Goal: Task Accomplishment & Management: Use online tool/utility

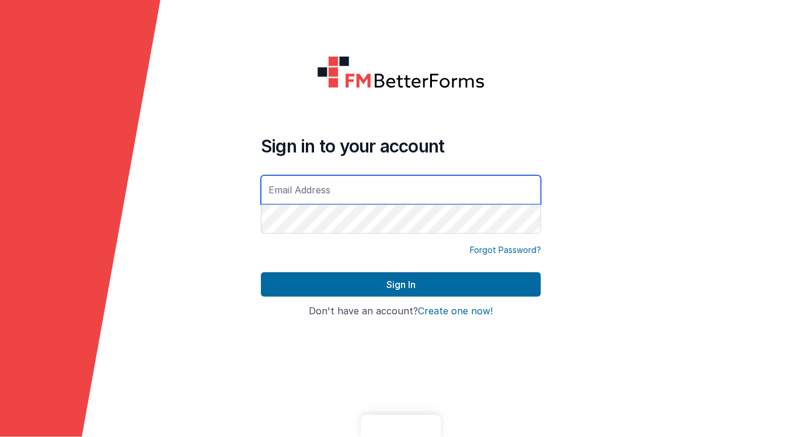
type input "[EMAIL_ADDRESS][DOMAIN_NAME]"
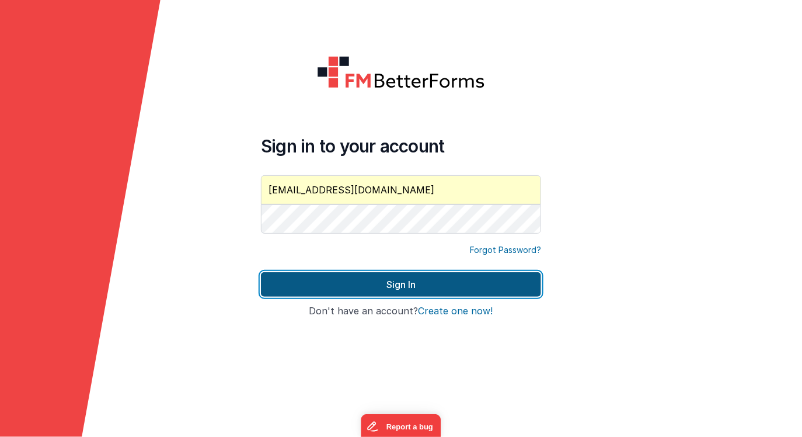
click at [302, 281] on button "Sign In" at bounding box center [401, 284] width 280 height 25
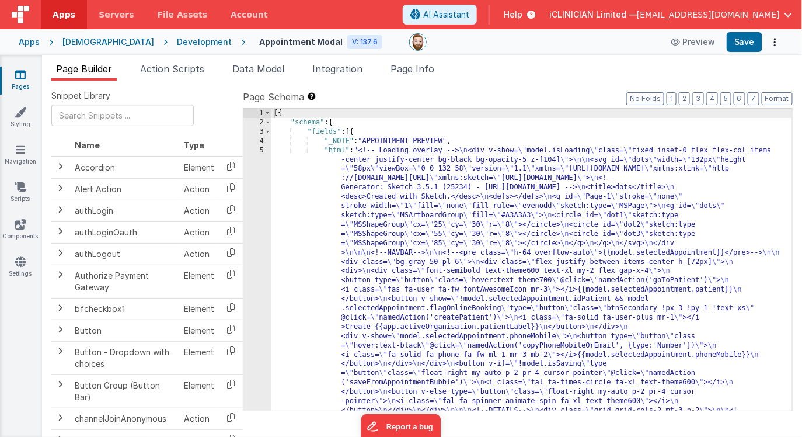
click at [35, 39] on div "Apps" at bounding box center [29, 42] width 21 height 12
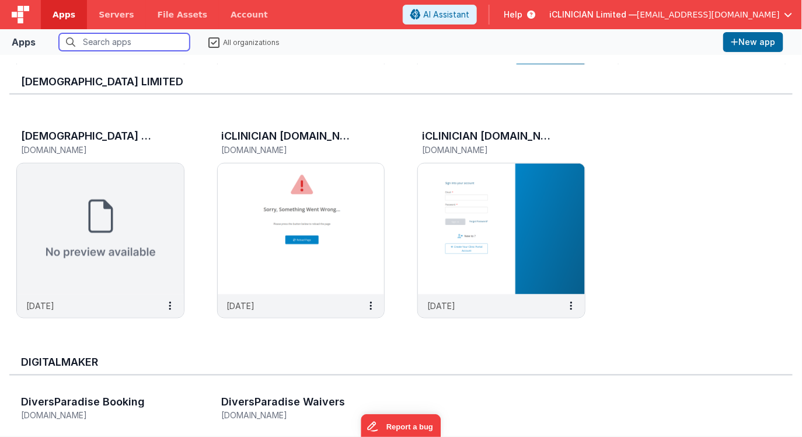
scroll to position [444, 0]
click at [331, 219] on img at bounding box center [301, 228] width 167 height 131
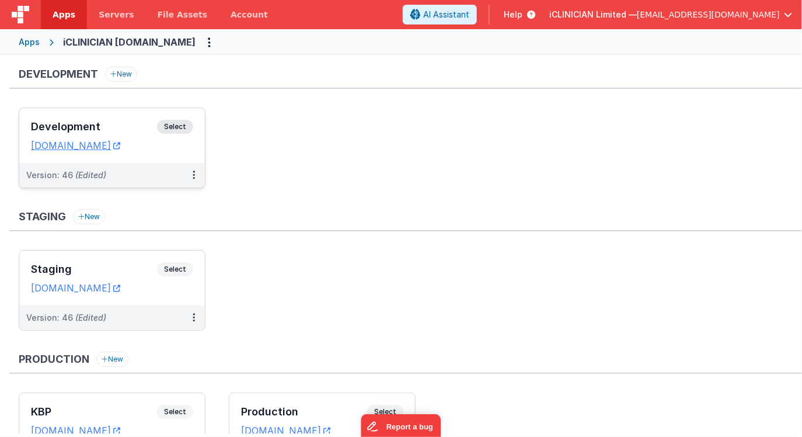
click at [132, 116] on div "Development Select URLs devbookingportalv2.fmbetterforms.com" at bounding box center [112, 135] width 186 height 55
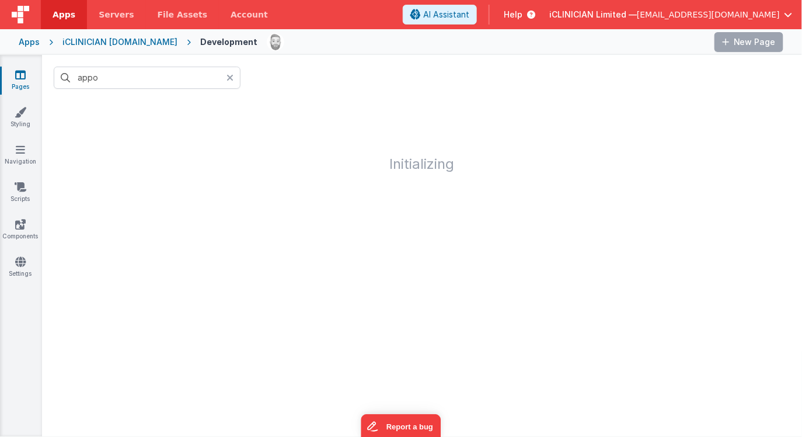
click at [227, 75] on icon at bounding box center [230, 77] width 7 height 9
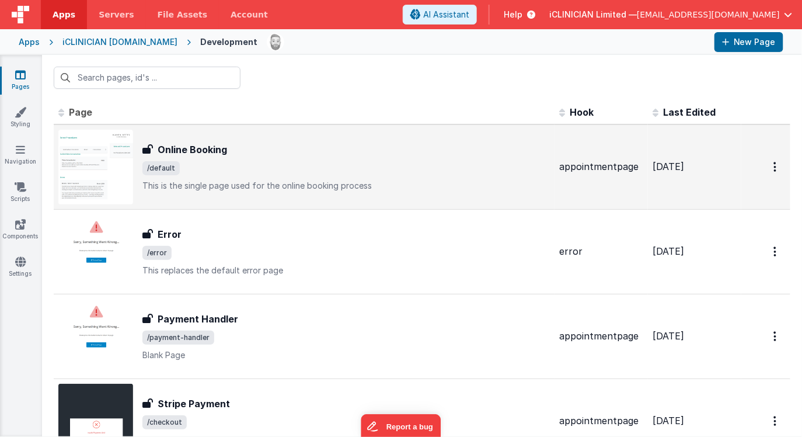
click at [246, 164] on span "/default" at bounding box center [346, 168] width 408 height 14
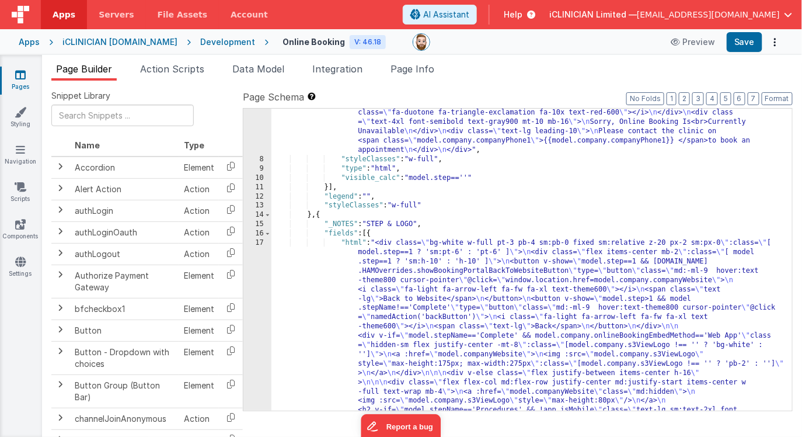
scroll to position [74, 0]
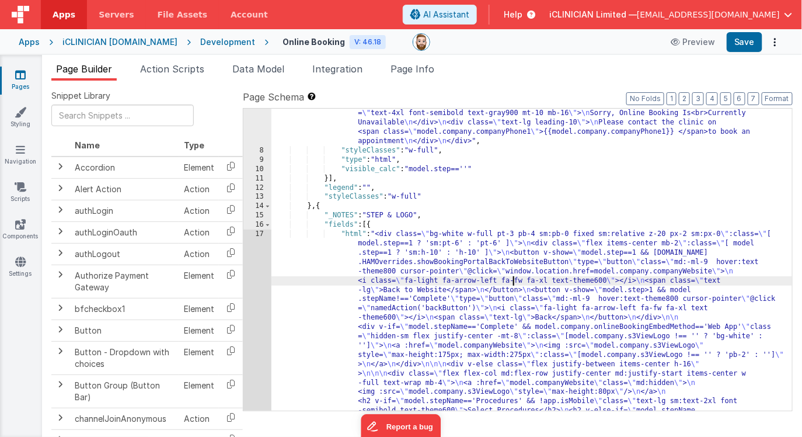
click at [514, 283] on div ""html" : "<div class= \" flex flex-col text-center mt-8 \" > \n <div class= \" …" at bounding box center [531, 436] width 521 height 692
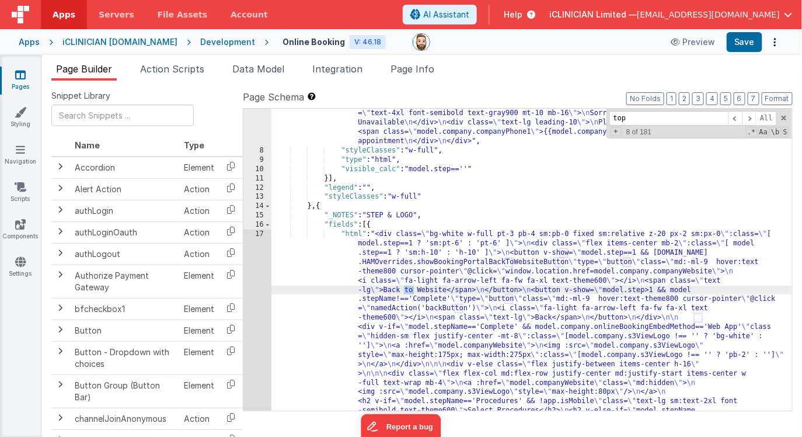
scroll to position [555, 0]
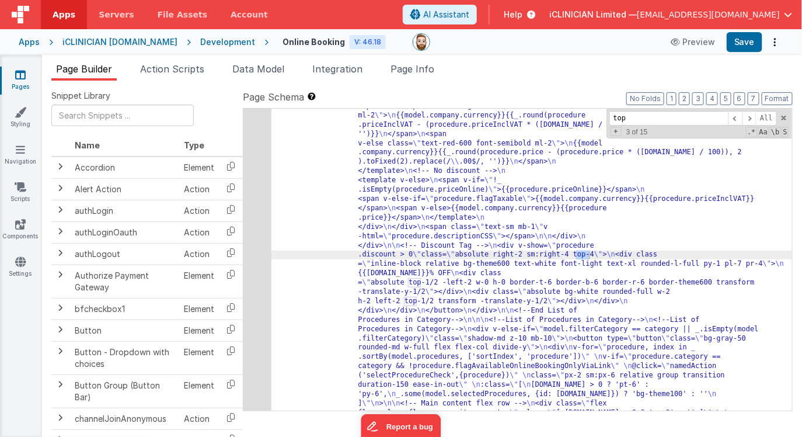
scroll to position [1112, 0]
click at [737, 117] on span at bounding box center [736, 118] width 14 height 15
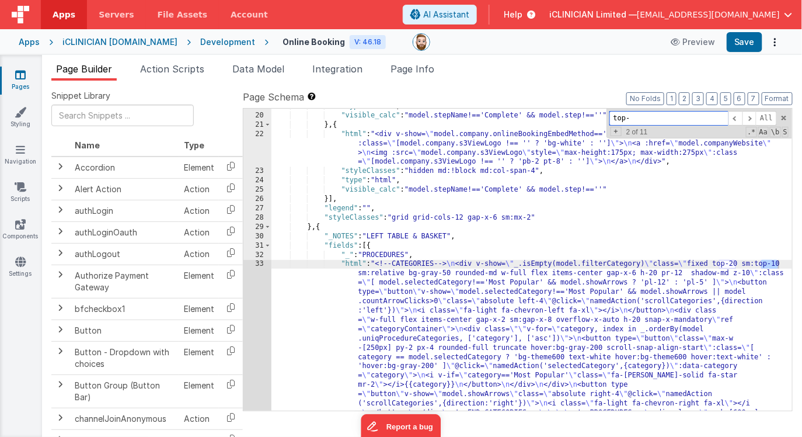
type input "tp-"
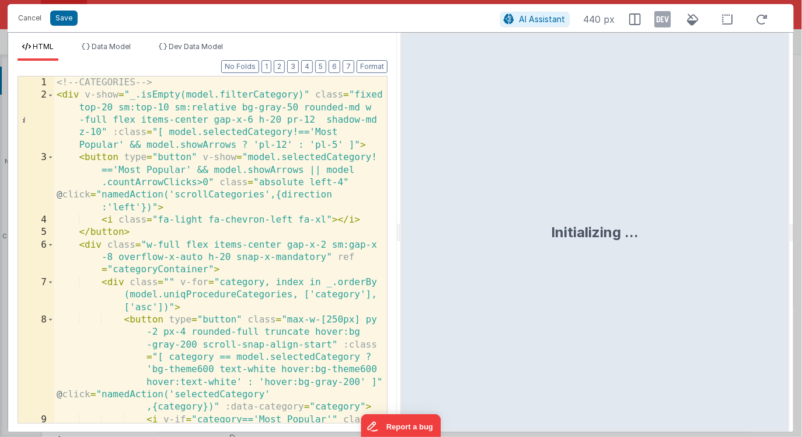
click at [164, 106] on div "<!-- CATEGORIES --> < div v-show = "_.isEmpty(model.filterCategory)" class = "f…" at bounding box center [220, 274] width 333 height 396
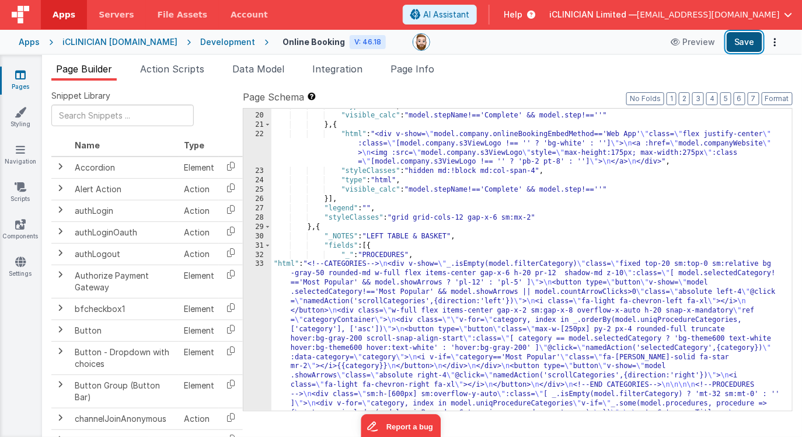
click at [739, 43] on button "Save" at bounding box center [745, 42] width 36 height 20
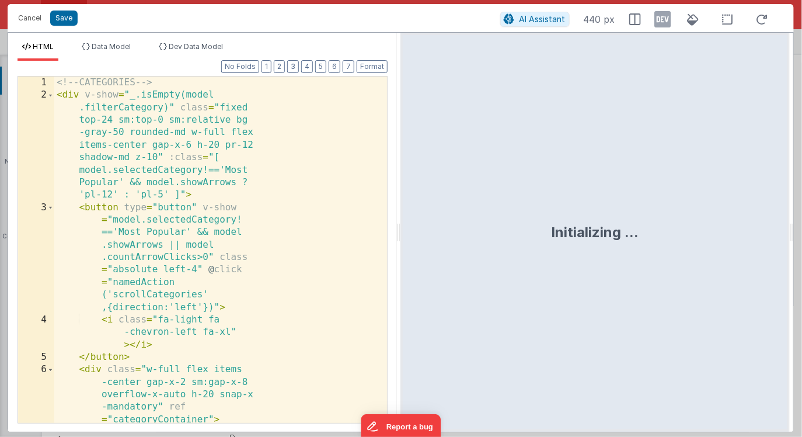
scroll to position [1286, 0]
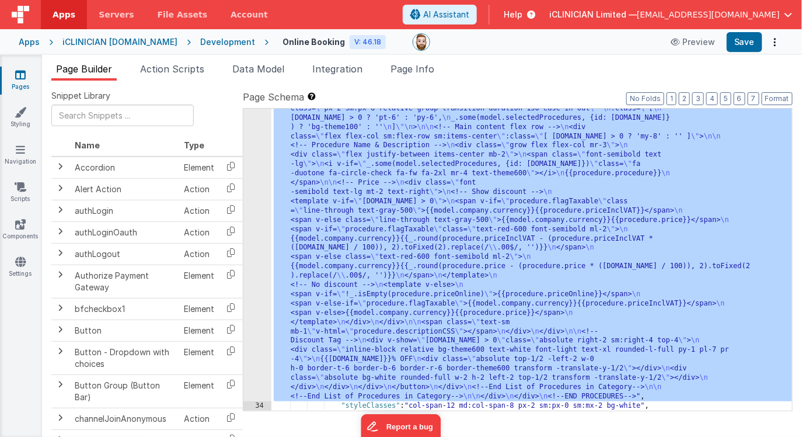
click at [482, 270] on div ""html" : "<!--CATEGORIES--> \n <div v-show= \" _.isEmpty(model.filterCategory) …" at bounding box center [531, 115] width 521 height 1193
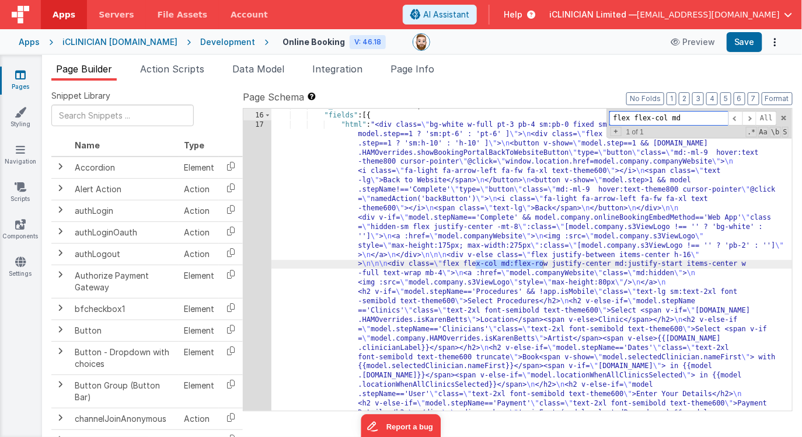
scroll to position [183, 0]
type input "flex flex-col md"
click at [476, 264] on div ""_NOTES" : "STEP & LOGO" , "fields" : [{ "html" : "<div class= \" bg-white w-fu…" at bounding box center [531, 425] width 521 height 646
click at [441, 273] on div ""_NOTES" : "STEP & LOGO" , "fields" : [{ "html" : "<div class= \" bg-white w-fu…" at bounding box center [531, 425] width 521 height 646
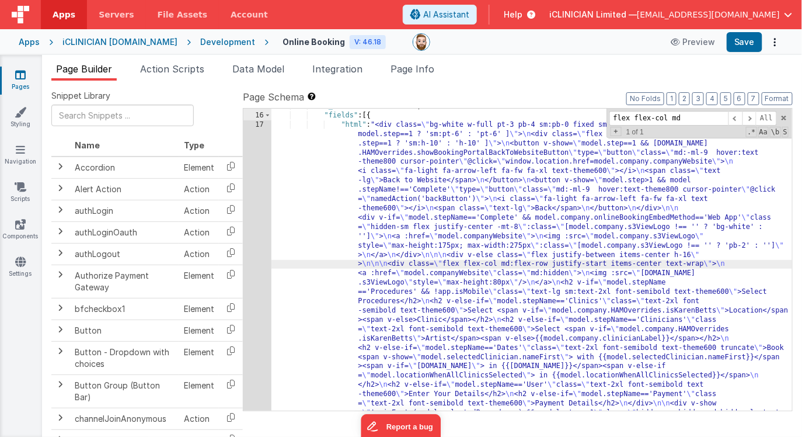
click at [256, 280] on div "15 16 17 18" at bounding box center [257, 420] width 28 height 636
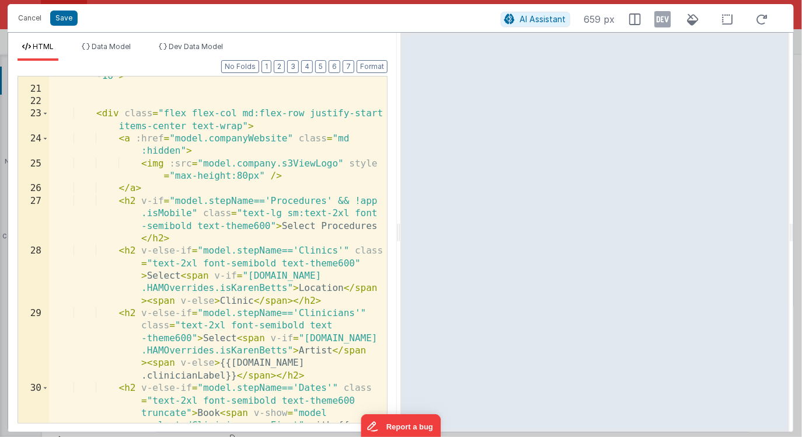
scroll to position [527, 0]
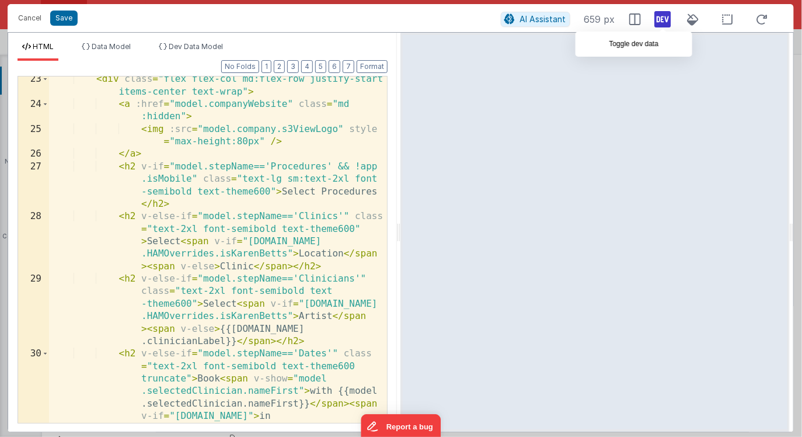
click at [666, 24] on icon at bounding box center [663, 19] width 16 height 19
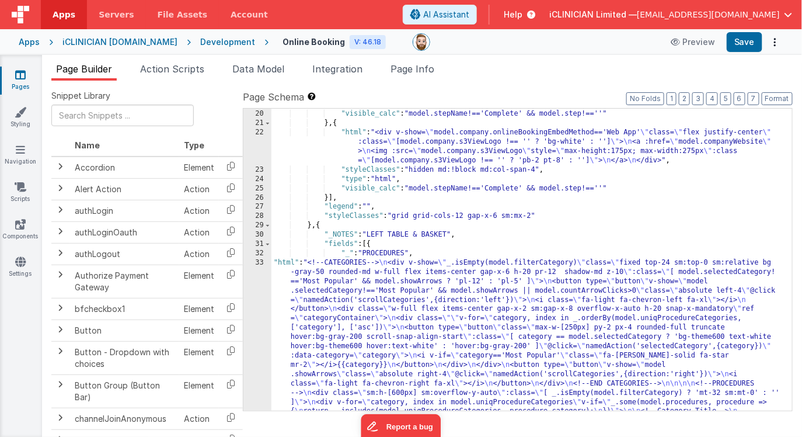
scroll to position [541, 0]
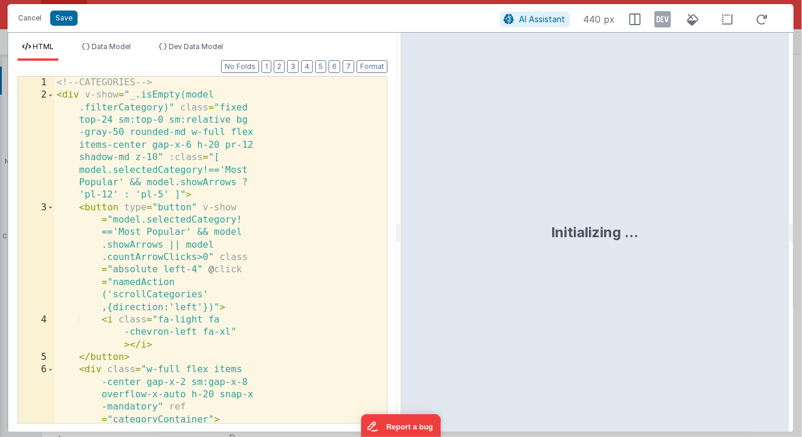
scroll to position [1277, 0]
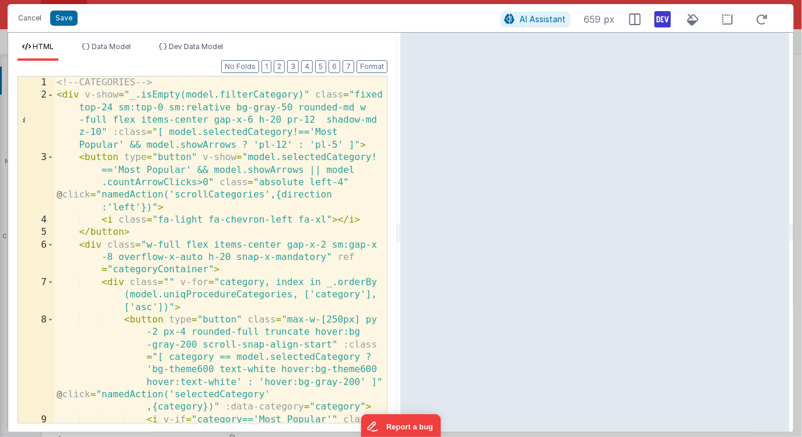
click at [664, 22] on icon at bounding box center [663, 19] width 16 height 19
click at [204, 45] on span "Dev Data Model" at bounding box center [196, 46] width 54 height 9
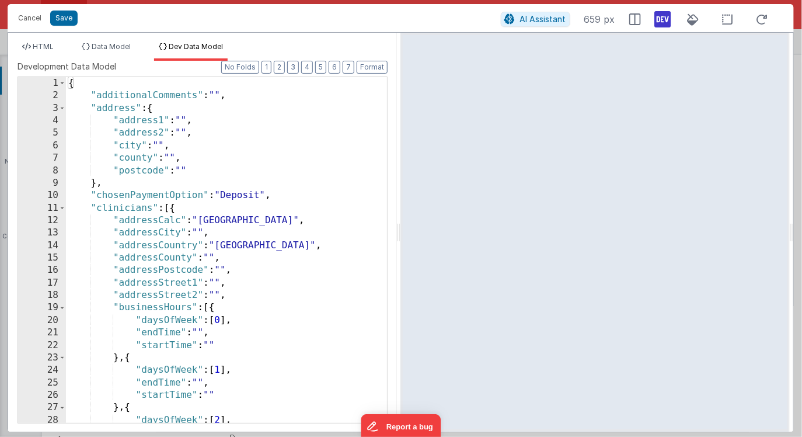
click at [237, 159] on div "{ "additionalComments" : "" , "address" : { "address1" : "" , "address2" : "" ,…" at bounding box center [227, 262] width 322 height 371
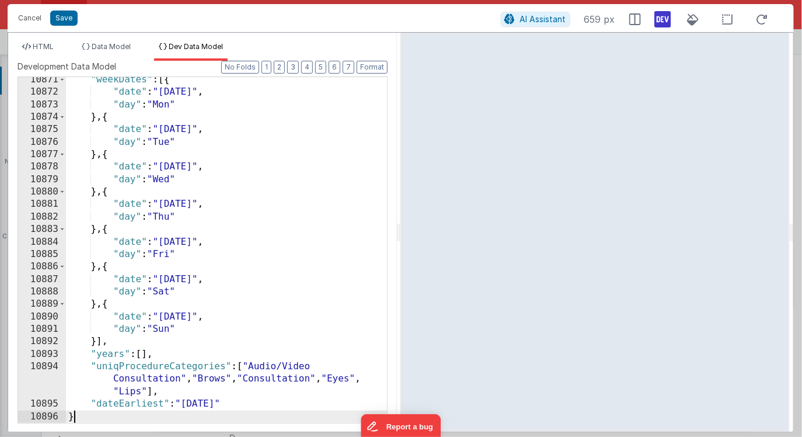
scroll to position [18786, 0]
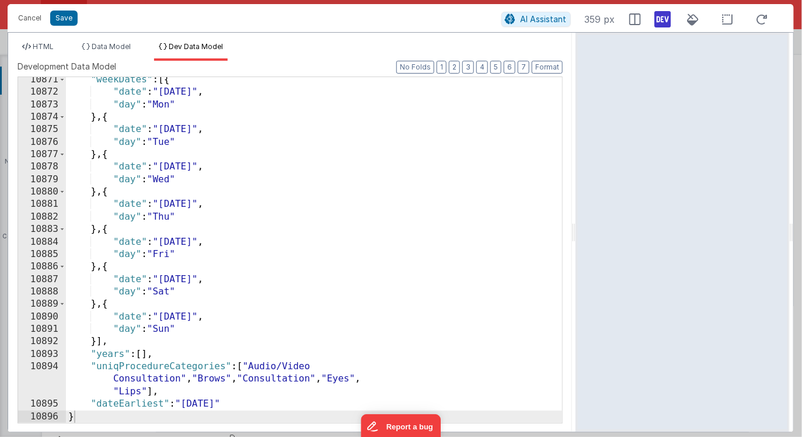
drag, startPoint x: 399, startPoint y: 231, endPoint x: 577, endPoint y: 227, distance: 177.5
click at [577, 227] on html "Cancel Save AI Assistant 359 px HTML Data Model Dev Data Model Format 7 6 5 4 3…" at bounding box center [401, 218] width 802 height 437
click at [47, 44] on span "HTML" at bounding box center [43, 46] width 21 height 9
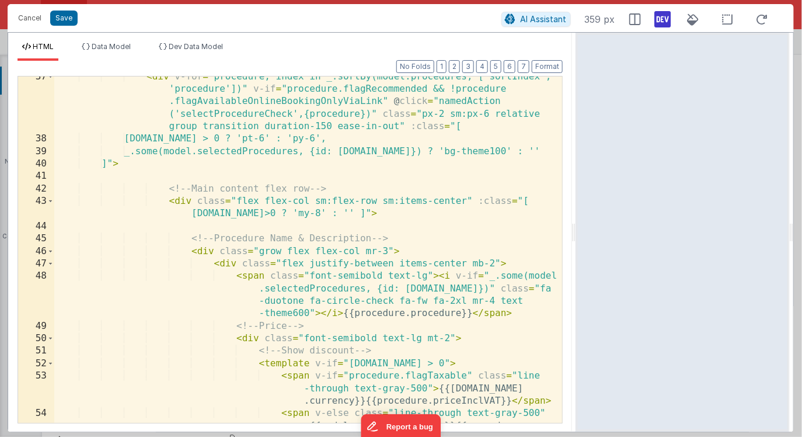
scroll to position [688, 0]
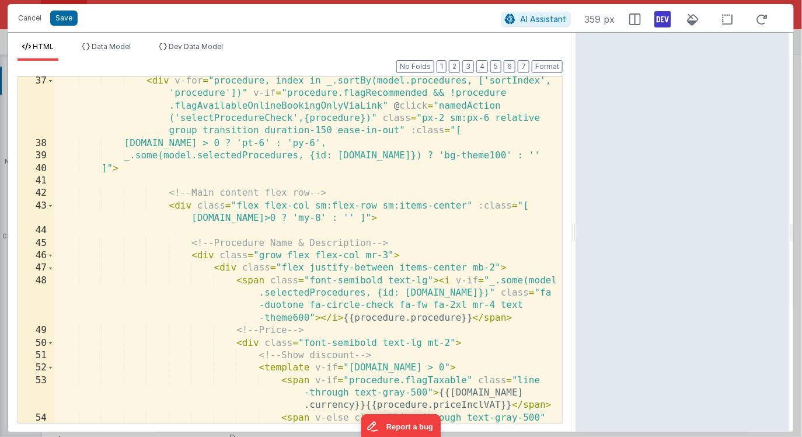
click at [300, 176] on div "< div v-for = "procedure, index in _.sortBy(model.procedures, ['sortIndex', 'pr…" at bounding box center [308, 298] width 508 height 446
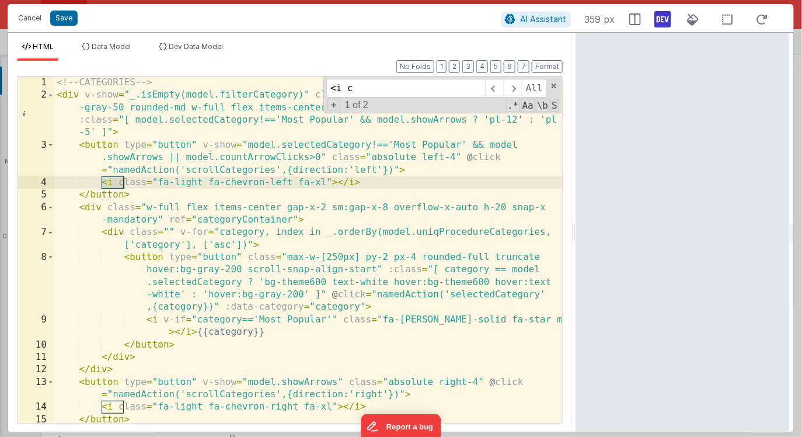
scroll to position [0, 0]
click at [358, 81] on input "<i class" at bounding box center [405, 88] width 159 height 19
type input "<i"
click at [513, 92] on span at bounding box center [513, 88] width 18 height 19
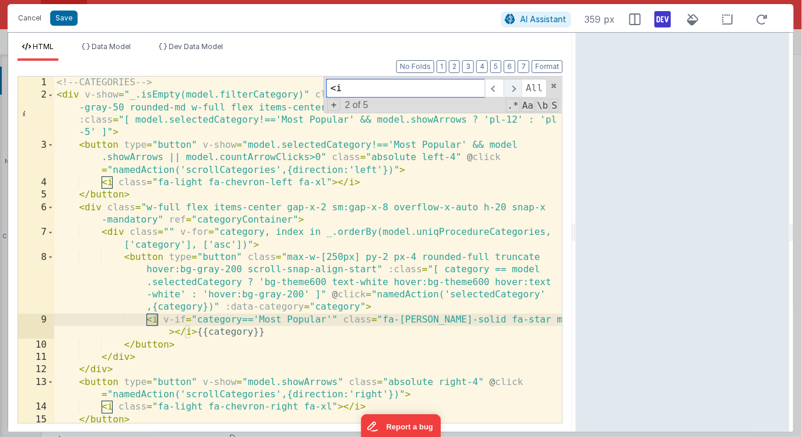
click at [513, 92] on span at bounding box center [513, 88] width 18 height 19
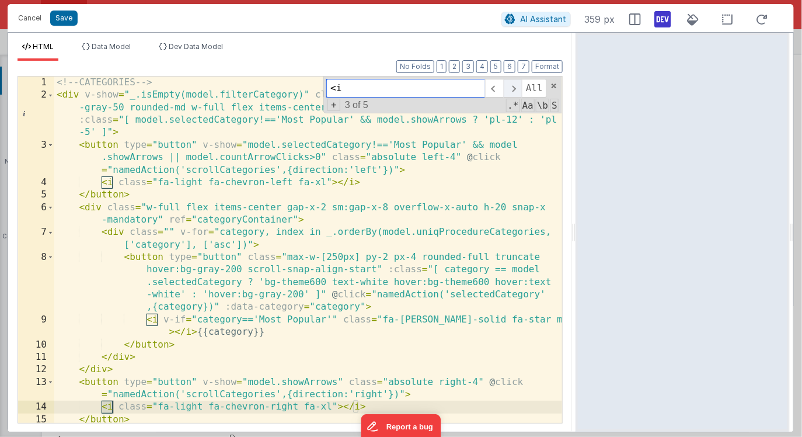
click at [513, 92] on span at bounding box center [513, 88] width 18 height 19
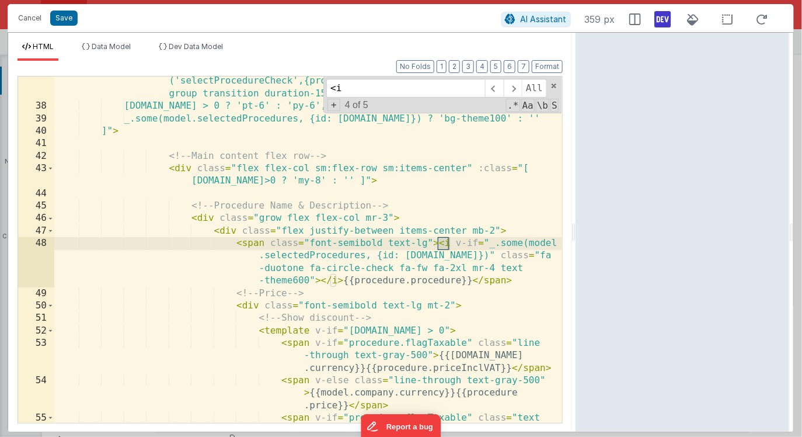
click at [252, 245] on div "< div v-for = "procedure, index in _.sortBy(model.procedures, ['sortIndex', 'pr…" at bounding box center [308, 254] width 508 height 434
click at [491, 282] on div "< div v-for = "procedure, index in _.sortBy(model.procedures, ['sortIndex', 'pr…" at bounding box center [308, 254] width 508 height 434
click at [433, 245] on div "< div v-for = "procedure, index in _.sortBy(model.procedures, ['sortIndex', 'pr…" at bounding box center [308, 254] width 508 height 434
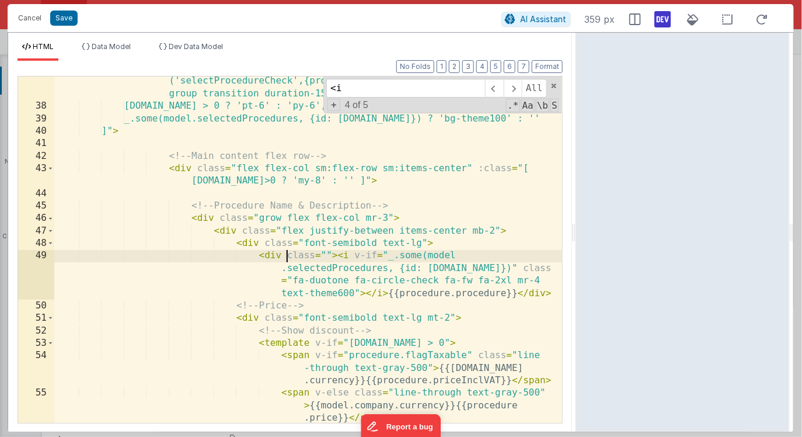
click at [287, 256] on div "< div v-for = "procedure, index in _.sortBy(model.procedures, ['sortIndex', 'pr…" at bounding box center [308, 254] width 508 height 434
click at [330, 255] on div "< div v-for = "procedure, index in _.sortBy(model.procedures, ['sortIndex', 'pr…" at bounding box center [308, 254] width 508 height 434
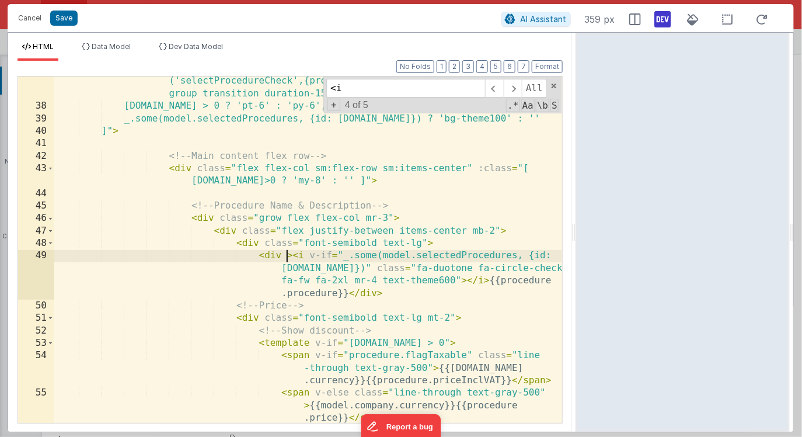
click at [487, 280] on div "< div v-for = "procedure, index in _.sortBy(model.procedures, ['sortIndex', 'pr…" at bounding box center [308, 254] width 508 height 434
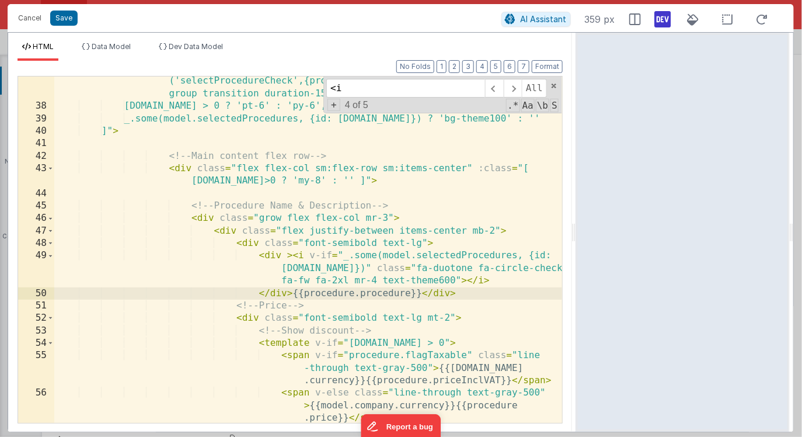
click at [284, 256] on div "< div v-for = "procedure, index in _.sortBy(model.procedures, ['sortIndex', 'pr…" at bounding box center [308, 254] width 508 height 434
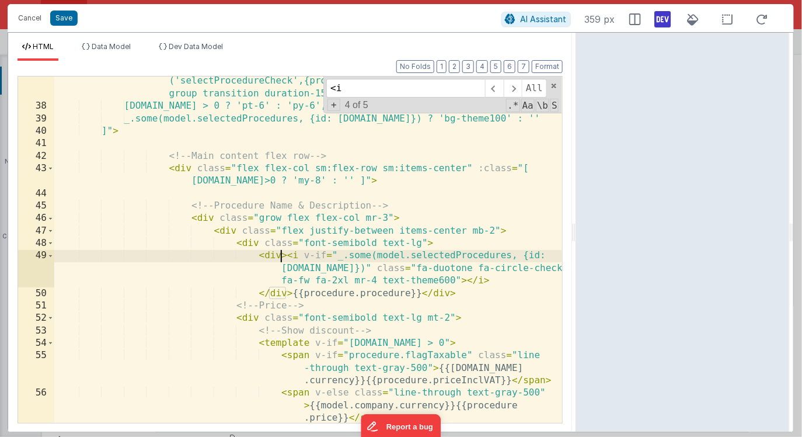
click at [286, 257] on div "< div v-for = "procedure, index in _.sortBy(model.procedures, ['sortIndex', 'pr…" at bounding box center [308, 254] width 508 height 434
click at [291, 293] on div "< div v-for = "procedure, index in _.sortBy(model.procedures, ['sortIndex', 'pr…" at bounding box center [308, 254] width 508 height 434
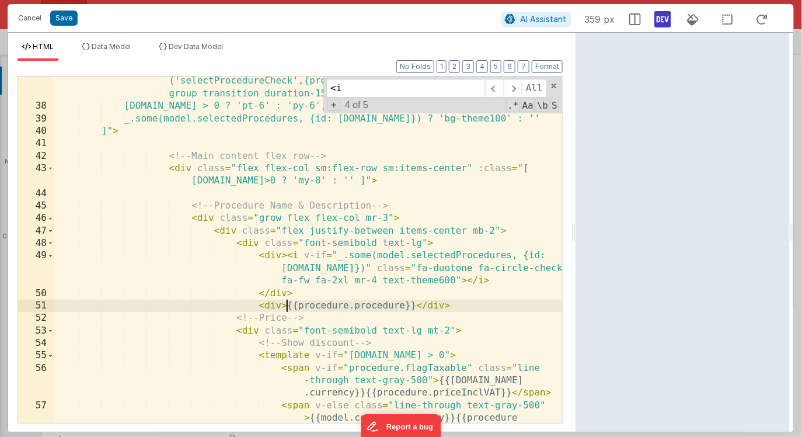
click at [415, 306] on div "< div v-for = "procedure, index in _.sortBy(model.procedures, ['sortIndex', 'pr…" at bounding box center [308, 260] width 508 height 446
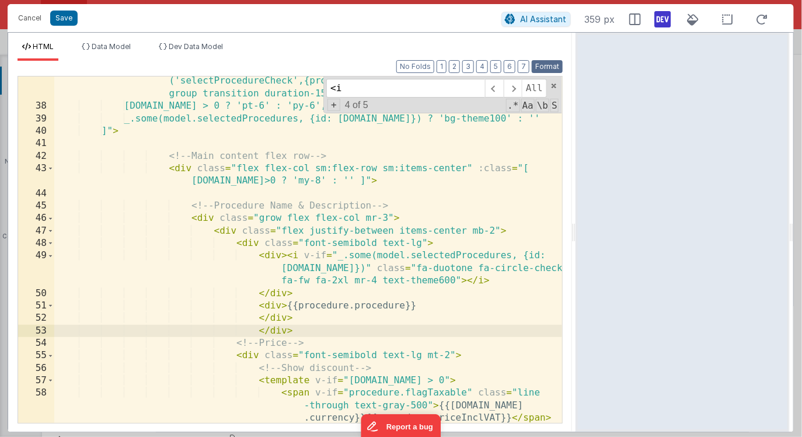
click at [539, 69] on button "Format" at bounding box center [547, 66] width 31 height 13
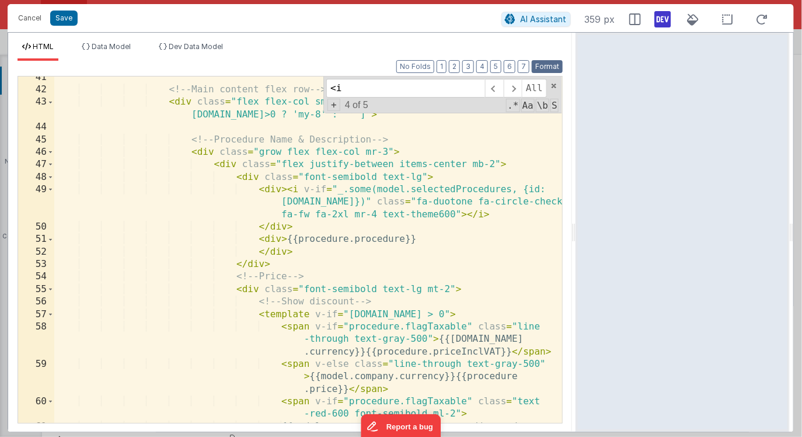
scroll to position [791, 0]
click at [512, 89] on span at bounding box center [513, 88] width 18 height 19
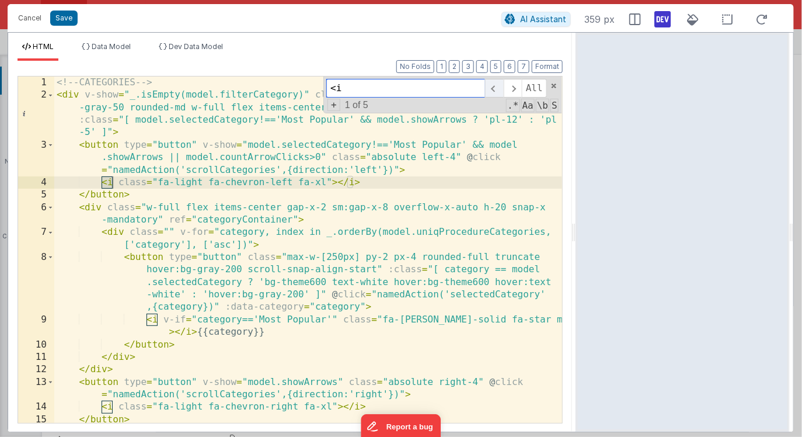
click at [492, 88] on span at bounding box center [494, 88] width 18 height 19
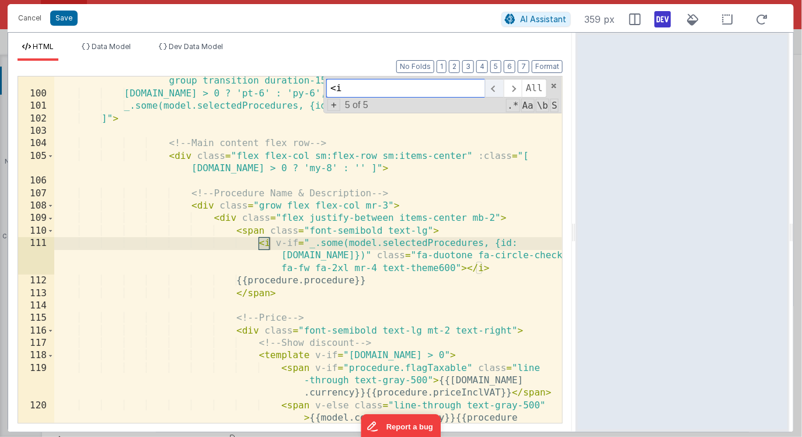
click at [492, 88] on span at bounding box center [494, 88] width 18 height 19
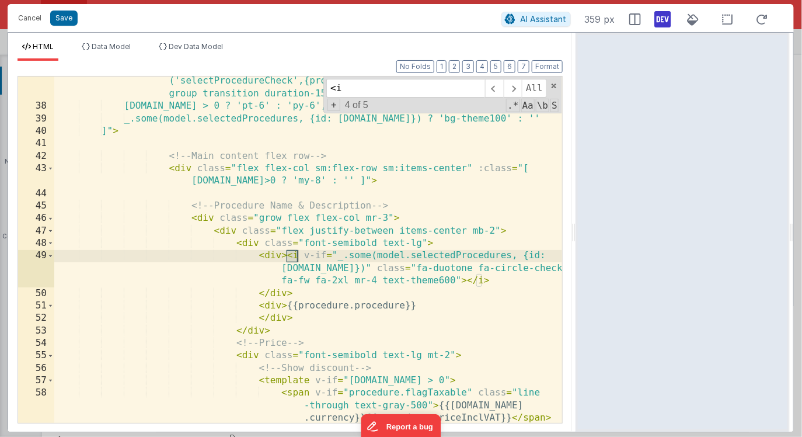
click at [287, 257] on div "< div v-for = "procedure, index in _.sortBy(model.procedures, ['sortIndex', 'pr…" at bounding box center [308, 260] width 508 height 446
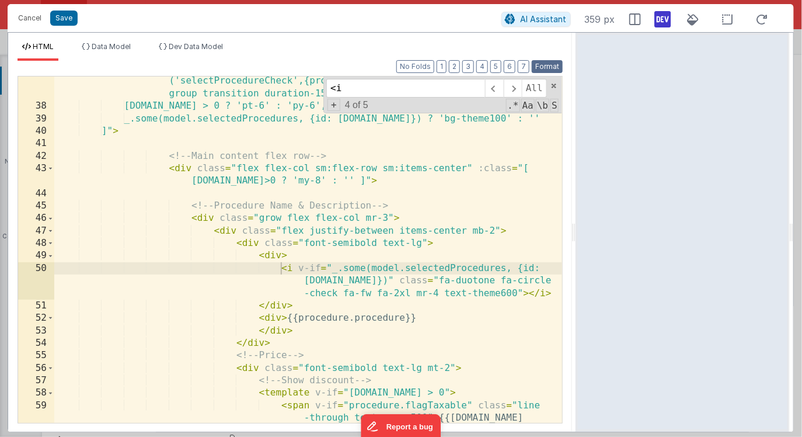
click at [545, 65] on button "Format" at bounding box center [547, 66] width 31 height 13
click at [259, 256] on div "< div v-for = "procedure, index in _.sortBy(model.procedures, ['sortIndex', 'pr…" at bounding box center [308, 260] width 508 height 446
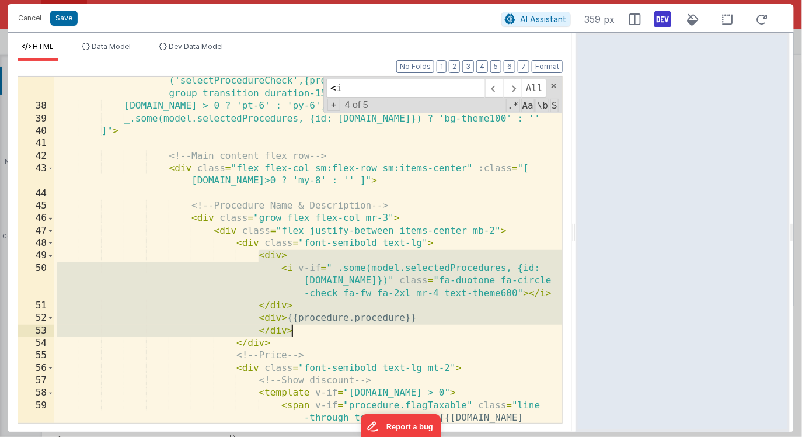
click at [298, 333] on div "< div v-for = "procedure, index in _.sortBy(model.procedures, ['sortIndex', 'pr…" at bounding box center [308, 260] width 508 height 446
click at [511, 89] on span at bounding box center [513, 88] width 18 height 19
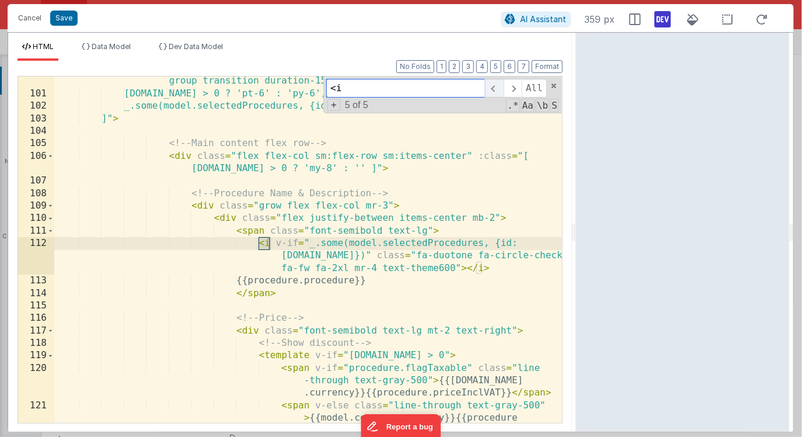
click at [495, 92] on span at bounding box center [494, 88] width 18 height 19
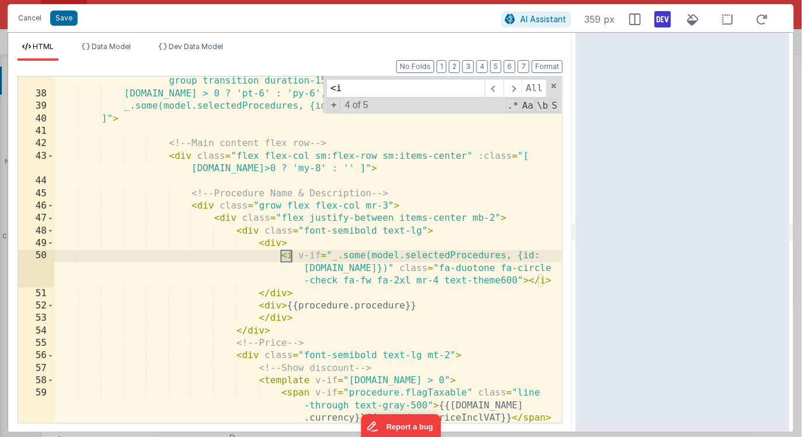
click at [237, 233] on div "< div v-for = "procedure, index in _.sortBy(model.procedures, ['sortIndex', 'pr…" at bounding box center [308, 248] width 508 height 446
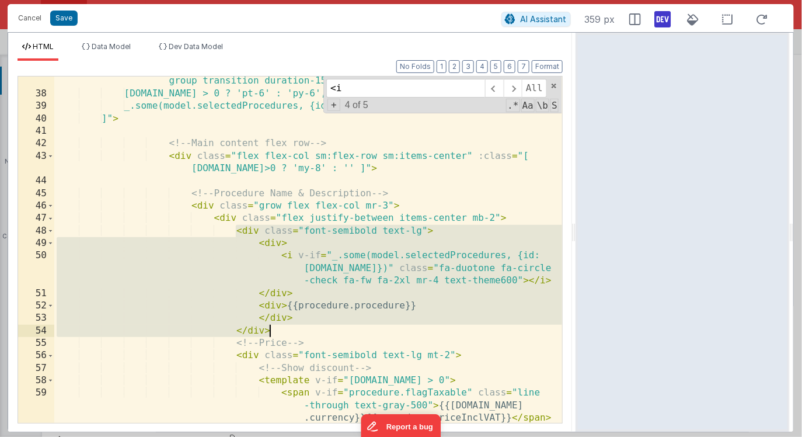
click at [274, 329] on div "< div v-for = "procedure, index in _.sortBy(model.procedures, ['sortIndex', 'pr…" at bounding box center [308, 248] width 508 height 446
click at [515, 89] on span at bounding box center [513, 88] width 18 height 19
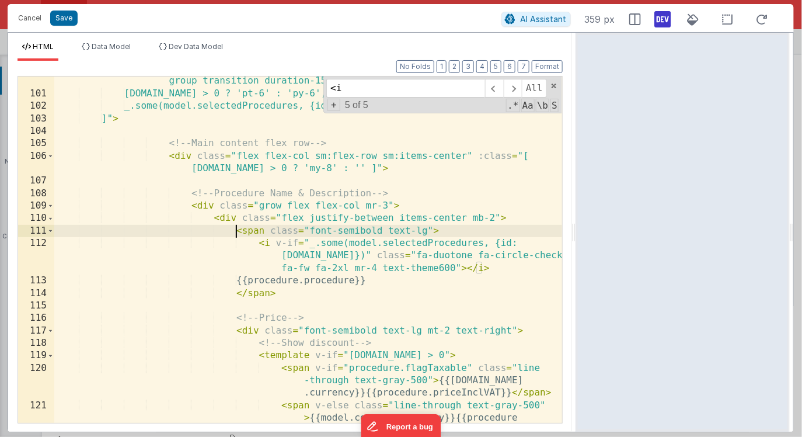
click at [236, 231] on div "< div v-for = "procedure, index in _.sortBy(model.procedures, ['sortIndex', 'pr…" at bounding box center [308, 248] width 508 height 446
click at [281, 292] on div "< div v-for = "procedure, index in _.sortBy(model.procedures, ['sortIndex', 'pr…" at bounding box center [308, 248] width 508 height 446
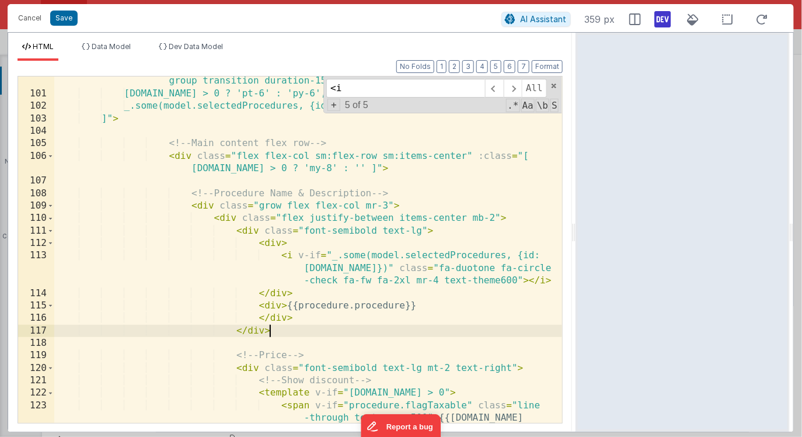
click at [283, 244] on div "< div v-for = "procedure, index in _.sortBy(model.procedures, ['sortIndex', 'pr…" at bounding box center [308, 248] width 508 height 446
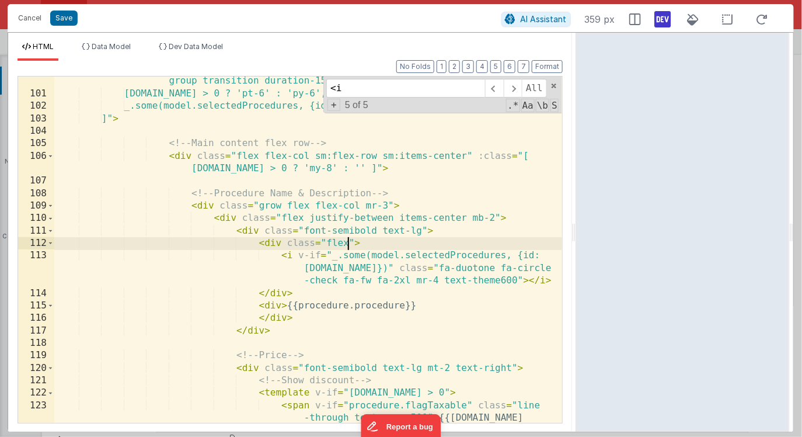
click at [282, 245] on div "< div v-for = "procedure, index in _.sortBy(model.procedures, ['sortIndex', 'pr…" at bounding box center [308, 248] width 508 height 446
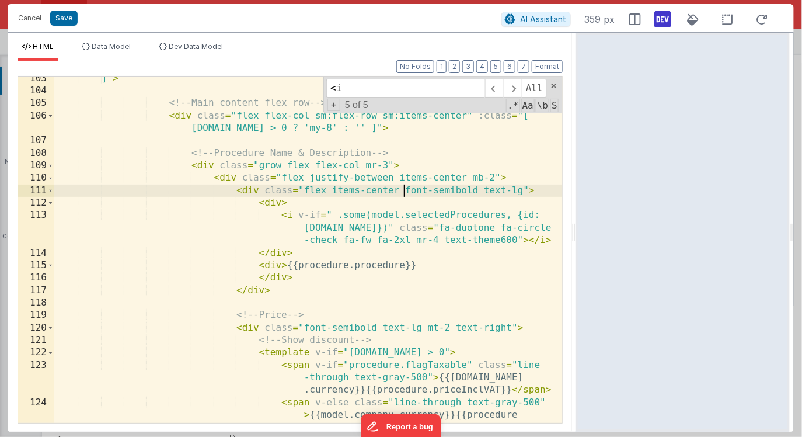
scroll to position [1950, 0]
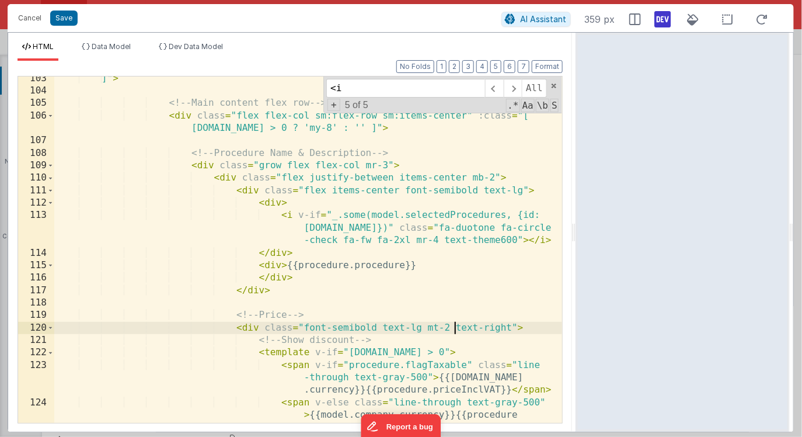
click at [452, 325] on div "]" > <!-- Main content flex row --> < div class = "flex flex-col sm:flex-row sm…" at bounding box center [308, 270] width 508 height 396
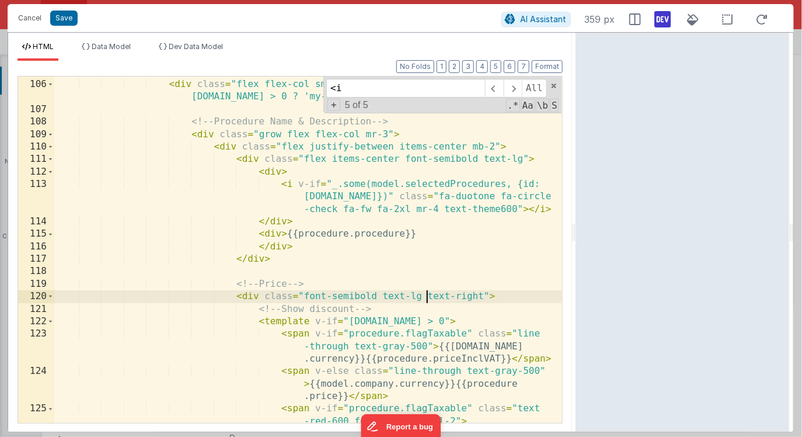
scroll to position [1981, 0]
drag, startPoint x: 572, startPoint y: 236, endPoint x: 575, endPoint y: 230, distance: 7.1
click at [575, 230] on html "Cancel Save AI Assistant 362 px HTML Data Model Dev Data Model Format 7 6 5 4 3…" at bounding box center [401, 218] width 802 height 437
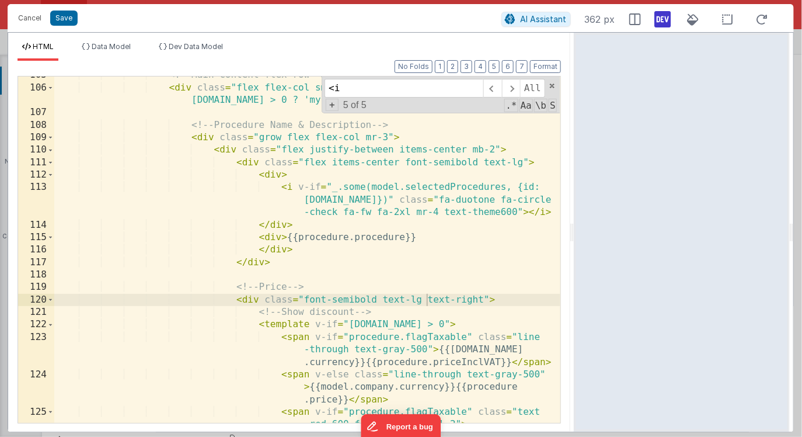
scroll to position [1945, 0]
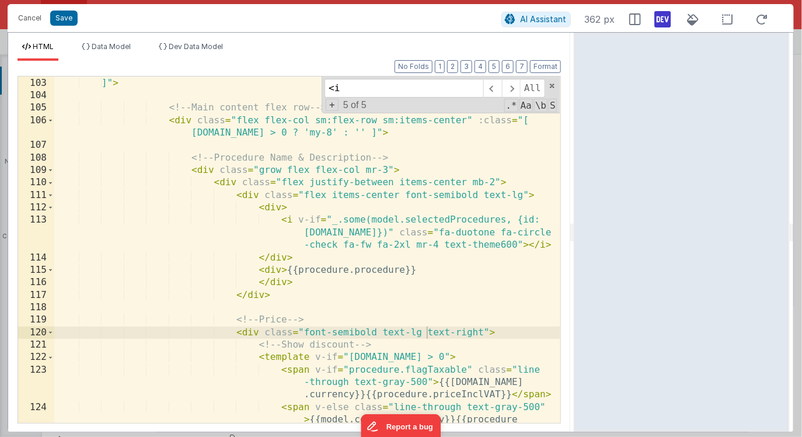
click at [280, 181] on div "_.some(model.selectedProcedures, {id: procedure.id}) ? 'bg-theme100' : '' ]" > …" at bounding box center [307, 262] width 506 height 396
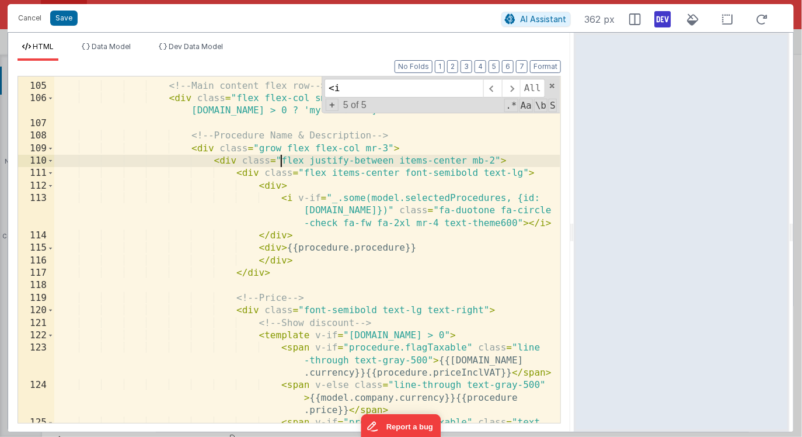
scroll to position [1986, 0]
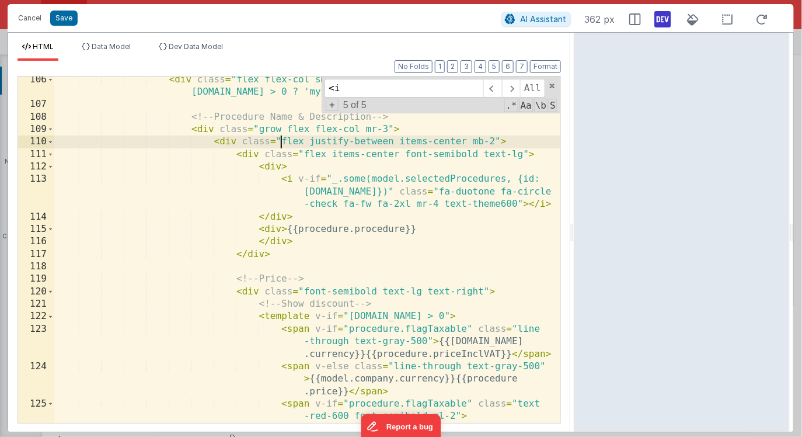
click at [403, 154] on div "< div class = "flex flex-col sm:flex-row sm:items-center" :class = "[ procedure…" at bounding box center [307, 284] width 506 height 421
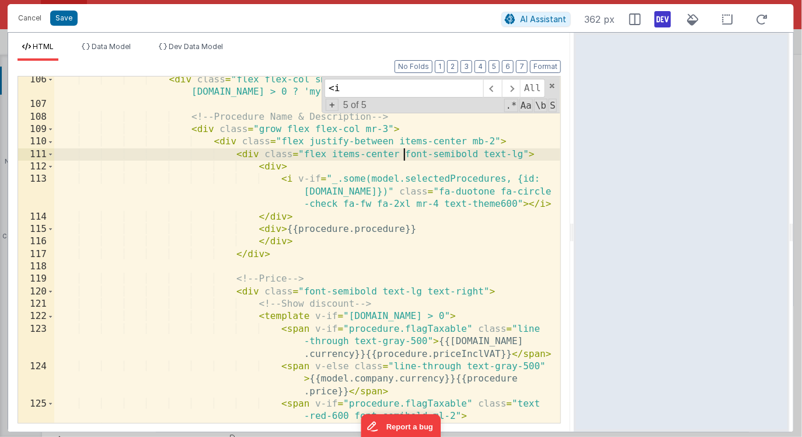
click at [303, 154] on div "< div class = "flex flex-col sm:flex-row sm:items-center" :class = "[ procedure…" at bounding box center [307, 284] width 506 height 421
click at [496, 89] on span at bounding box center [492, 88] width 18 height 19
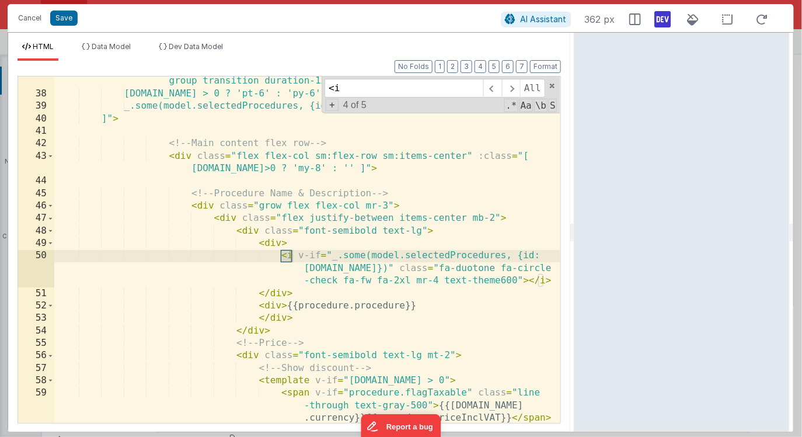
click at [305, 231] on div "< div v-for = "procedure, index in _.sortBy(model.procedures, ['sortIndex', 'pr…" at bounding box center [307, 248] width 506 height 446
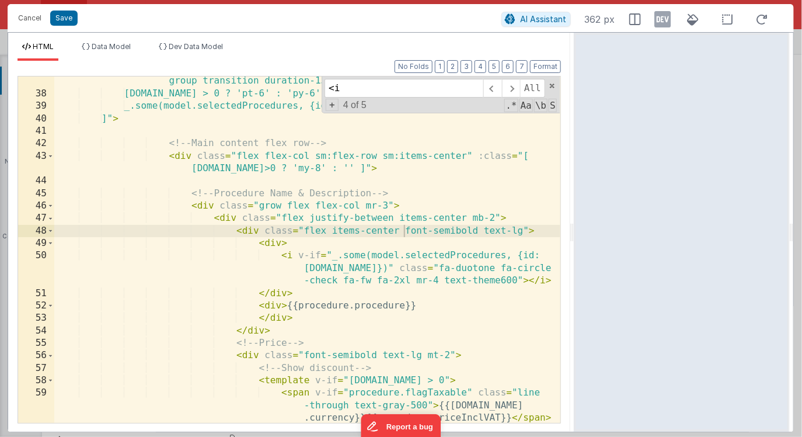
click at [660, 19] on icon at bounding box center [663, 19] width 16 height 19
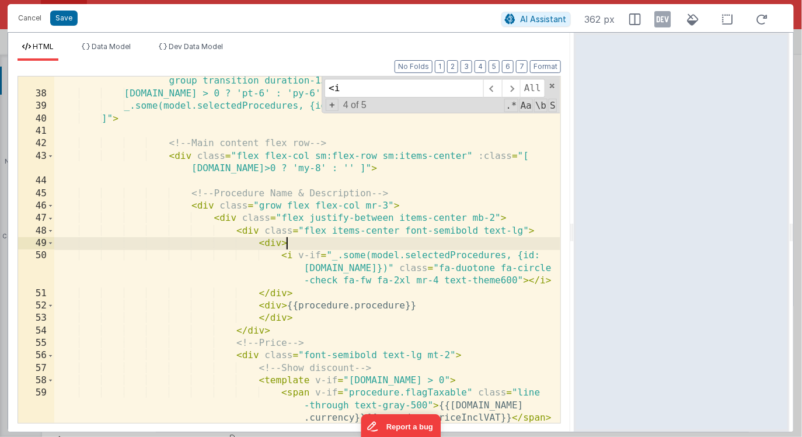
click at [473, 239] on div "< div v-for = "procedure, index in _.sortBy(model.procedures, ['sortIndex', 'pr…" at bounding box center [307, 248] width 506 height 446
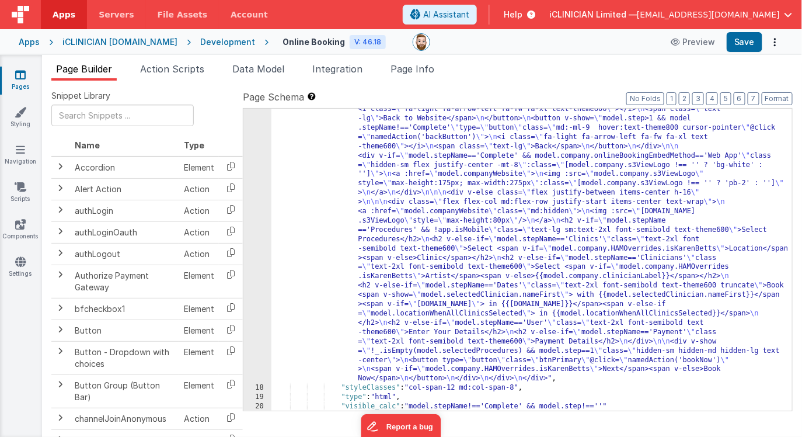
scroll to position [243, 0]
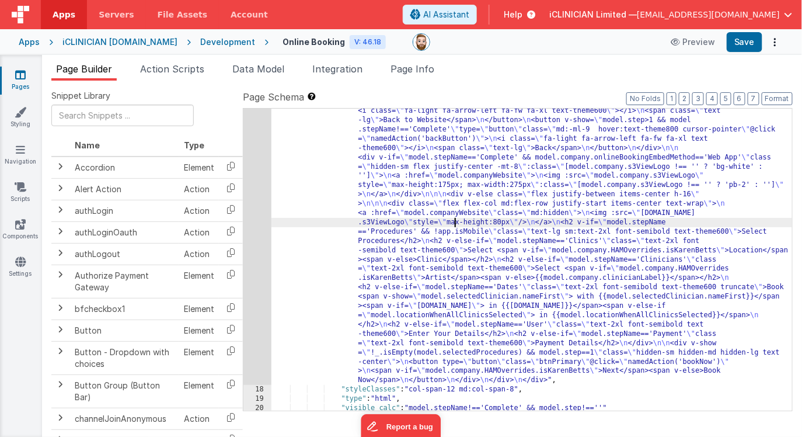
click at [453, 221] on div ""html" : "<div class= \" bg-white w-full pt-3 pb-4 sm:pb-0 fixed sm:relative z-…" at bounding box center [531, 378] width 521 height 636
click at [257, 221] on div "17" at bounding box center [257, 222] width 28 height 325
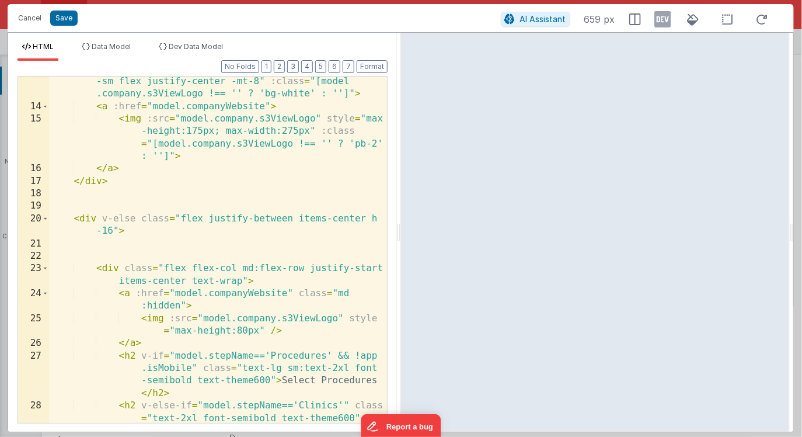
scroll to position [338, 0]
click at [665, 20] on icon at bounding box center [663, 19] width 16 height 19
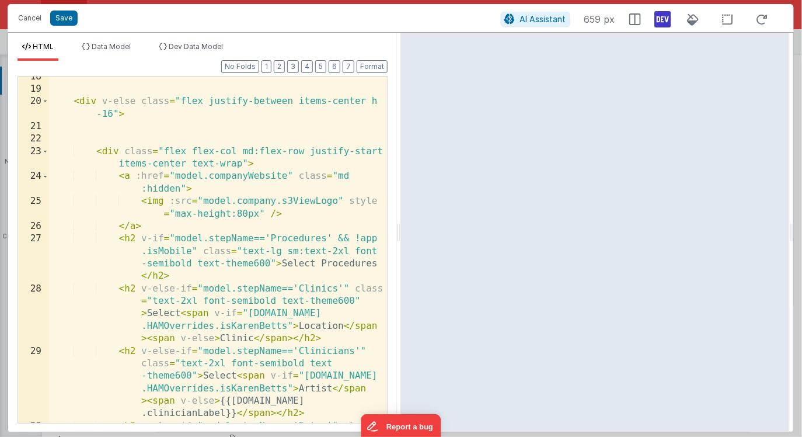
scroll to position [455, 0]
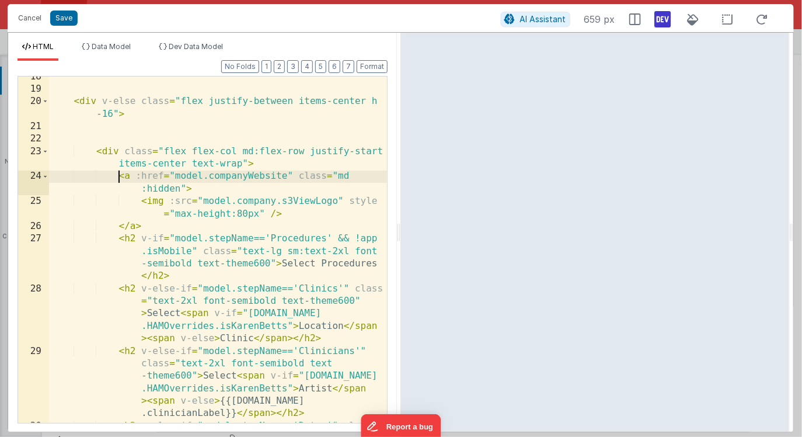
click at [119, 176] on div "< div v-else class = "flex justify-between items-center h -16" > < div class = …" at bounding box center [218, 319] width 339 height 496
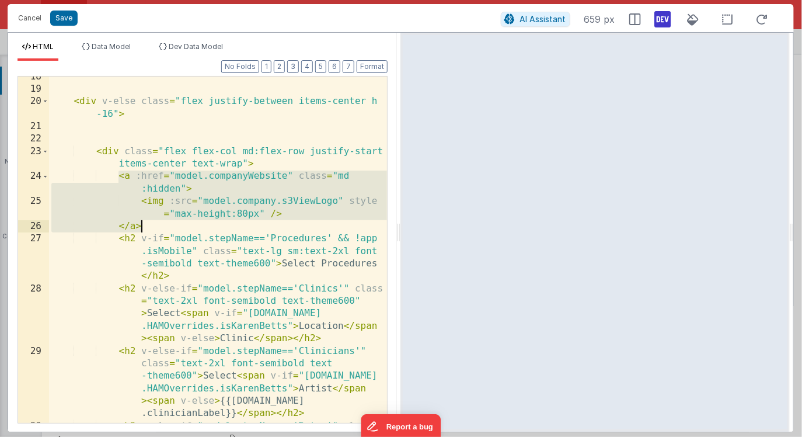
click at [141, 222] on div "< div v-else class = "flex justify-between items-center h -16" > < div class = …" at bounding box center [218, 319] width 339 height 496
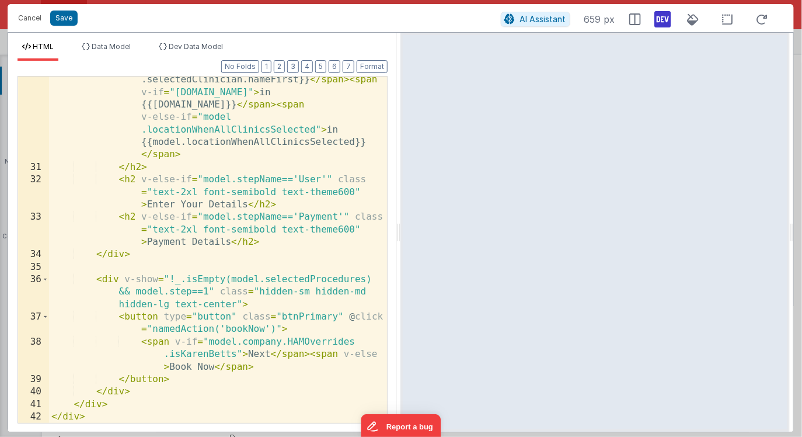
scroll to position [851, 0]
click at [96, 280] on div "< h2 v-else-if = "model.stepName=='Dates'" class = "text-2xl font-semibold text…" at bounding box center [218, 271] width 339 height 496
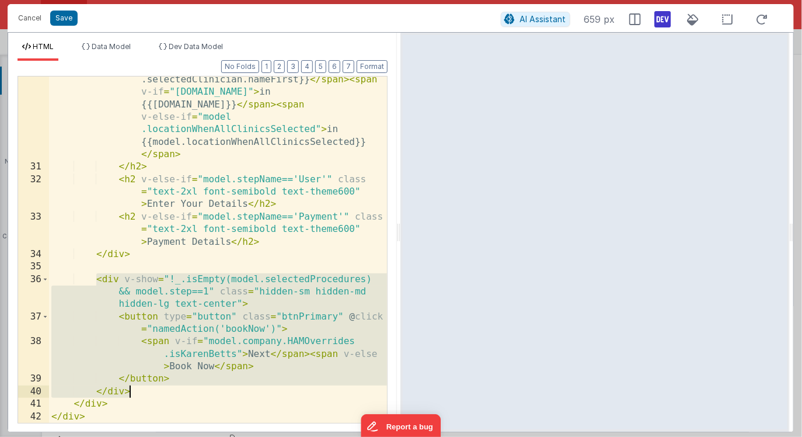
click at [138, 394] on div "< h2 v-else-if = "model.stepName=='Dates'" class = "text-2xl font-semibold text…" at bounding box center [218, 271] width 339 height 496
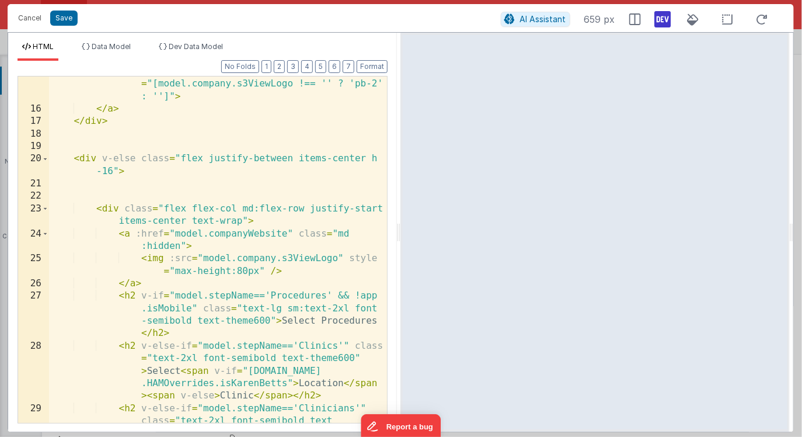
scroll to position [394, 0]
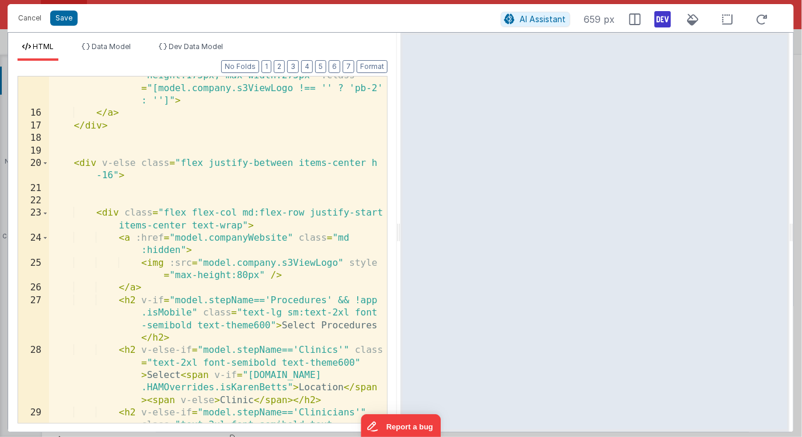
click at [102, 198] on div "< img :src = "model.company.s3ViewLogo" style = "max -height:175px; max-width:2…" at bounding box center [218, 292] width 339 height 471
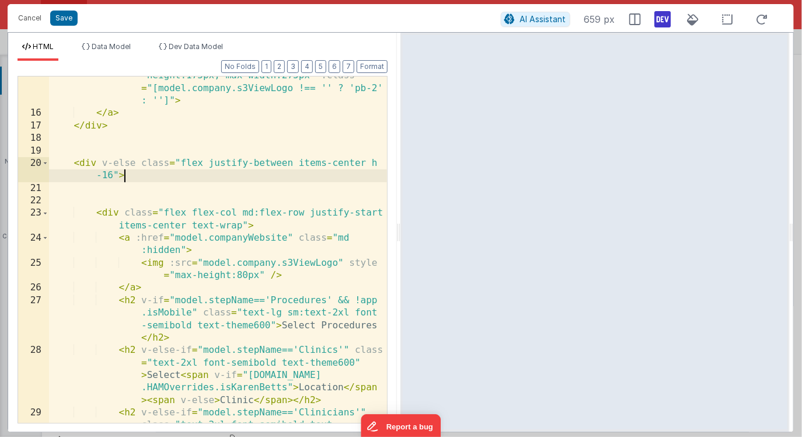
click at [135, 180] on div "< img :src = "model.company.s3ViewLogo" style = "max -height:175px; max-width:2…" at bounding box center [218, 292] width 339 height 471
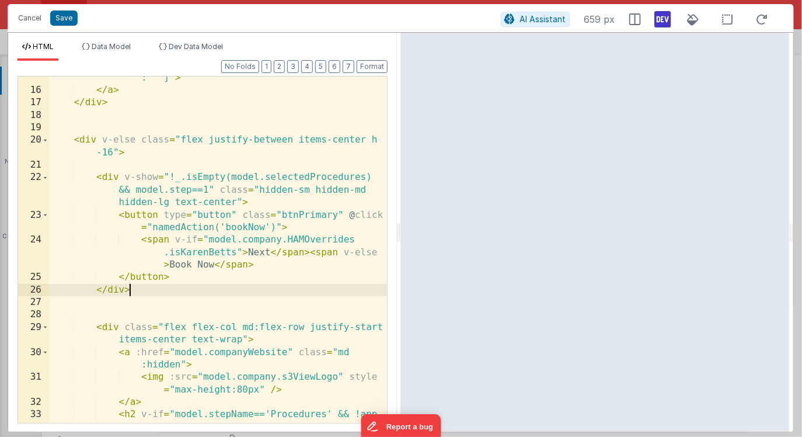
scroll to position [438, 0]
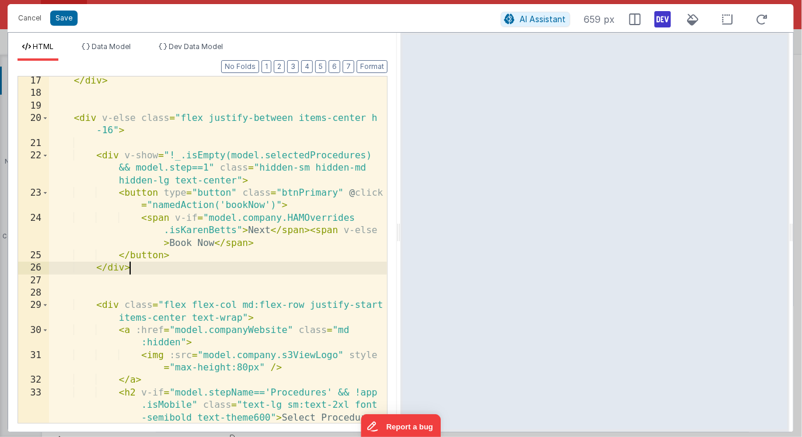
click at [367, 307] on div "</ div > < div v-else class = "flex justify-between items-center h -16" > < div…" at bounding box center [218, 279] width 339 height 409
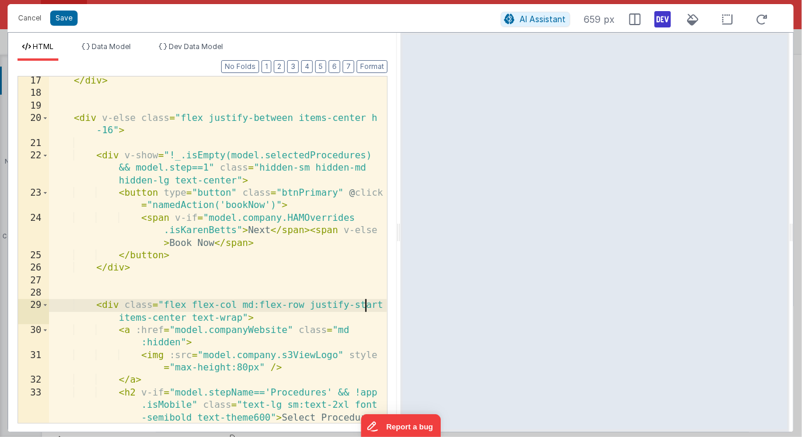
click at [367, 307] on div "</ div > < div v-else class = "flex justify-between items-center h -16" > < div…" at bounding box center [218, 279] width 339 height 409
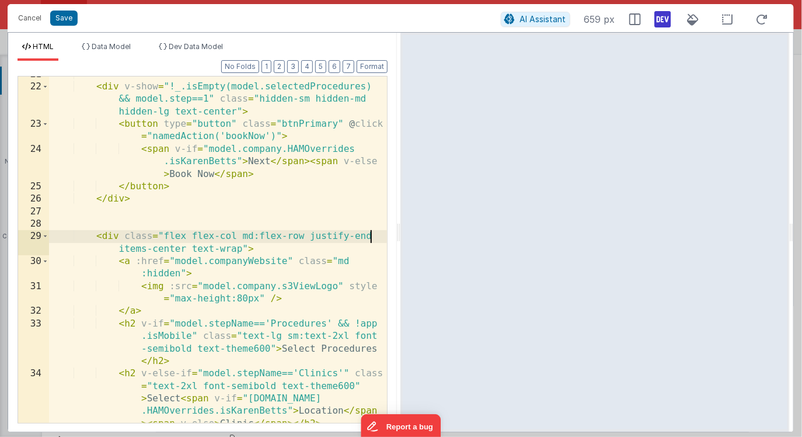
scroll to position [508, 0]
click at [189, 48] on span "Dev Data Model" at bounding box center [196, 46] width 54 height 9
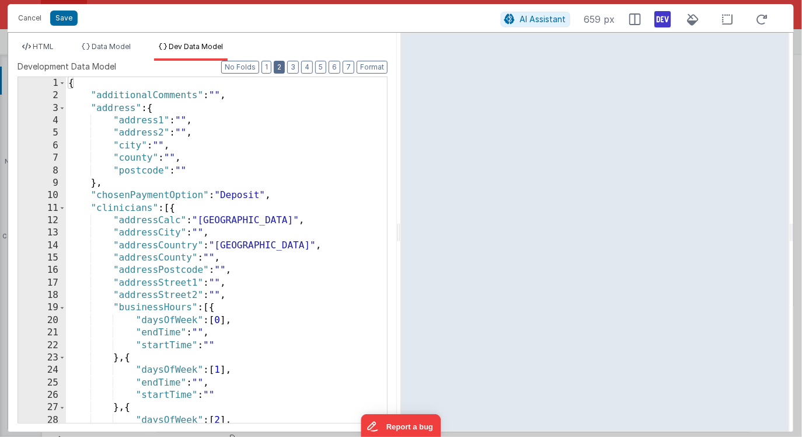
click at [282, 63] on button "2" at bounding box center [279, 67] width 11 height 13
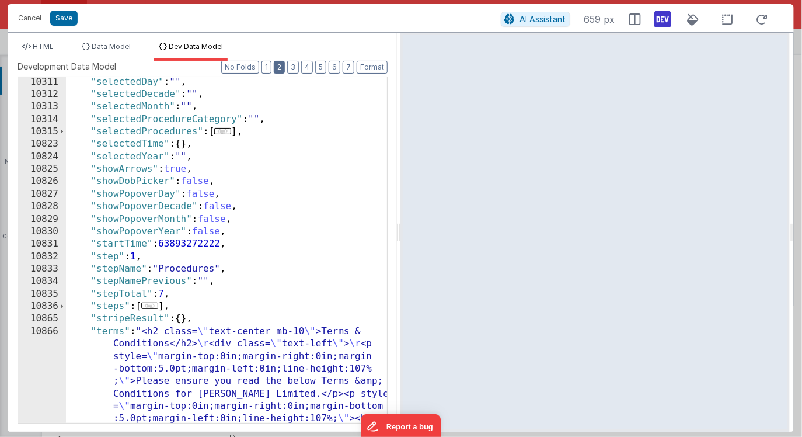
scroll to position [674, 0]
click at [47, 45] on span "HTML" at bounding box center [43, 46] width 21 height 9
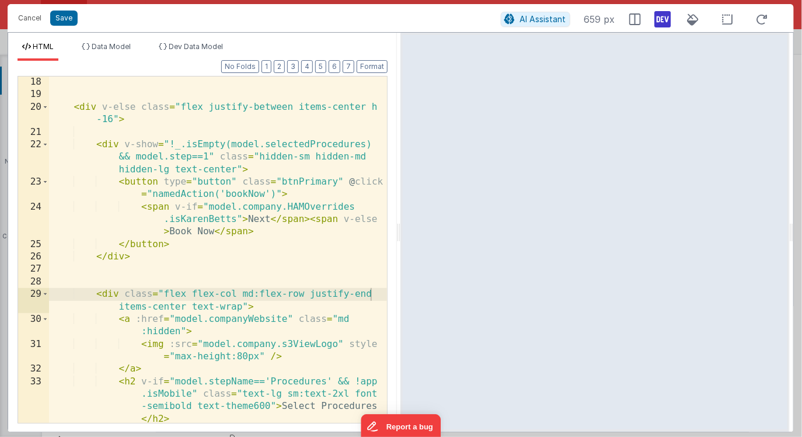
scroll to position [458, 0]
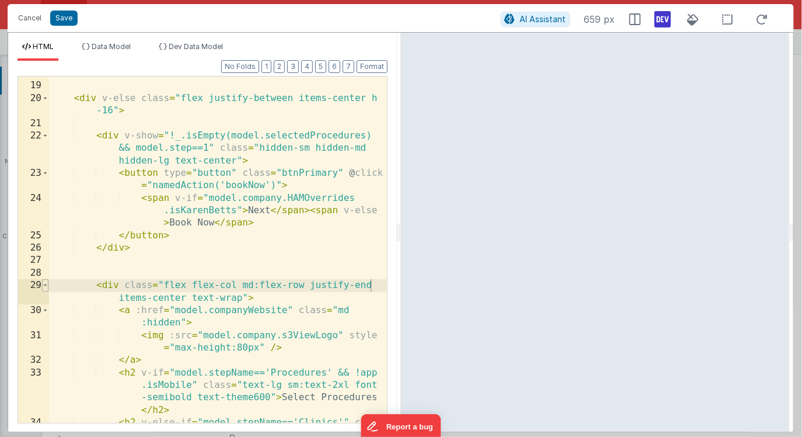
click at [46, 286] on span at bounding box center [45, 285] width 6 height 12
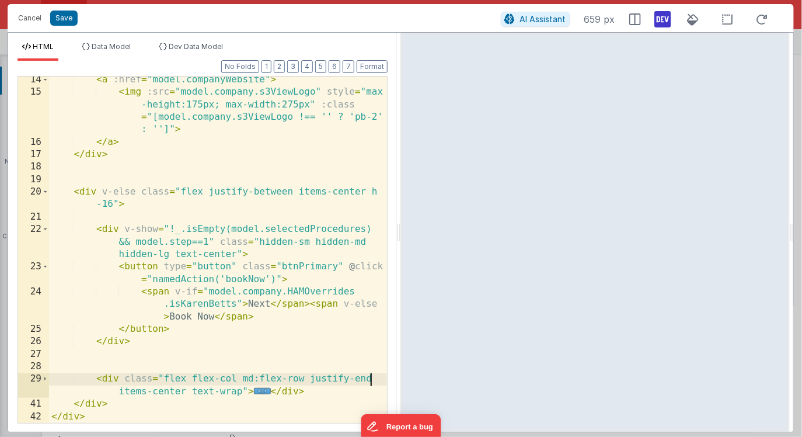
scroll to position [364, 0]
click at [44, 377] on span at bounding box center [45, 379] width 6 height 12
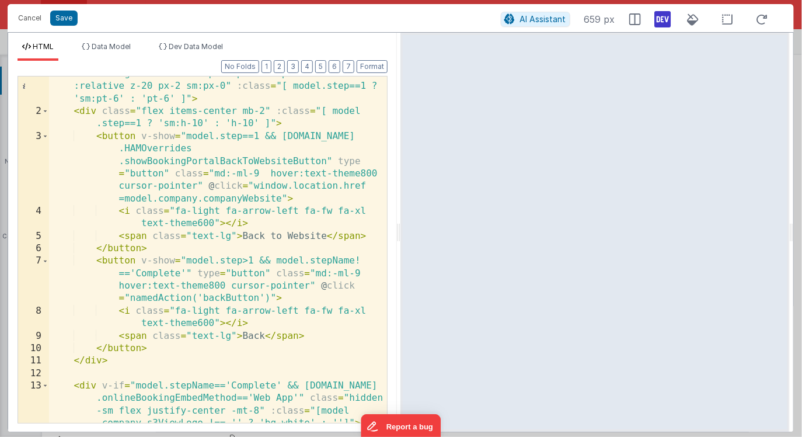
scroll to position [0, 0]
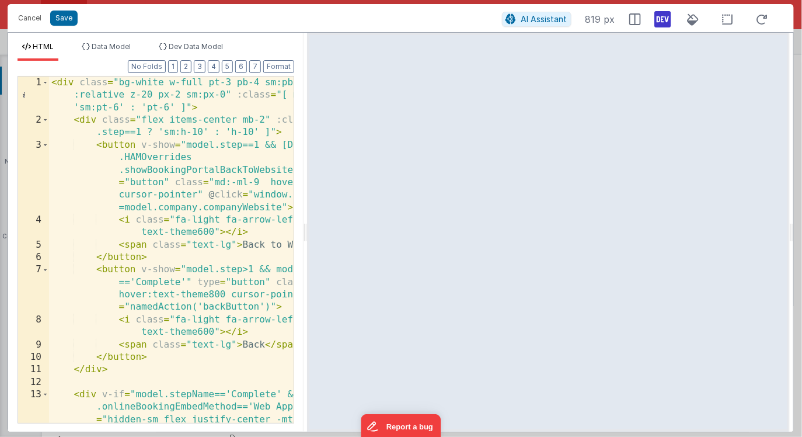
drag, startPoint x: 401, startPoint y: 241, endPoint x: 306, endPoint y: 228, distance: 95.5
click at [306, 228] on html "Cancel Save AI Assistant 819 px HTML Data Model Dev Data Model Format 7 6 5 4 3…" at bounding box center [401, 218] width 802 height 437
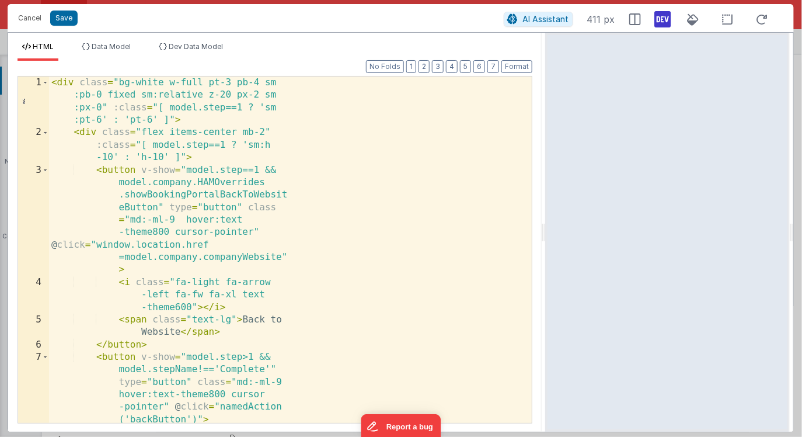
drag, startPoint x: 306, startPoint y: 235, endPoint x: 546, endPoint y: 228, distance: 240.6
click at [546, 228] on html "Cancel Save AI Assistant 411 px HTML Data Model Dev Data Model Format 7 6 5 4 3…" at bounding box center [401, 218] width 802 height 437
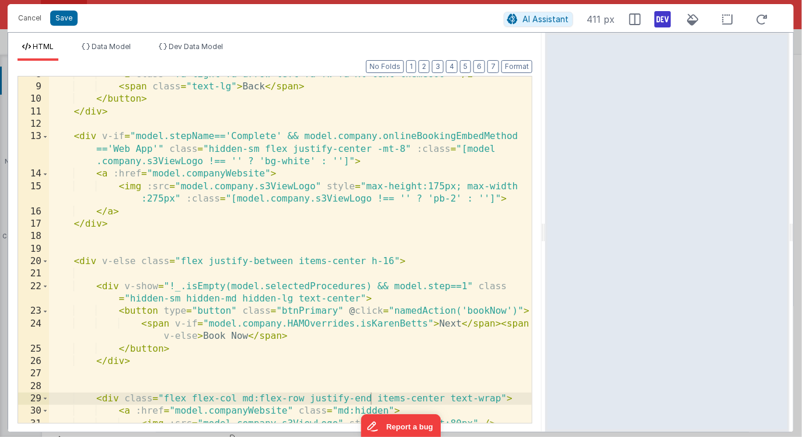
scroll to position [183, 0]
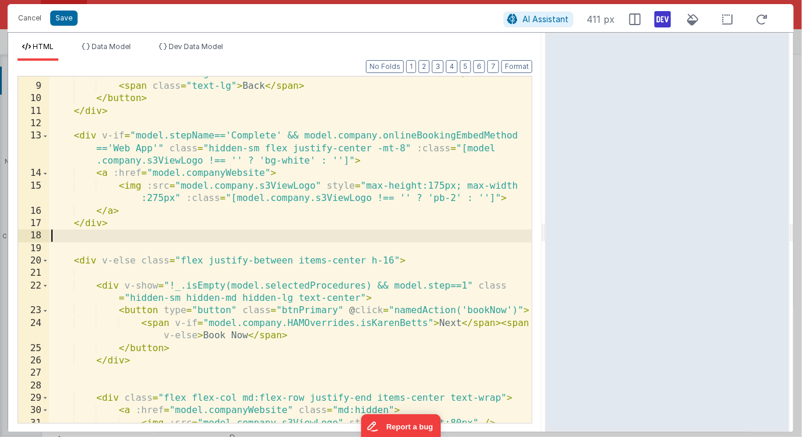
click at [194, 241] on div "< i class = "fa-light fa-arrow-left fa-fw fa-xl text-theme600" > </ i > < span …" at bounding box center [290, 253] width 483 height 371
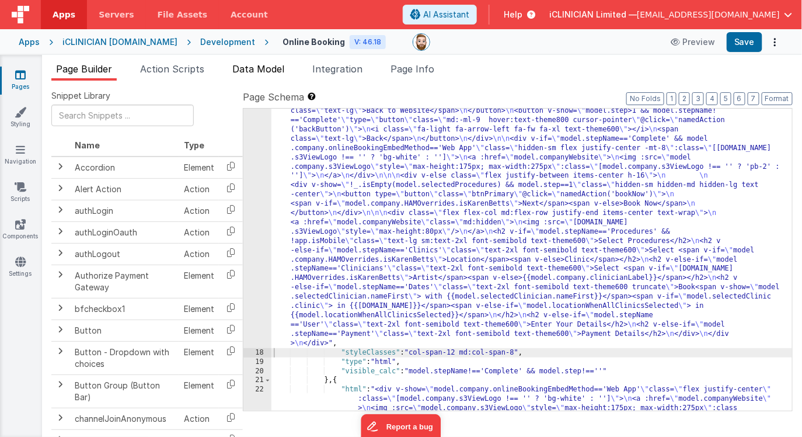
click at [269, 71] on span "Data Model" at bounding box center [258, 69] width 52 height 12
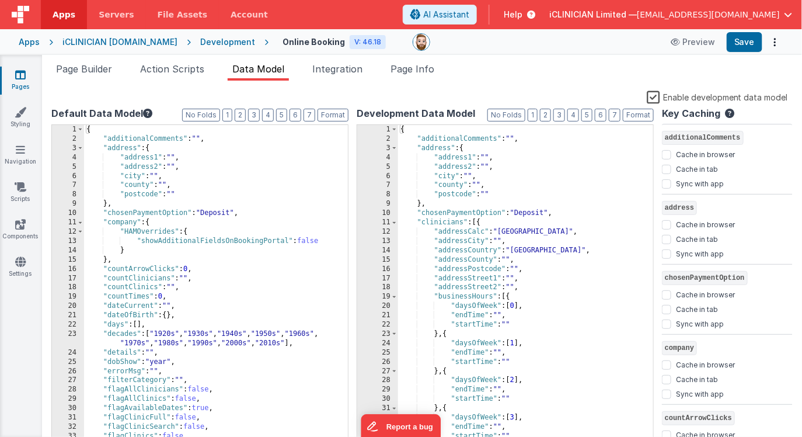
click at [654, 97] on label "Enable development data model" at bounding box center [717, 96] width 141 height 13
click at [0, 0] on input "Enable development data model" at bounding box center [0, 0] width 0 height 0
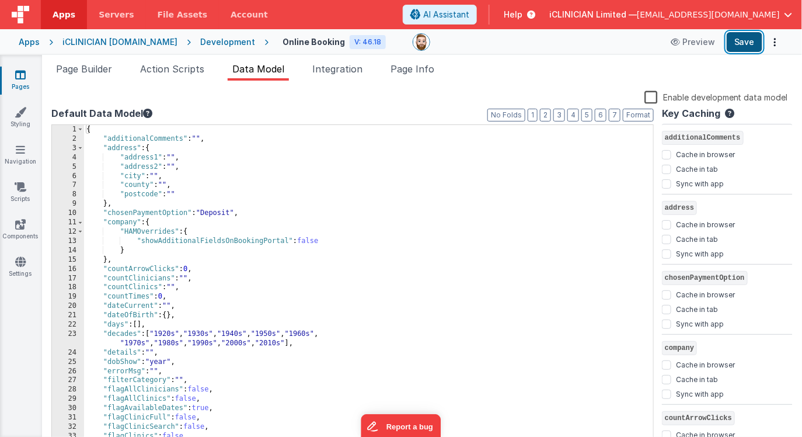
click at [750, 41] on button "Save" at bounding box center [745, 42] width 36 height 20
click at [96, 68] on span "Page Builder" at bounding box center [84, 69] width 56 height 12
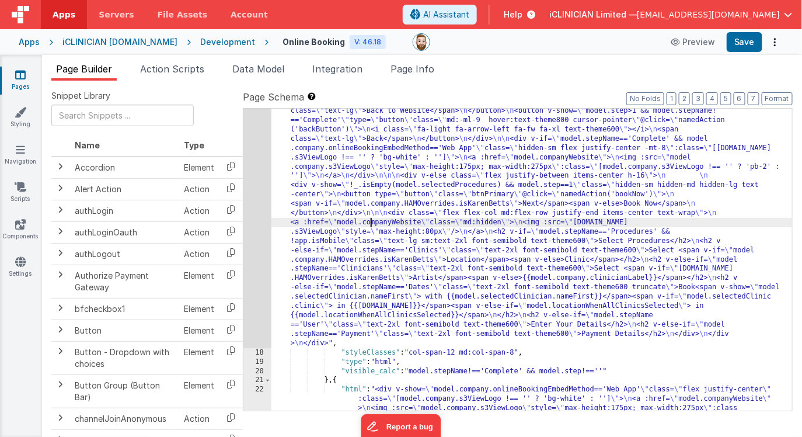
click at [369, 221] on div ""html" : "<div class= \" bg-white w-full pt-3 pb-4 sm:pb-0 fixed sm:relative z-…" at bounding box center [531, 373] width 521 height 627
click at [257, 235] on div "17" at bounding box center [257, 204] width 28 height 288
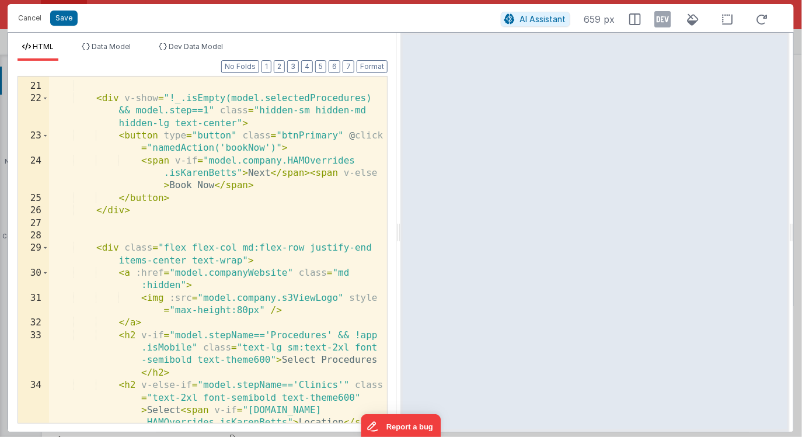
scroll to position [514, 0]
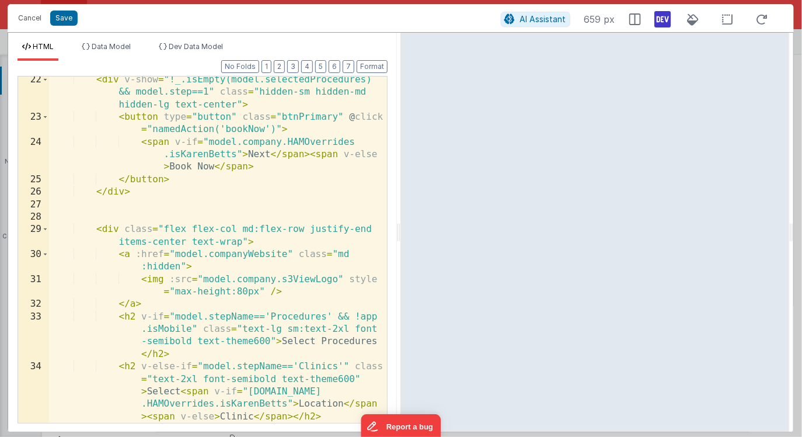
click at [666, 16] on icon at bounding box center [663, 19] width 16 height 19
click at [336, 253] on div "< div v-show = "!_.isEmpty(model.selectedProcedures) && model.step==1" class = …" at bounding box center [218, 303] width 339 height 458
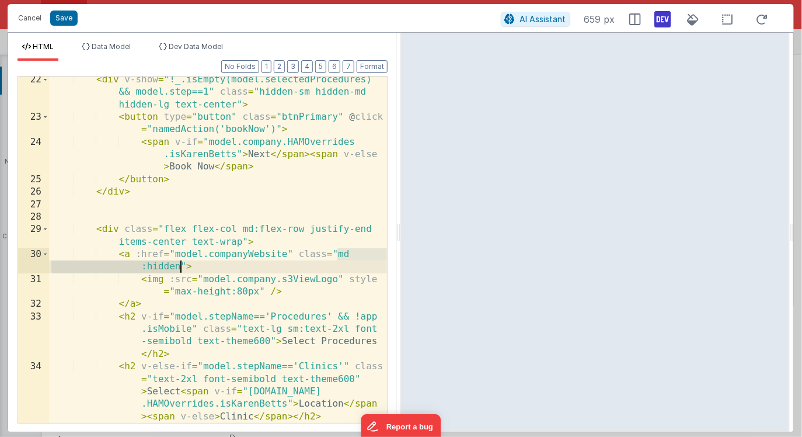
click at [180, 269] on div "< div v-show = "!_.isEmpty(model.selectedProcedures) && model.step==1" class = …" at bounding box center [218, 303] width 339 height 458
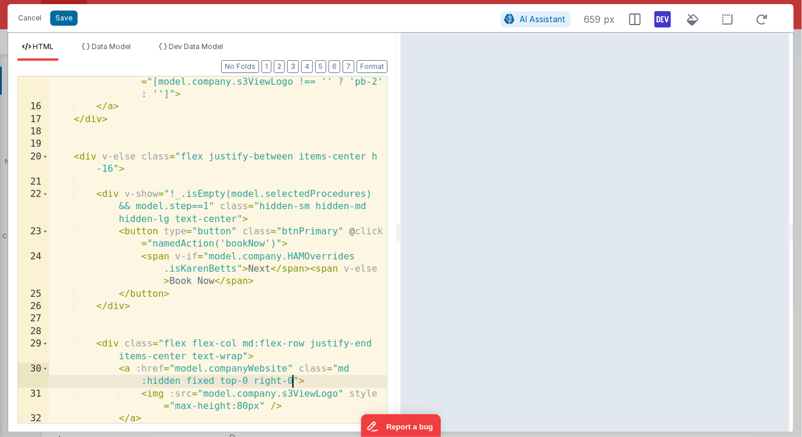
scroll to position [381, 0]
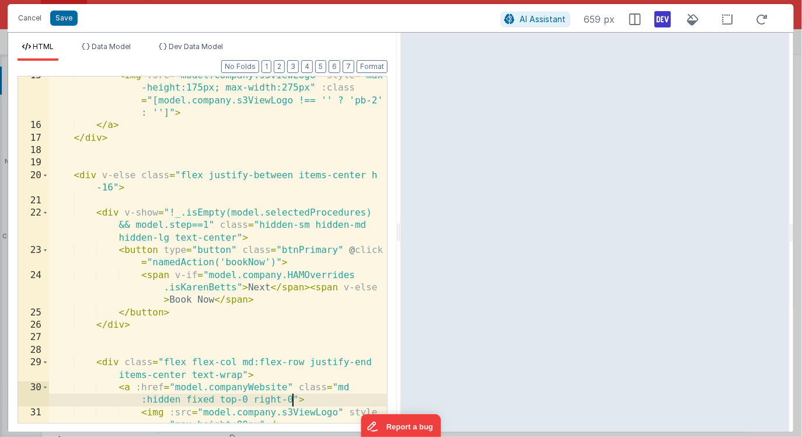
click at [108, 187] on div "< img :src = "model.company.s3ViewLogo" style = "max -height:175px; max-width:2…" at bounding box center [218, 279] width 339 height 421
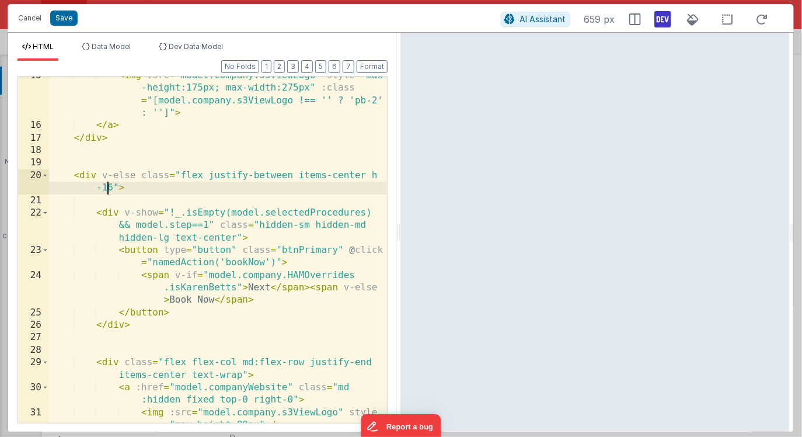
click at [108, 187] on div "< img :src = "model.company.s3ViewLogo" style = "max -height:175px; max-width:2…" at bounding box center [218, 279] width 339 height 421
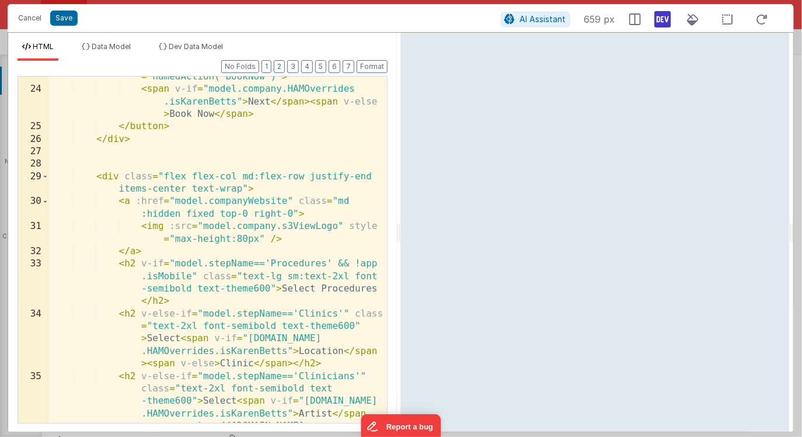
scroll to position [567, 0]
click at [69, 16] on button "Save" at bounding box center [63, 18] width 27 height 15
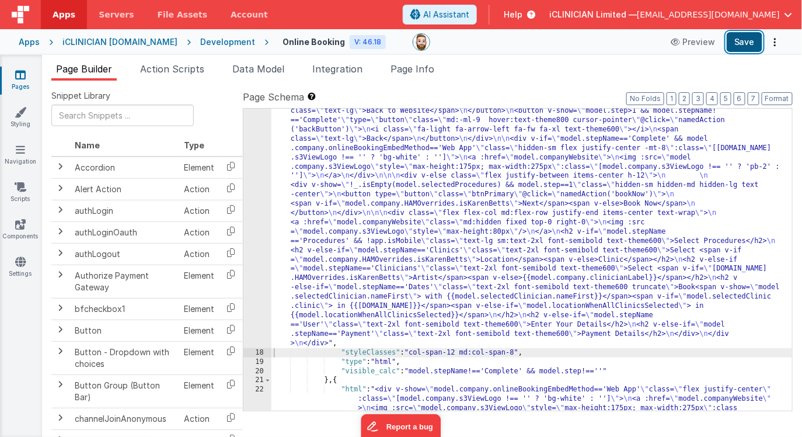
click at [737, 43] on button "Save" at bounding box center [745, 42] width 36 height 20
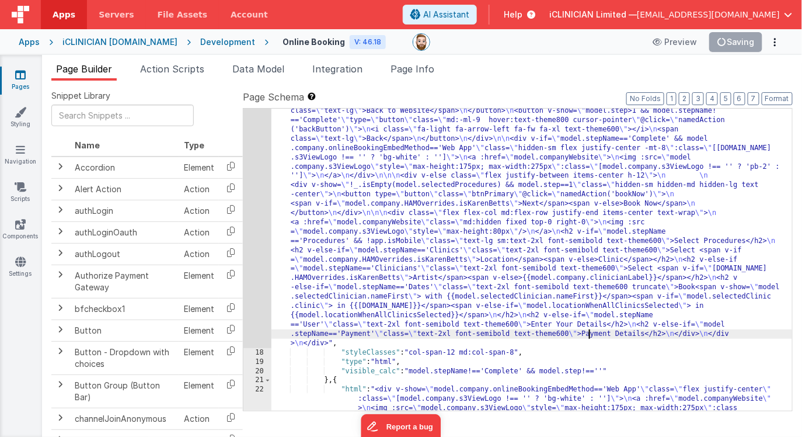
click at [590, 331] on div ""html" : "<div class= \" bg-white w-full pt-3 pb-4 sm:pb-0 fixed sm:relative z-…" at bounding box center [531, 373] width 521 height 627
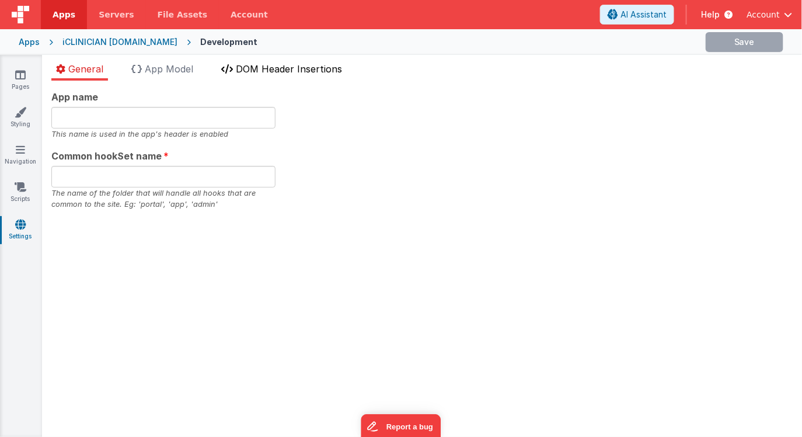
click at [256, 67] on span "DOM Header Insertions" at bounding box center [289, 69] width 106 height 12
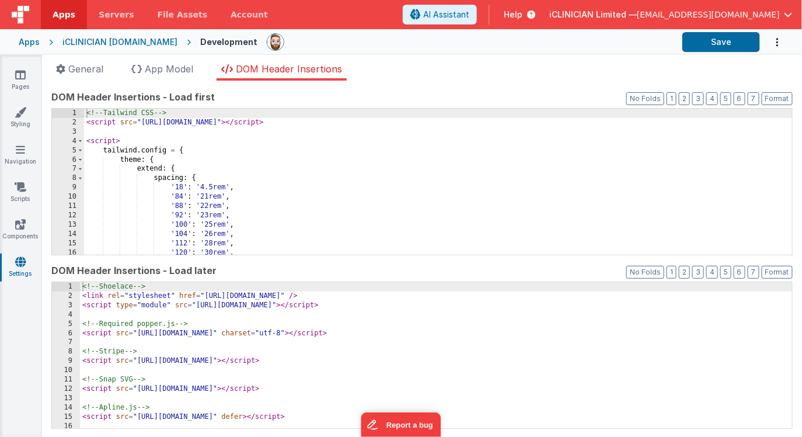
click at [251, 170] on div "<!-- Tailwind CSS --> < script src = "[URL][DOMAIN_NAME]" > </ script > < scrip…" at bounding box center [438, 191] width 709 height 165
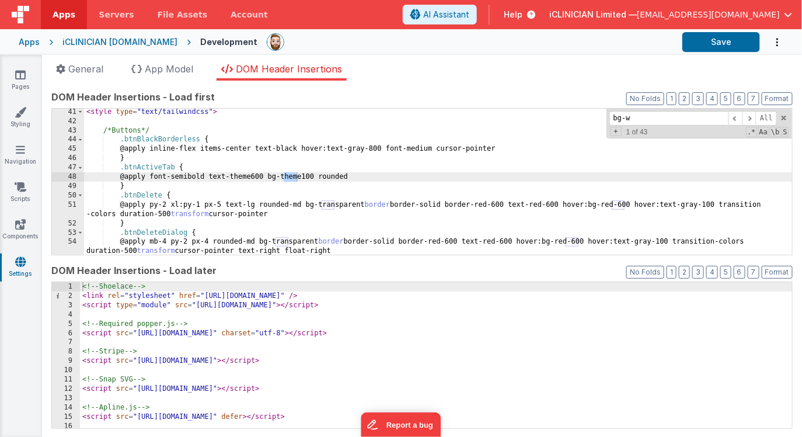
scroll to position [949, 0]
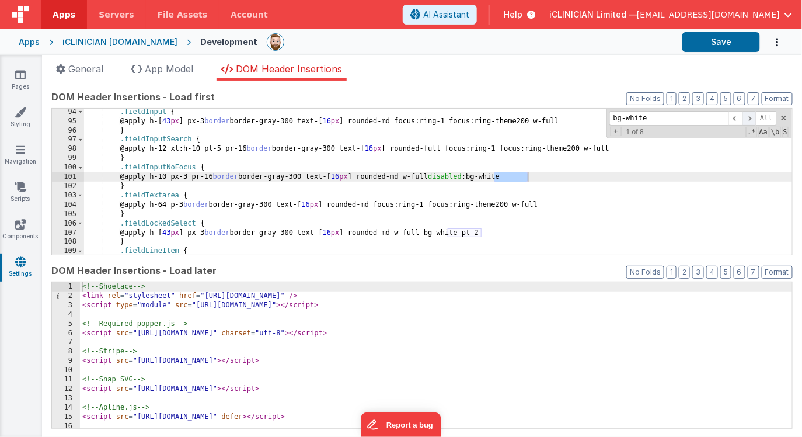
type input "bg-white"
click at [750, 118] on span at bounding box center [750, 118] width 14 height 15
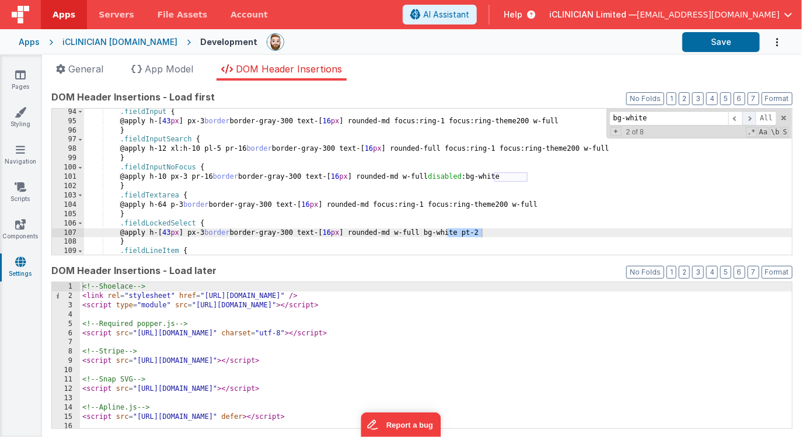
click at [750, 118] on span at bounding box center [750, 118] width 14 height 15
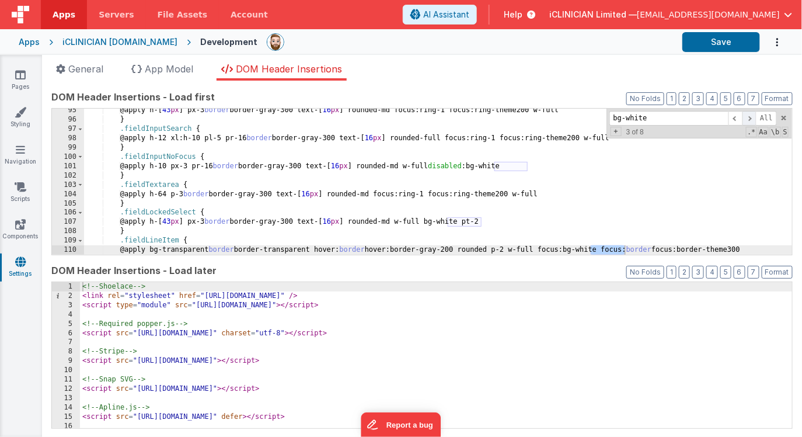
click at [750, 118] on span at bounding box center [750, 118] width 14 height 15
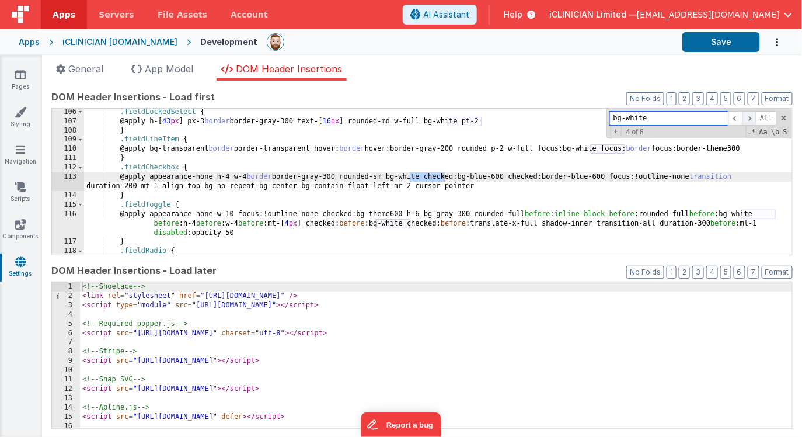
click at [750, 118] on span at bounding box center [750, 118] width 14 height 15
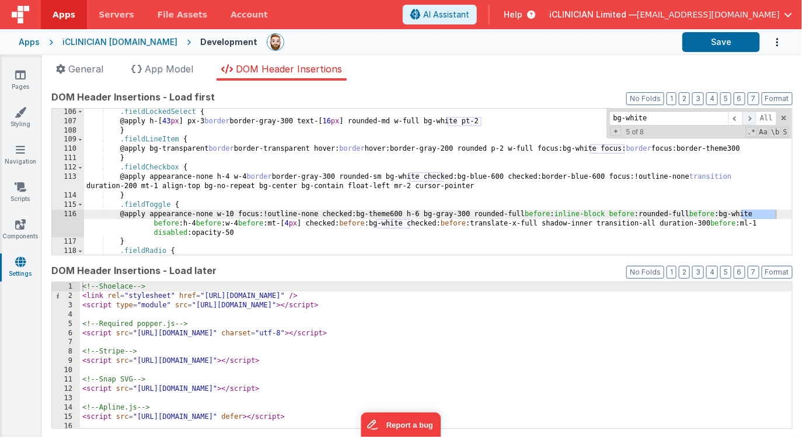
click at [750, 118] on span at bounding box center [750, 118] width 14 height 15
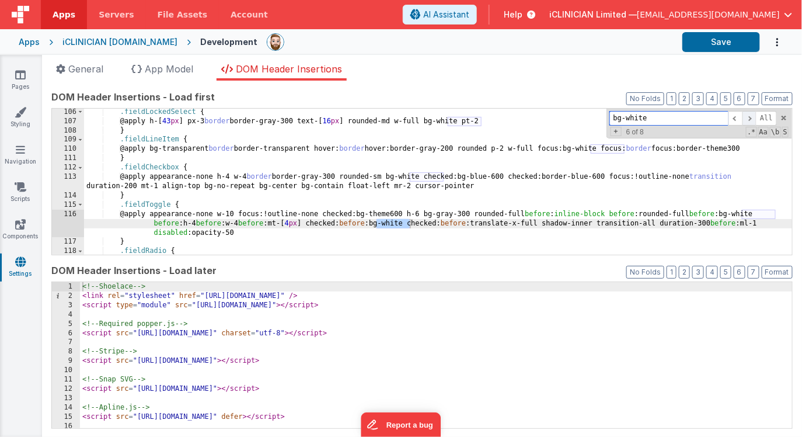
click at [750, 118] on span at bounding box center [750, 118] width 14 height 15
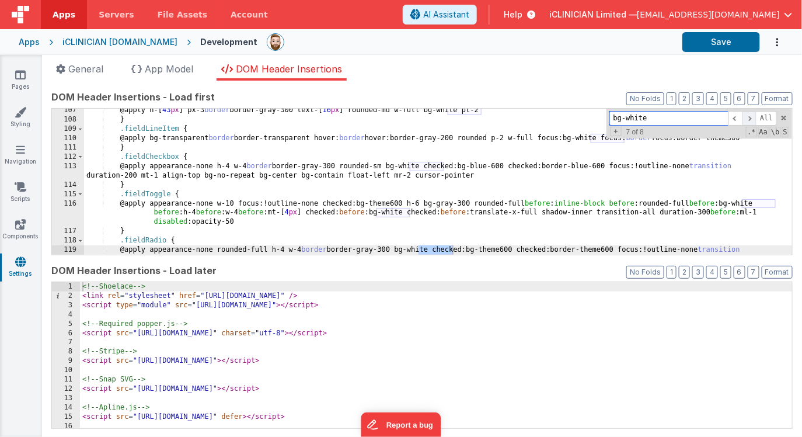
scroll to position [1071, 0]
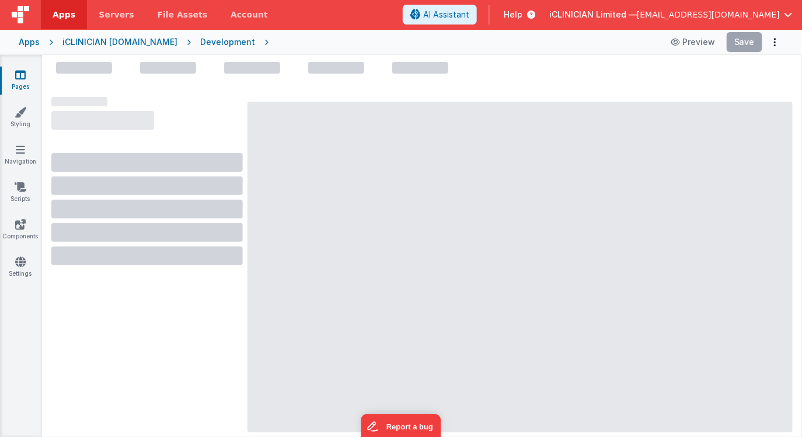
click at [568, 79] on div at bounding box center [422, 249] width 760 height 375
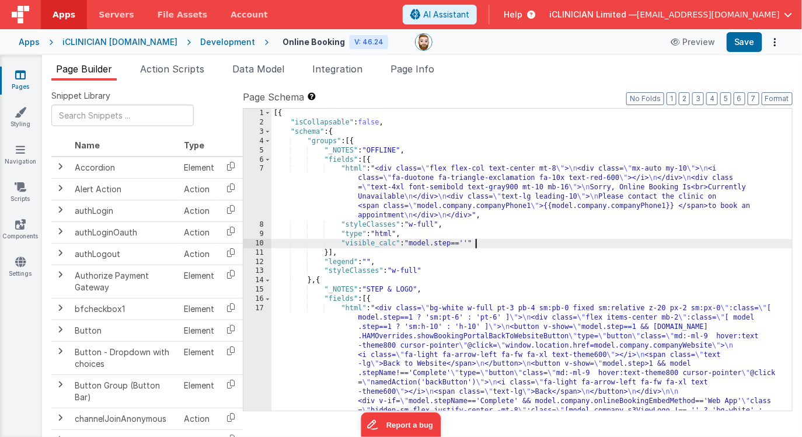
click at [545, 245] on div "[{ "isCollapsable" : false , "schema" : { "groups" : [{ "_NOTES" : "OFFLINE" , …" at bounding box center [531, 432] width 521 height 646
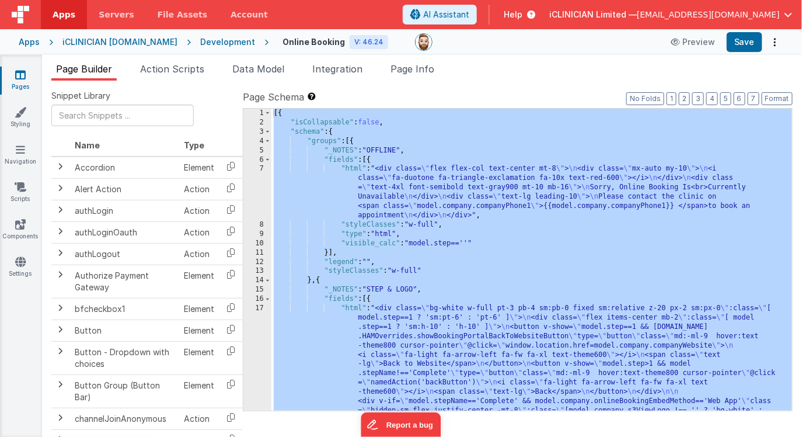
scroll to position [5364, 0]
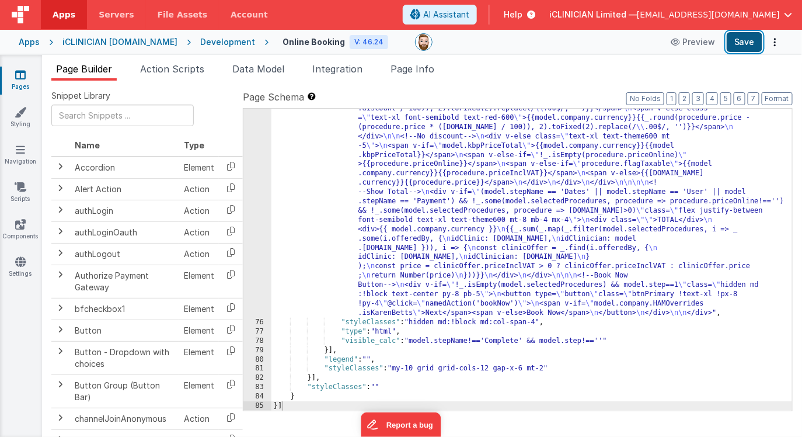
click at [737, 40] on button "Save" at bounding box center [745, 42] width 36 height 20
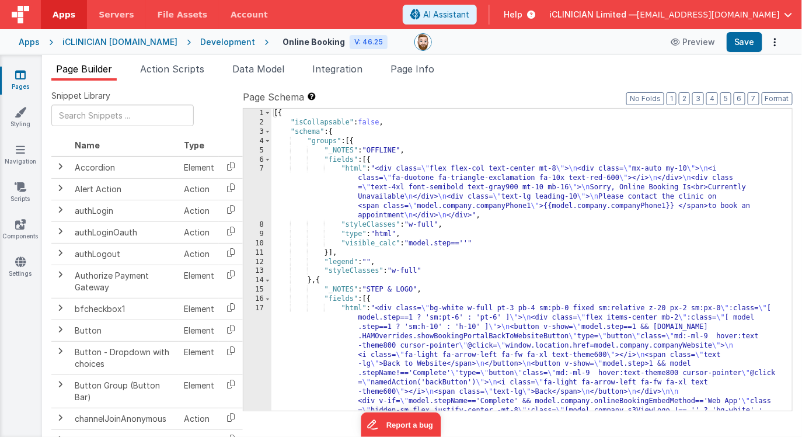
click at [535, 185] on div "[{ "isCollapsable" : false , "schema" : { "groups" : [{ "_NOTES" : "OFFLINE" , …" at bounding box center [531, 432] width 521 height 646
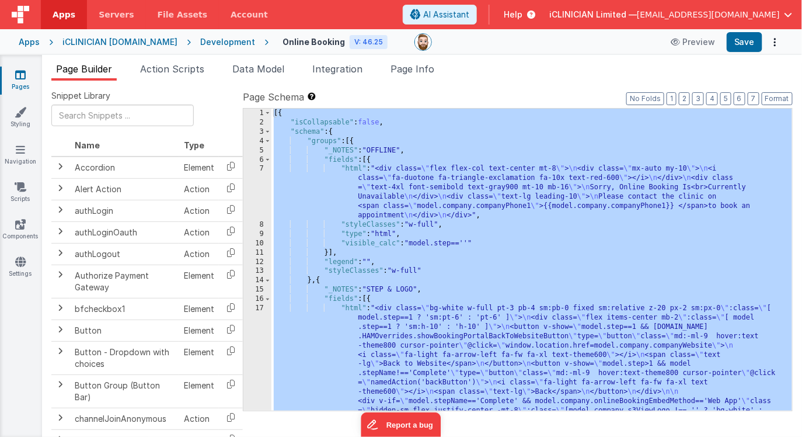
scroll to position [5364, 0]
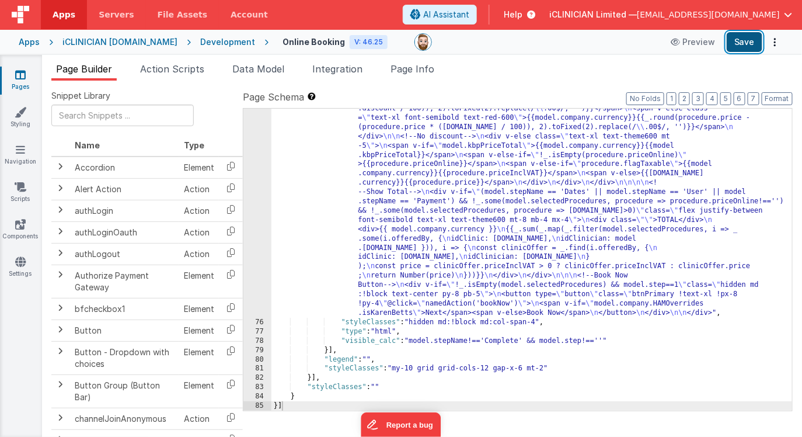
click at [747, 40] on button "Save" at bounding box center [745, 42] width 36 height 20
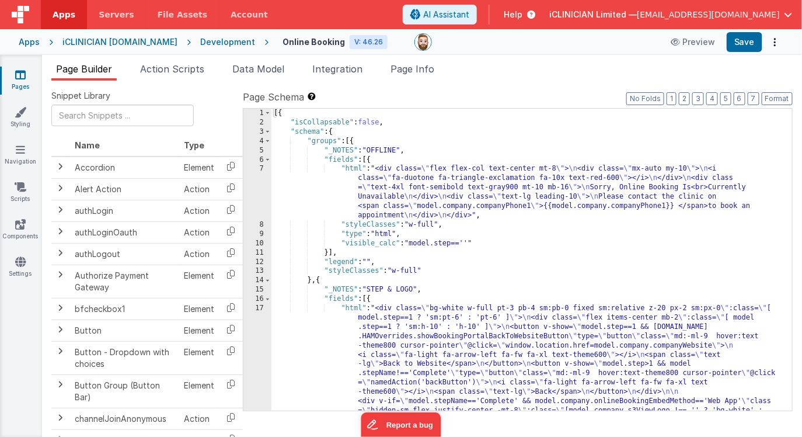
click at [636, 287] on div "[{ "isCollapsable" : false , "schema" : { "groups" : [{ "_NOTES" : "OFFLINE" , …" at bounding box center [531, 432] width 521 height 646
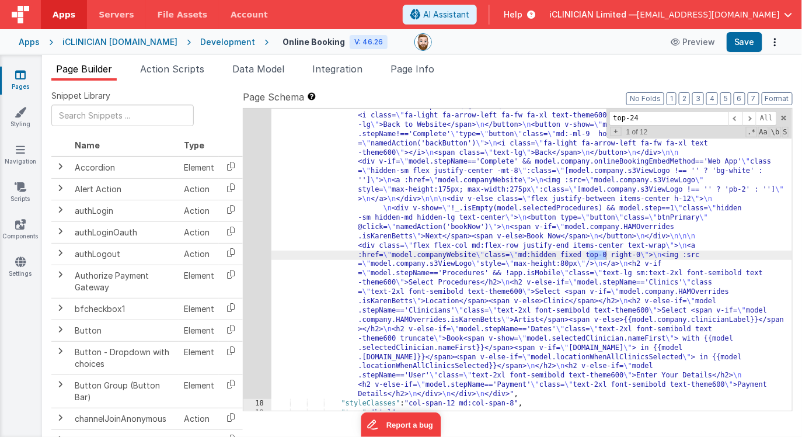
scroll to position [555, 0]
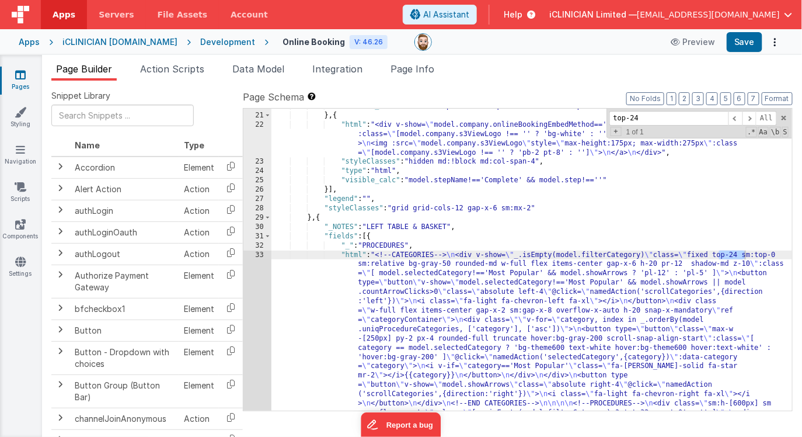
type input "top-24"
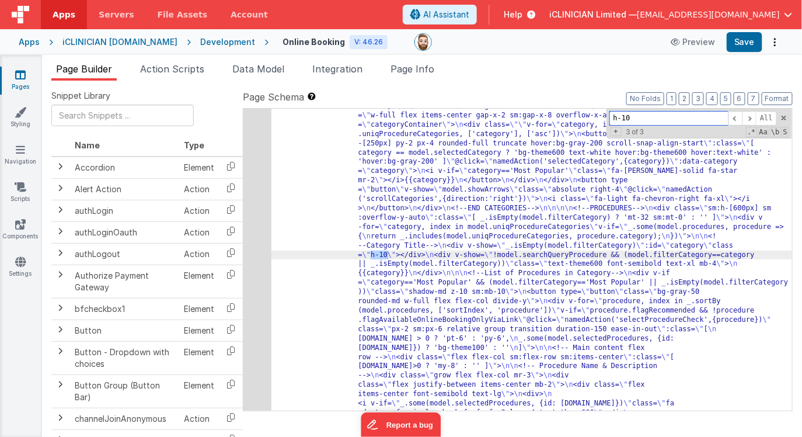
scroll to position [750, 0]
type input "h-10"
click at [751, 118] on span at bounding box center [750, 118] width 14 height 15
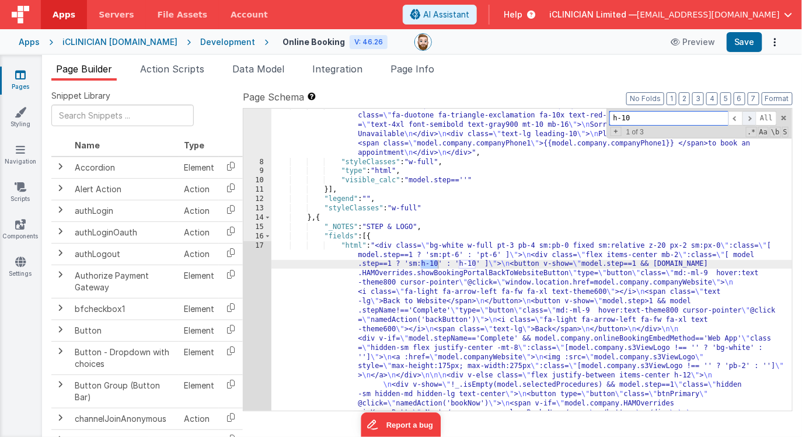
click at [751, 118] on span at bounding box center [750, 118] width 14 height 15
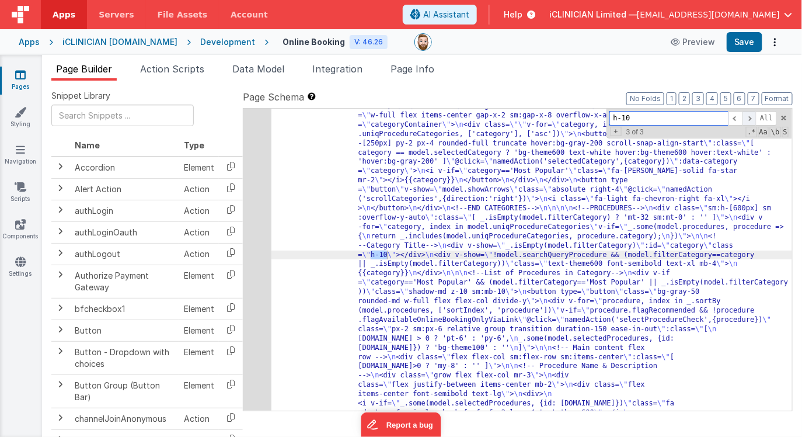
scroll to position [750, 0]
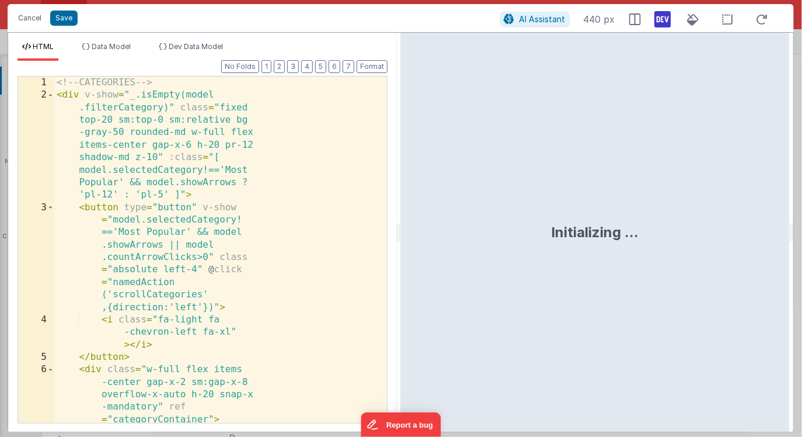
scroll to position [1500, 0]
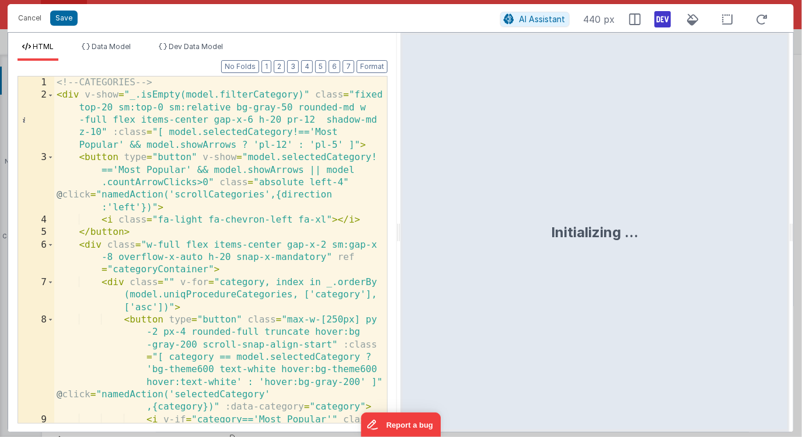
click at [201, 281] on div "<!-- CATEGORIES --> < div v-show = "_.isEmpty(model.filterCategory)" class = "f…" at bounding box center [220, 274] width 333 height 396
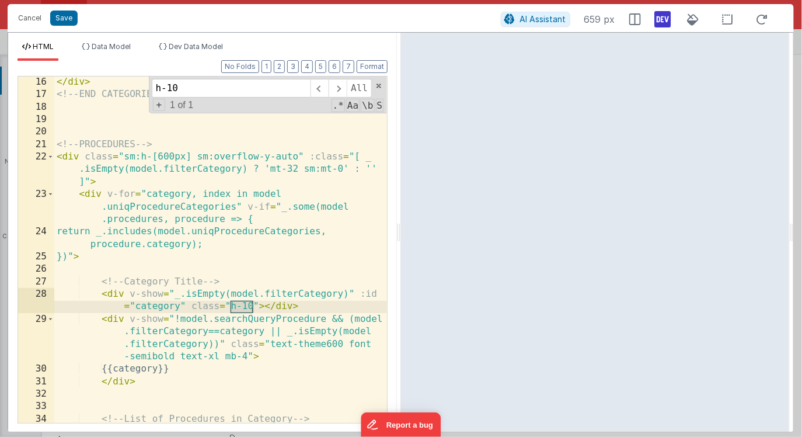
scroll to position [475, 0]
type input "h-10"
click at [248, 306] on div "</ div > <!-- END CATEGORIES --> <!-- PROCEDURES --> < div class = "sm:h-[600px…" at bounding box center [220, 249] width 333 height 346
click at [252, 305] on div "</ div > <!-- END CATEGORIES --> <!-- PROCEDURES --> < div class = "sm:h-[600px…" at bounding box center [220, 279] width 333 height 409
click at [231, 306] on div "</ div > <!-- END CATEGORIES --> <!-- PROCEDURES --> < div class = "sm:h-[600px…" at bounding box center [220, 279] width 333 height 409
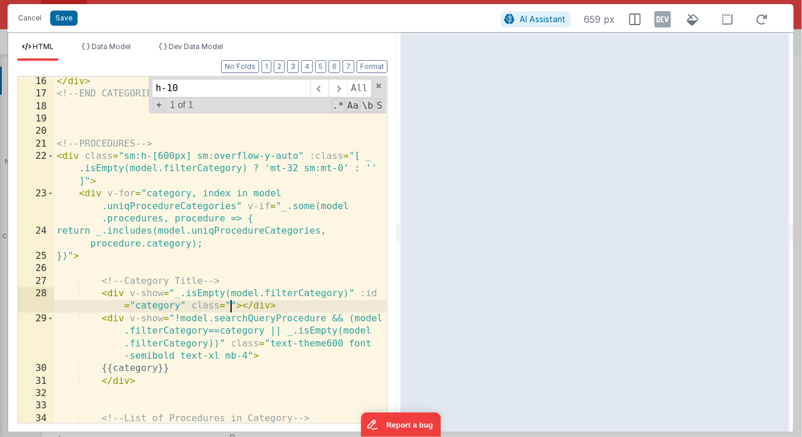
click at [662, 18] on icon at bounding box center [663, 19] width 16 height 19
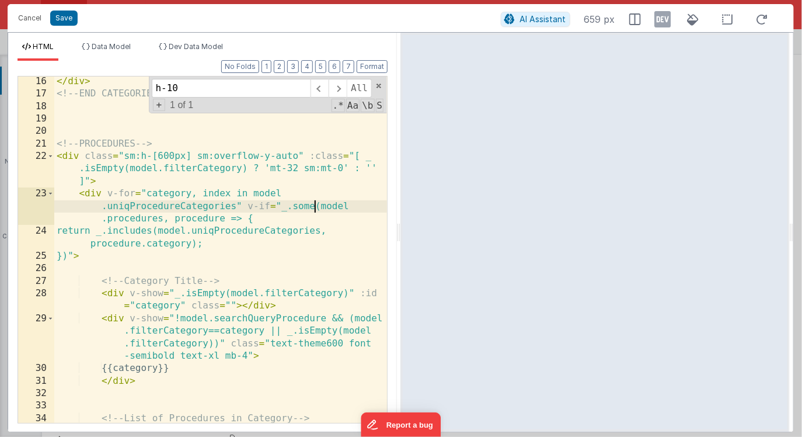
click at [315, 208] on div "</ div > <!-- END CATEGORIES --> <!-- PROCEDURES --> < div class = "sm:h-[600px…" at bounding box center [220, 279] width 333 height 409
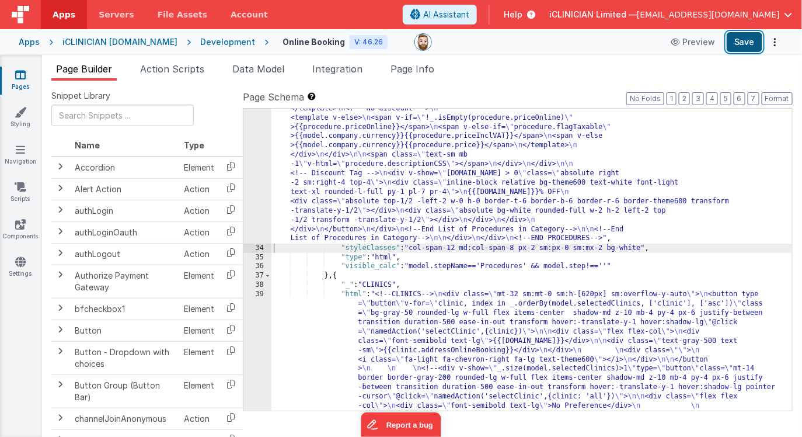
click at [743, 44] on button "Save" at bounding box center [745, 42] width 36 height 20
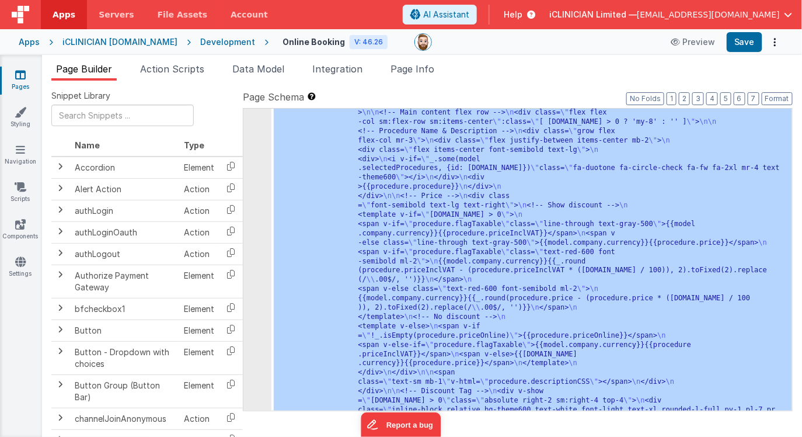
scroll to position [1412, 0]
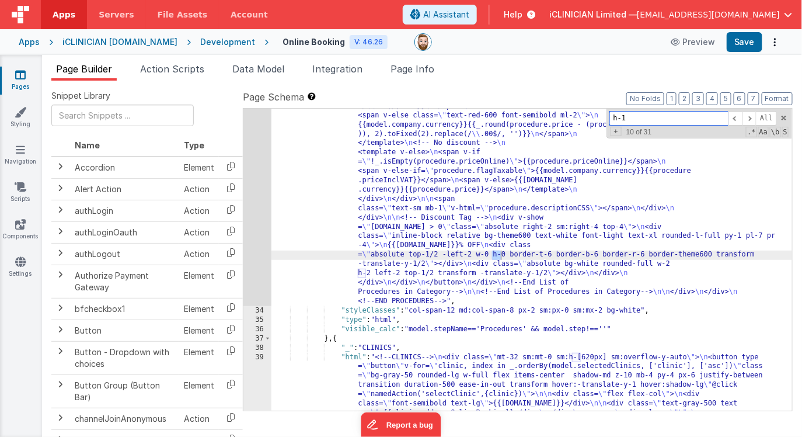
scroll to position [62, 0]
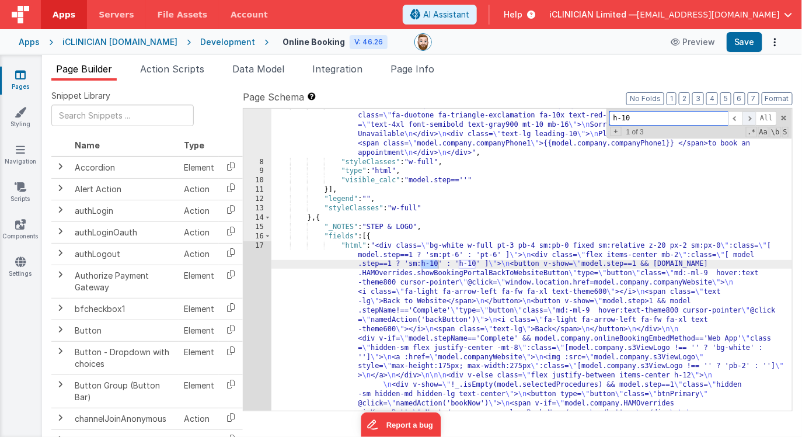
click at [753, 120] on span at bounding box center [750, 118] width 14 height 15
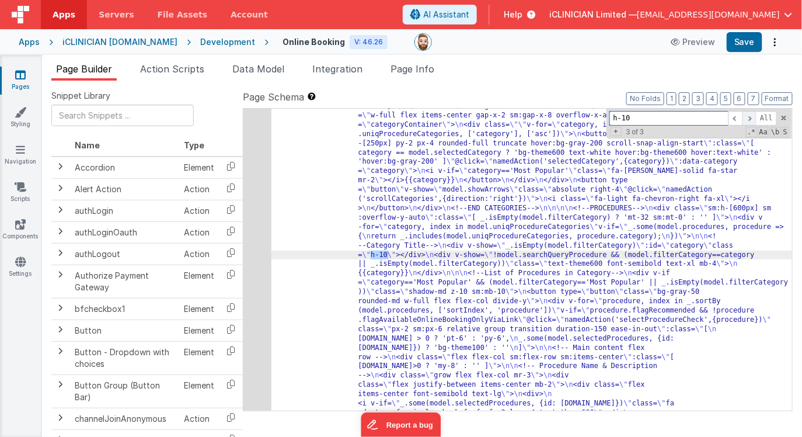
scroll to position [750, 0]
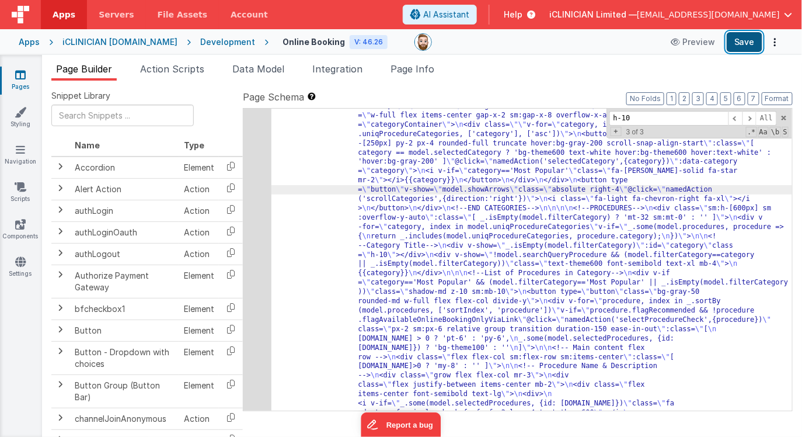
click at [742, 43] on button "Save" at bounding box center [745, 42] width 36 height 20
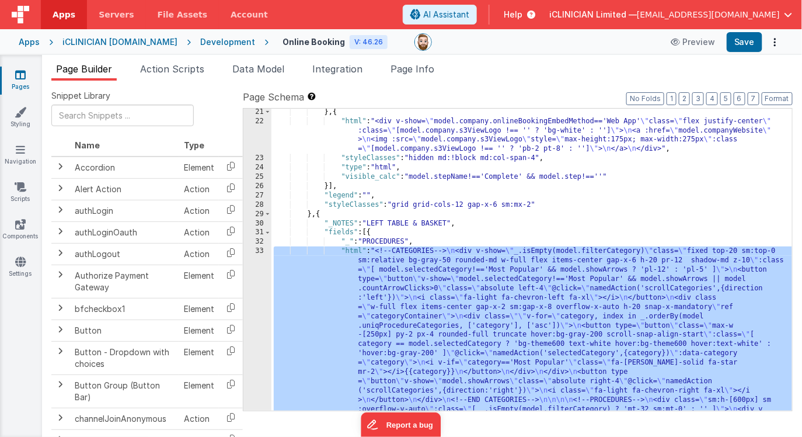
scroll to position [505, 0]
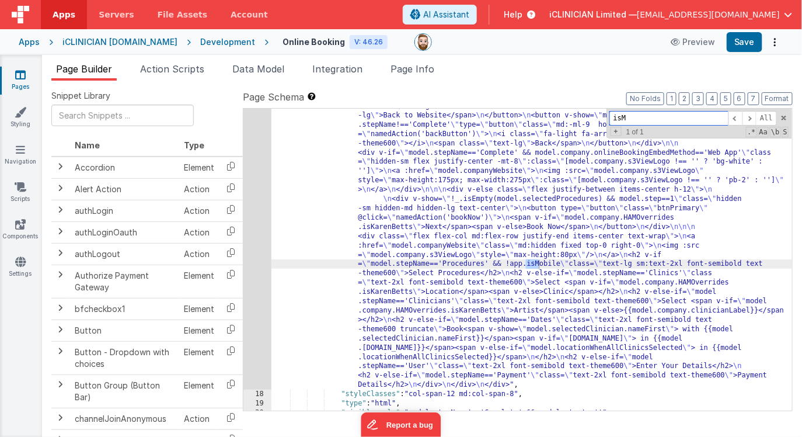
scroll to position [248, 0]
type input "[DEMOGRAPHIC_DATA]"
click at [490, 269] on div ""html" : "<div class= \" bg-white w-full pt-3 pb-4 sm:pb-0 fixed sm:relative z-…" at bounding box center [531, 378] width 521 height 646
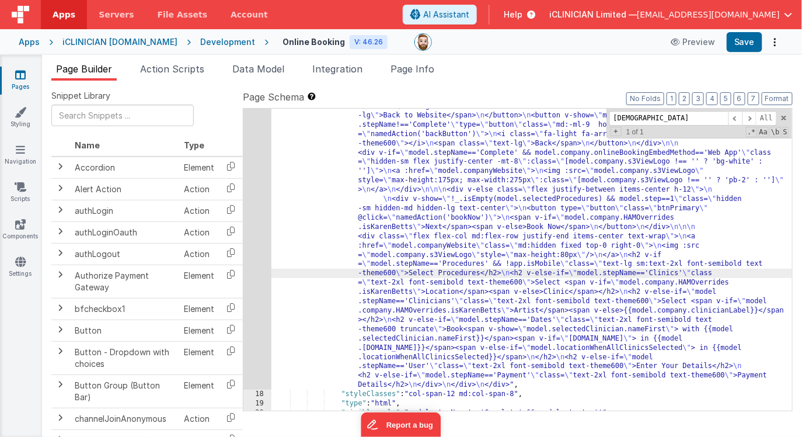
click at [257, 281] on div "17" at bounding box center [257, 222] width 28 height 335
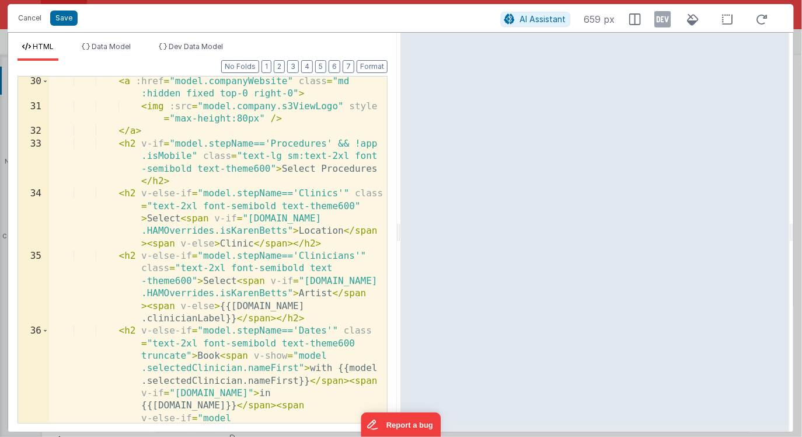
scroll to position [0, 0]
click at [330, 142] on div "< a :href = "model.companyWebsite" class = "md :hidden fixed top-0 right-0" > <…" at bounding box center [218, 329] width 339 height 509
click at [190, 155] on div "< a :href = "model.companyWebsite" class = "md :hidden fixed top-0 right-0" > <…" at bounding box center [218, 329] width 339 height 509
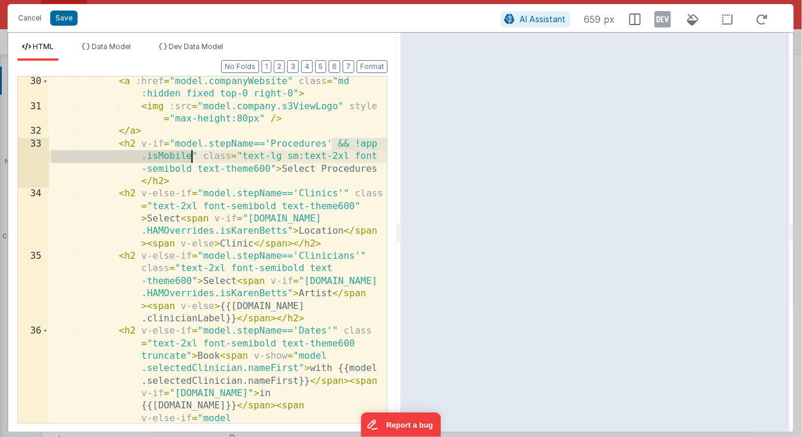
click at [343, 194] on div "< a :href = "model.companyWebsite" class = "md :hidden fixed top-0 right-0" > <…" at bounding box center [218, 329] width 339 height 509
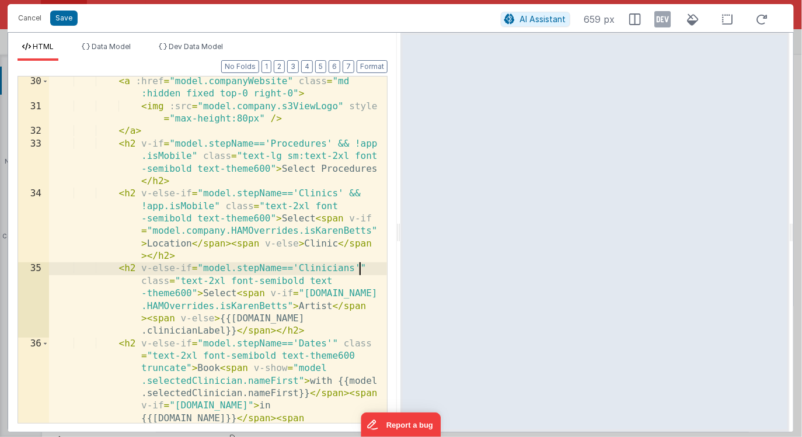
click at [358, 267] on div "< a :href = "model.companyWebsite" class = "md :hidden fixed top-0 right-0" > <…" at bounding box center [218, 329] width 339 height 509
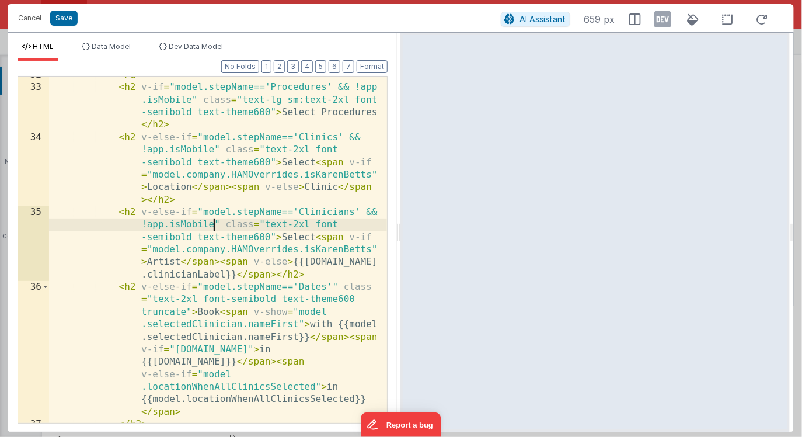
scroll to position [764, 0]
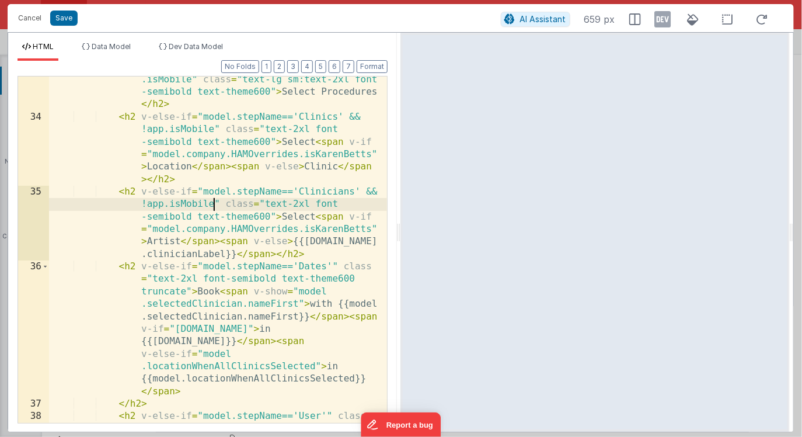
click at [332, 267] on div "< h2 v-if = "model.stepName=='Procedures' && !app .isMobile" class = "text-lg s…" at bounding box center [218, 278] width 339 height 434
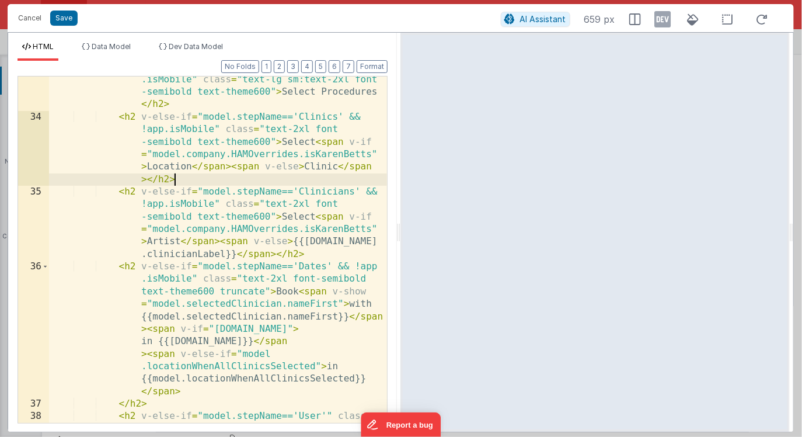
click at [298, 180] on div "< h2 v-if = "model.stepName=='Procedures' && !app .isMobile" class = "text-lg s…" at bounding box center [218, 278] width 339 height 434
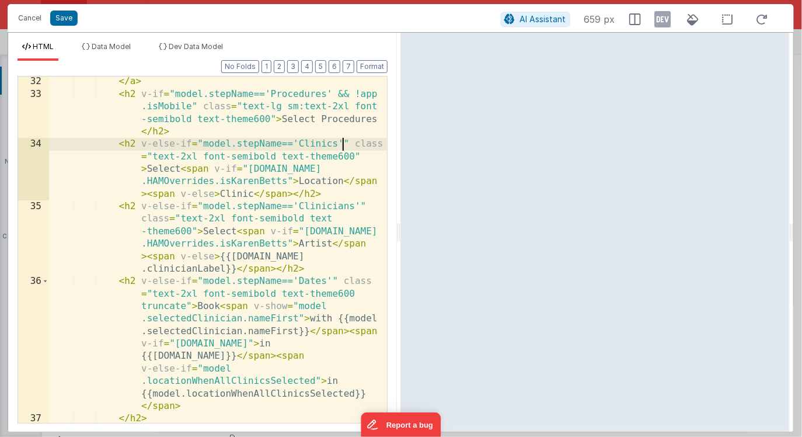
scroll to position [736, 0]
click at [153, 156] on div "</ a > < h2 v-if = "model.stepName=='Procedures' && !app .isMobile" class = "te…" at bounding box center [218, 273] width 339 height 396
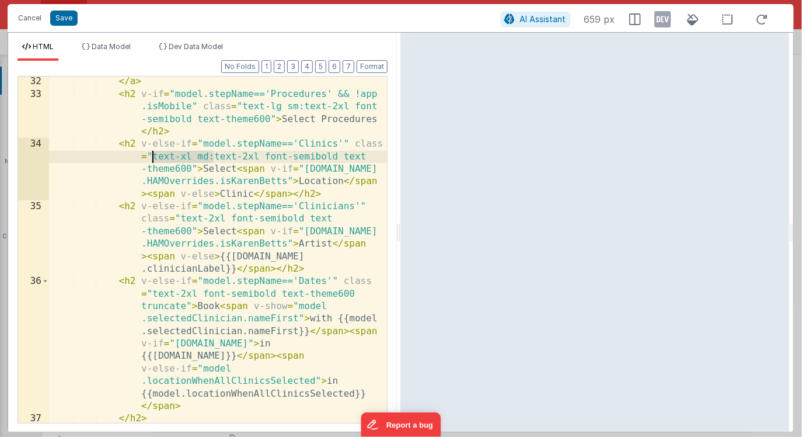
click at [152, 156] on div "</ a > < h2 v-if = "model.stepName=='Procedures' && !app .isMobile" class = "te…" at bounding box center [218, 273] width 339 height 396
click at [180, 218] on div "</ a > < h2 v-if = "model.stepName=='Procedures' && !app .isMobile" class = "te…" at bounding box center [218, 273] width 339 height 396
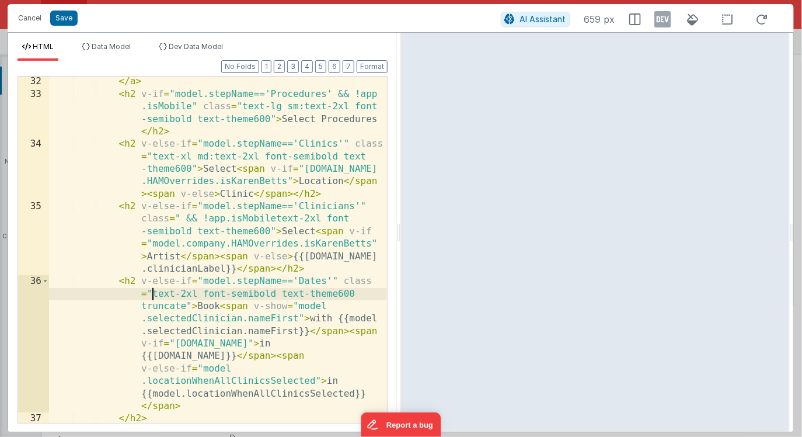
click at [153, 294] on div "</ a > < h2 v-if = "model.stepName=='Procedures' && !app .isMobile" class = "te…" at bounding box center [218, 273] width 339 height 396
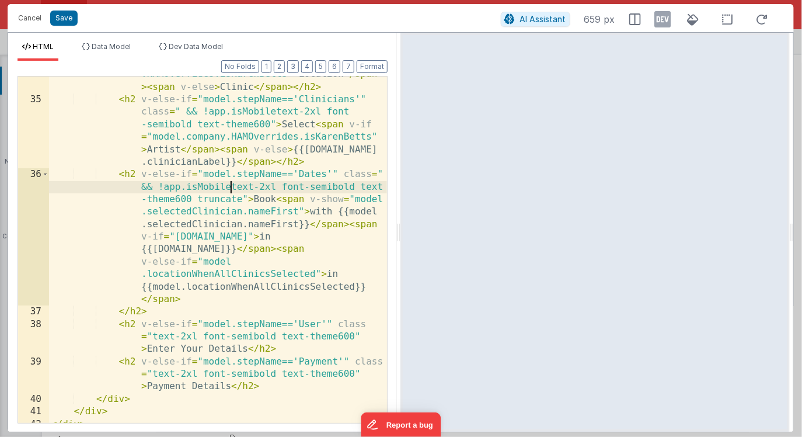
scroll to position [844, 0]
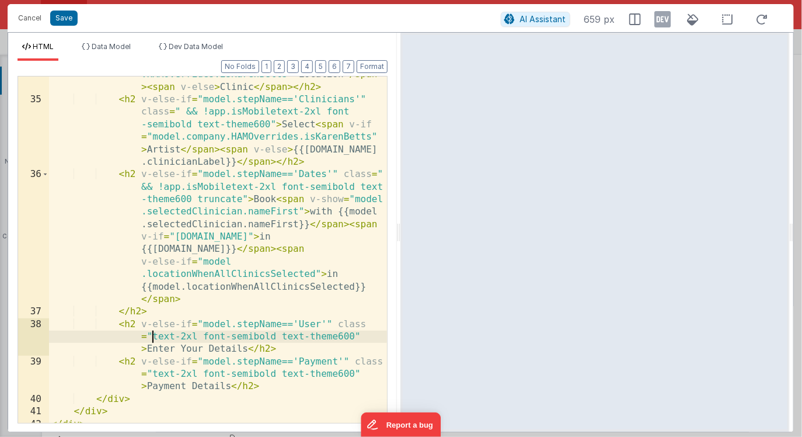
click at [152, 336] on div "< h2 v-else-if = "model.stepName=='Clinics'" class = "text-xl md:text-2xl font-…" at bounding box center [218, 241] width 339 height 421
click at [152, 375] on div "< h2 v-else-if = "model.stepName=='Clinics'" class = "text-xl md:text-2xl font-…" at bounding box center [218, 241] width 339 height 421
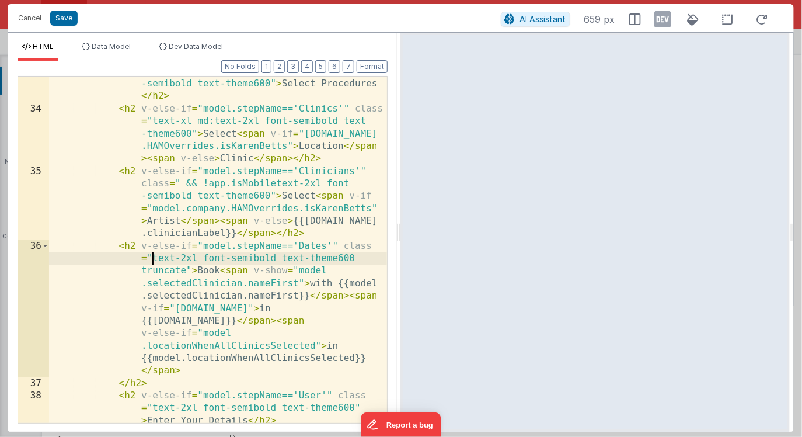
scroll to position [771, 0]
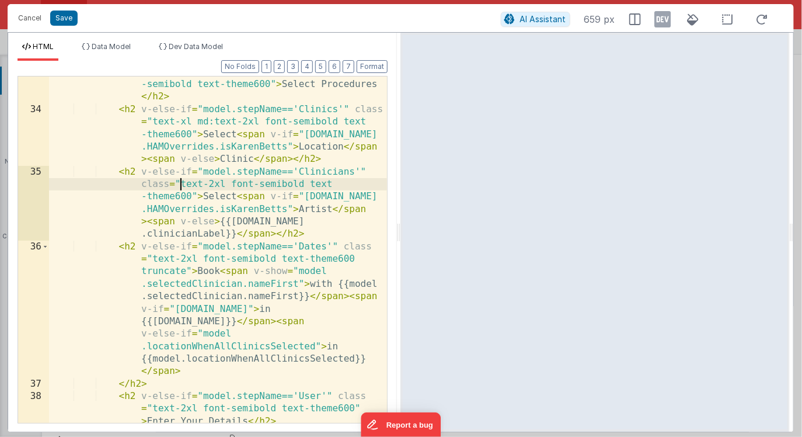
click at [213, 121] on div "< h2 v-if = "model.stepName=='Procedures' && !app .isMobile" class = "text-lg s…" at bounding box center [218, 270] width 339 height 434
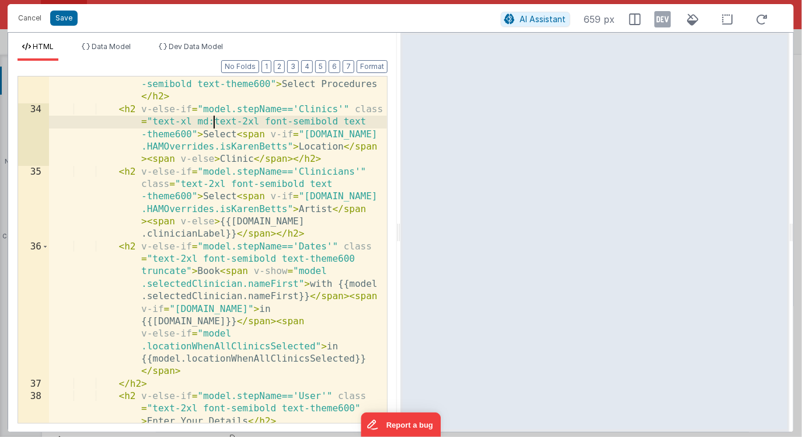
click at [152, 121] on div "< h2 v-if = "model.stepName=='Procedures' && !app .isMobile" class = "text-lg s…" at bounding box center [218, 270] width 339 height 434
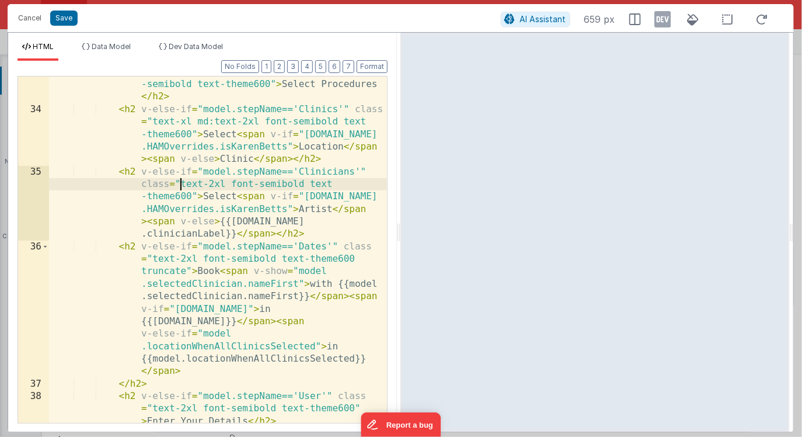
click at [180, 185] on div "< h2 v-if = "model.stepName=='Procedures' && !app .isMobile" class = "text-lg s…" at bounding box center [218, 270] width 339 height 434
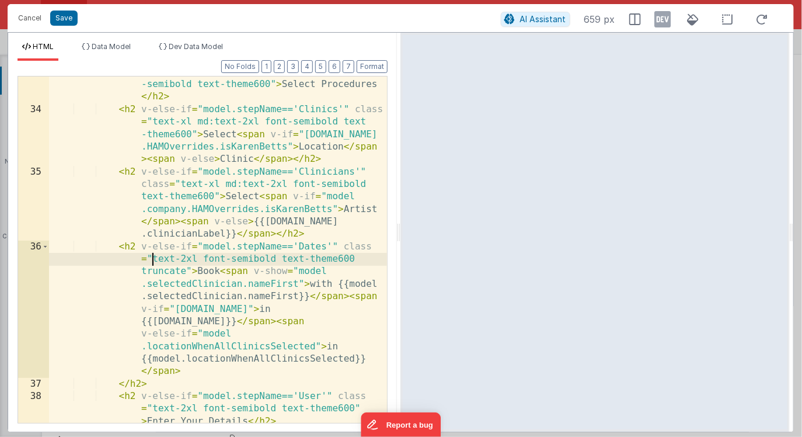
click at [152, 256] on div "< h2 v-if = "model.stepName=='Procedures' && !app .isMobile" class = "text-lg s…" at bounding box center [218, 270] width 339 height 434
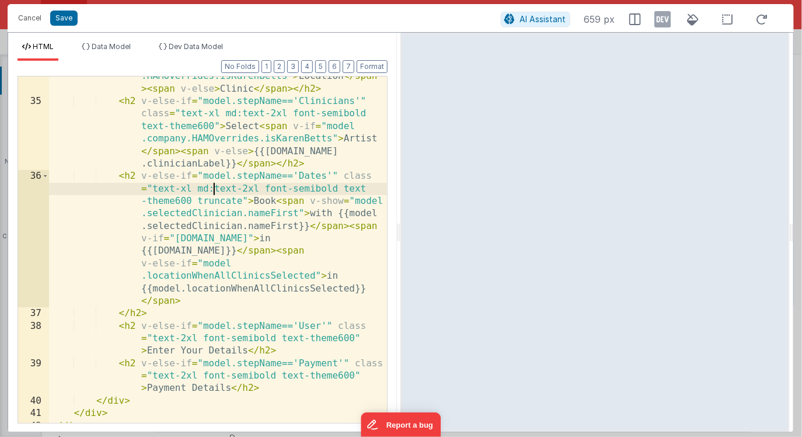
scroll to position [841, 0]
click at [151, 340] on div "< h2 v-else-if = "model.stepName=='Clinics'" class = "text-xl md:text-2xl font-…" at bounding box center [218, 243] width 339 height 421
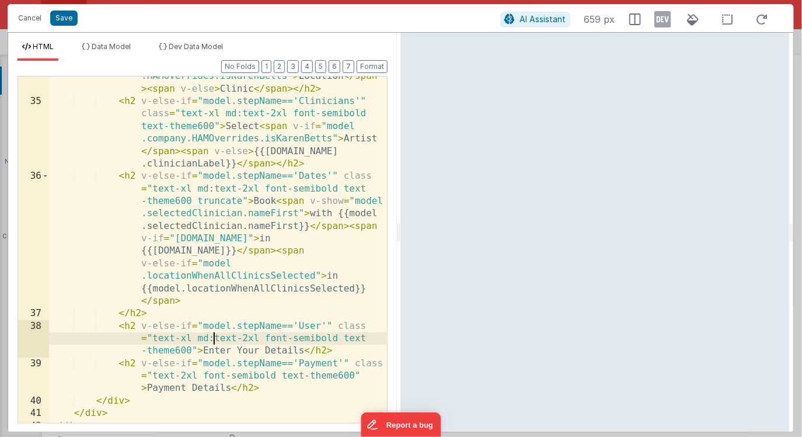
click at [152, 377] on div "< h2 v-else-if = "model.stepName=='Clinics'" class = "text-xl md:text-2xl font-…" at bounding box center [218, 243] width 339 height 421
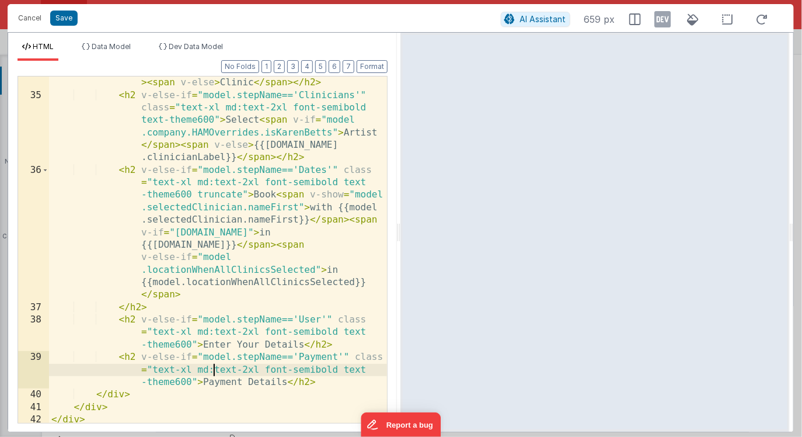
scroll to position [851, 0]
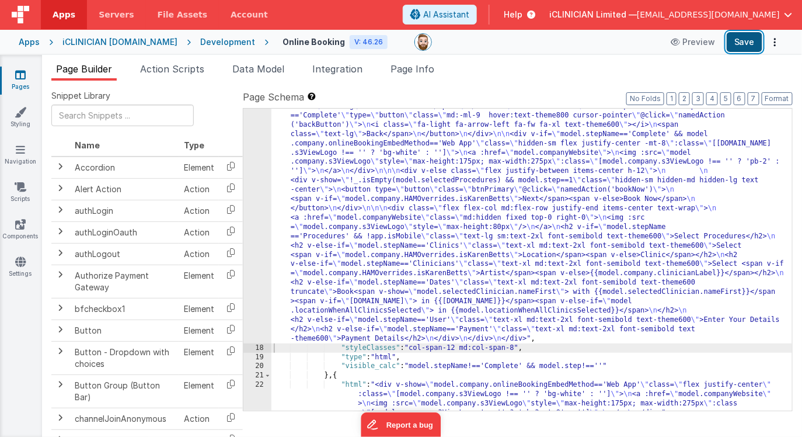
click at [740, 41] on button "Save" at bounding box center [745, 42] width 36 height 20
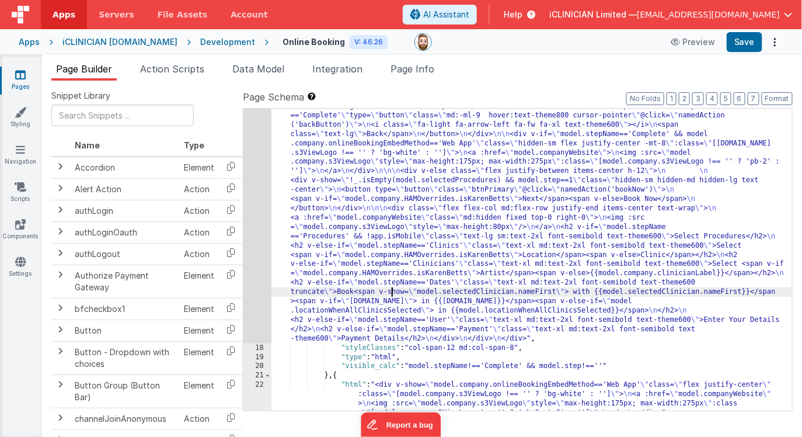
click at [391, 288] on div ""html" : "<div class= \" bg-white w-full pt-3 pb-4 sm:pb-0 fixed sm:relative z-…" at bounding box center [531, 368] width 521 height 627
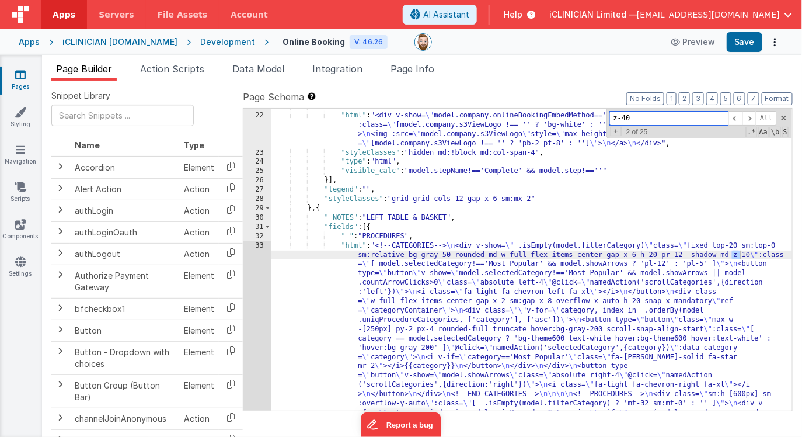
scroll to position [3741, 0]
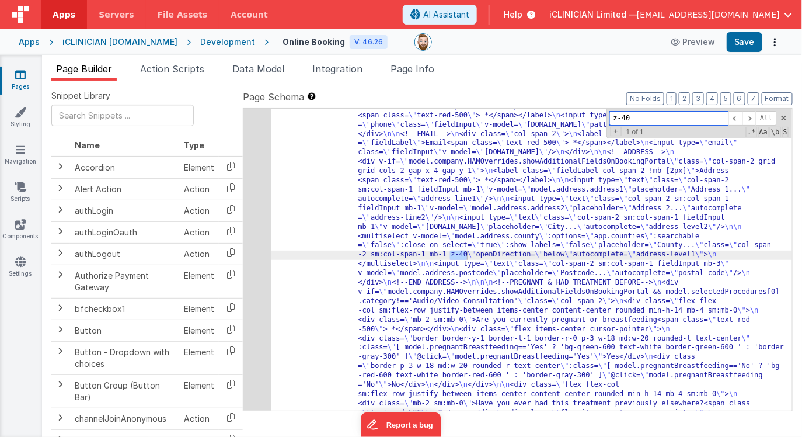
type input "z-40"
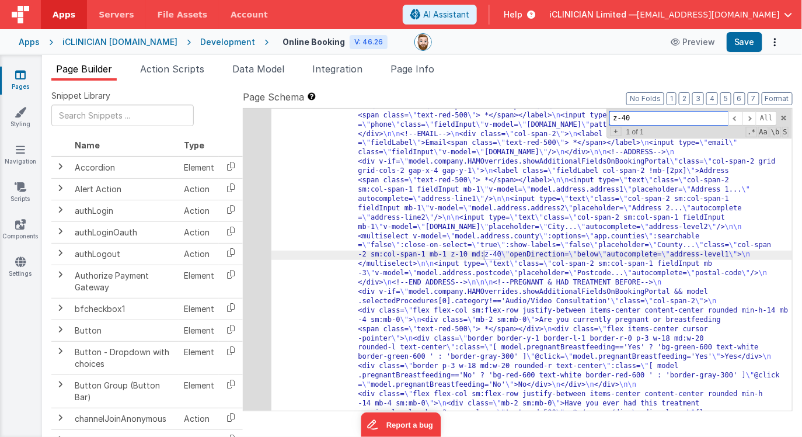
drag, startPoint x: 646, startPoint y: 116, endPoint x: 593, endPoint y: 115, distance: 53.1
click at [593, 115] on div ""html" : "<!--USER DETAILS--> \n <div class= \" mt-32 sm:mt-0 bg-gray-50 rounde…" at bounding box center [531, 260] width 521 height 302
paste input "mb-2 sm:mb-"
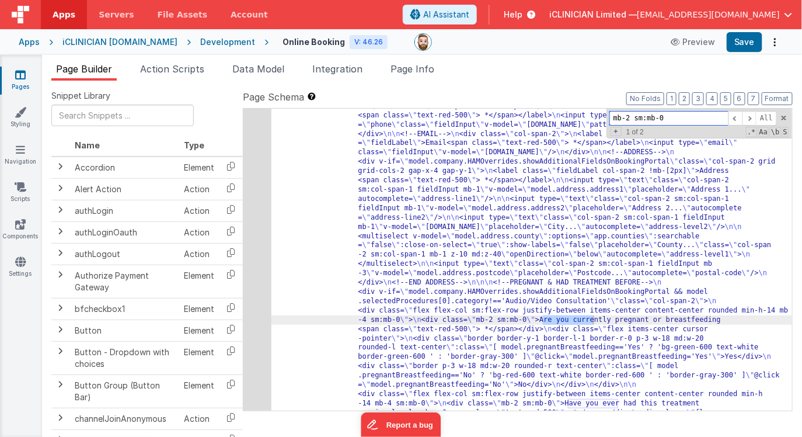
type input "mb-2 sm:mb-0"
paste textarea
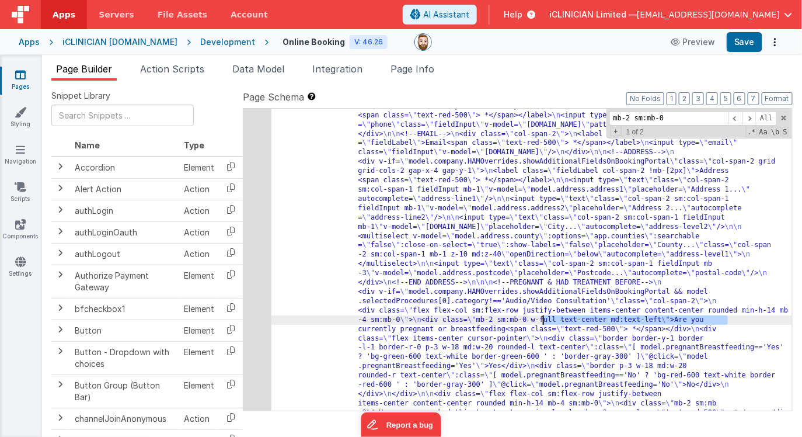
click at [750, 117] on span at bounding box center [750, 118] width 14 height 15
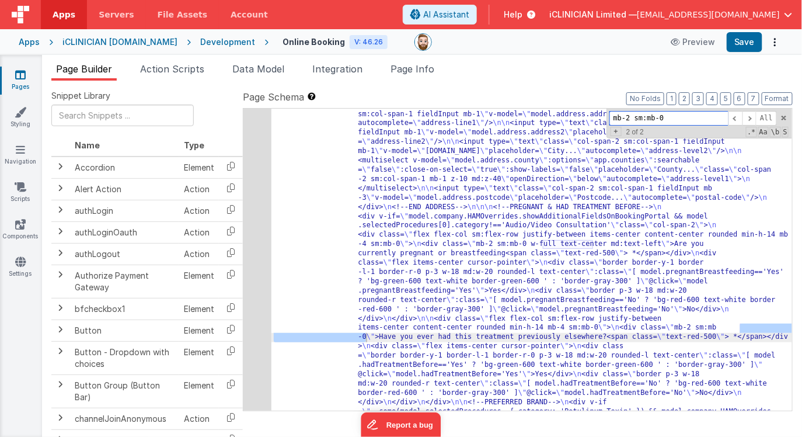
scroll to position [3817, 0]
paste input "mb-2 sm:mb-0 w-full text-center md:text-left"
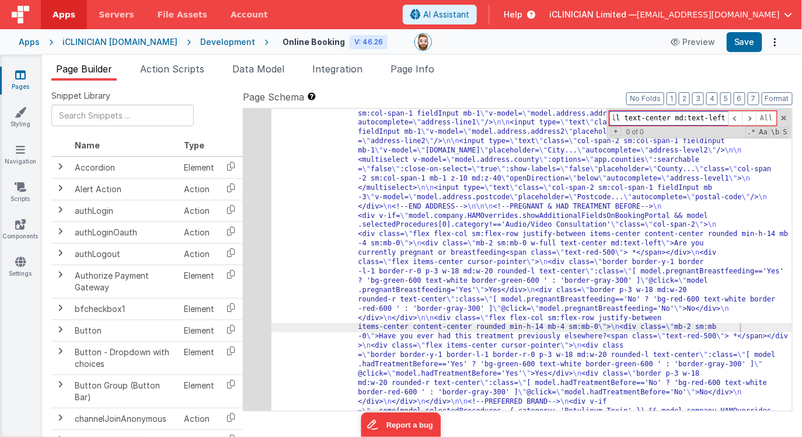
type input "mb-2 sm:mb-0"
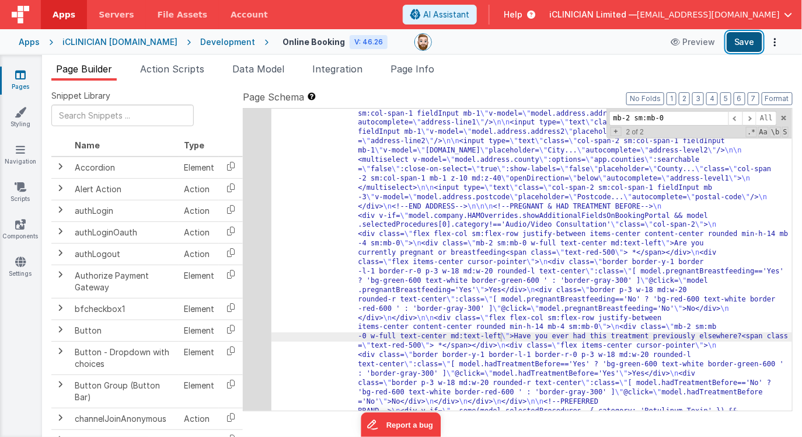
click at [740, 42] on button "Save" at bounding box center [745, 42] width 36 height 20
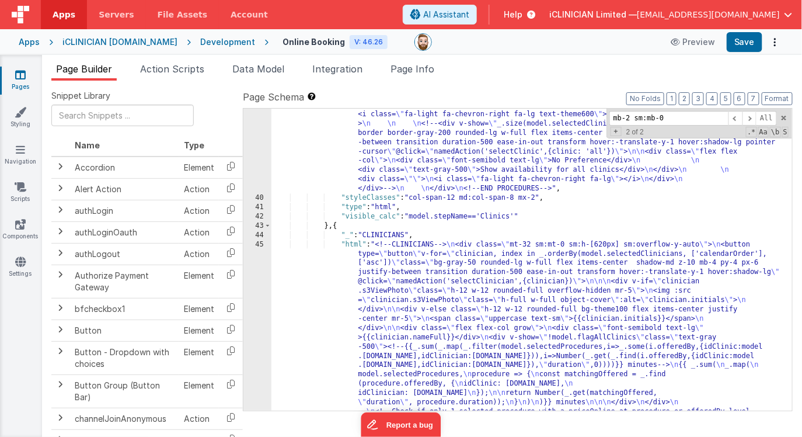
scroll to position [1857, 0]
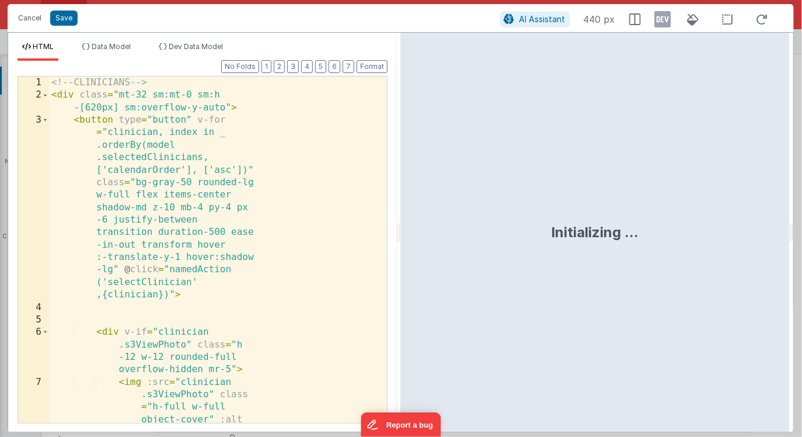
scroll to position [2067, 0]
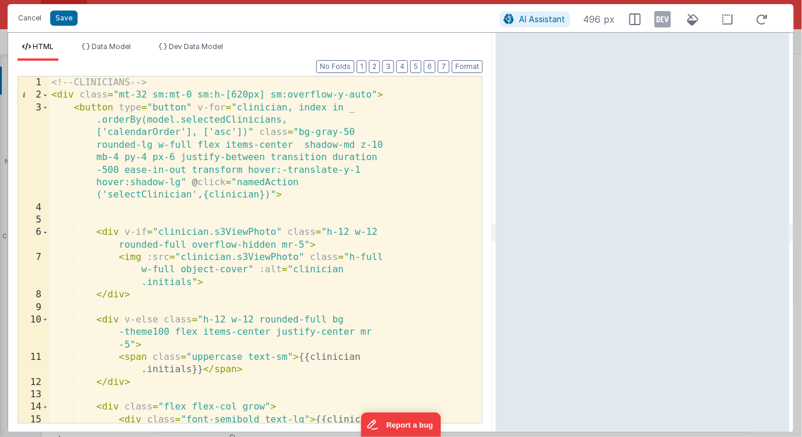
drag, startPoint x: 400, startPoint y: 236, endPoint x: 496, endPoint y: 244, distance: 96.6
click at [496, 244] on html "Cancel Save AI Assistant 496 px HTML Data Model Dev Data Model Format 7 6 5 4 3…" at bounding box center [401, 218] width 802 height 437
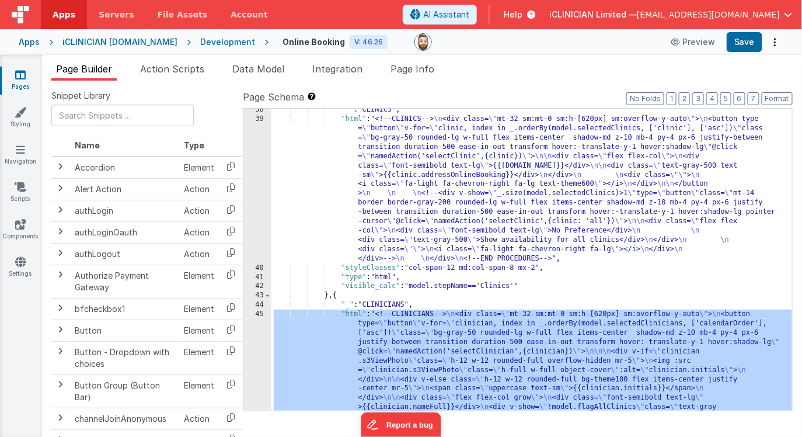
scroll to position [1833, 0]
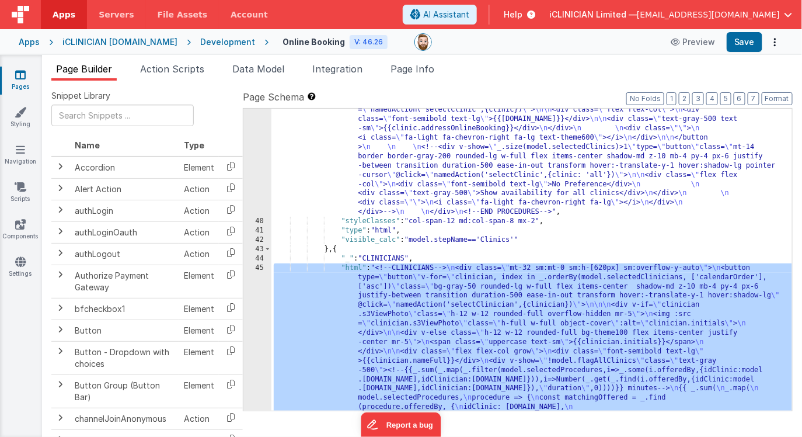
click at [424, 73] on span "Page Info" at bounding box center [413, 69] width 44 height 12
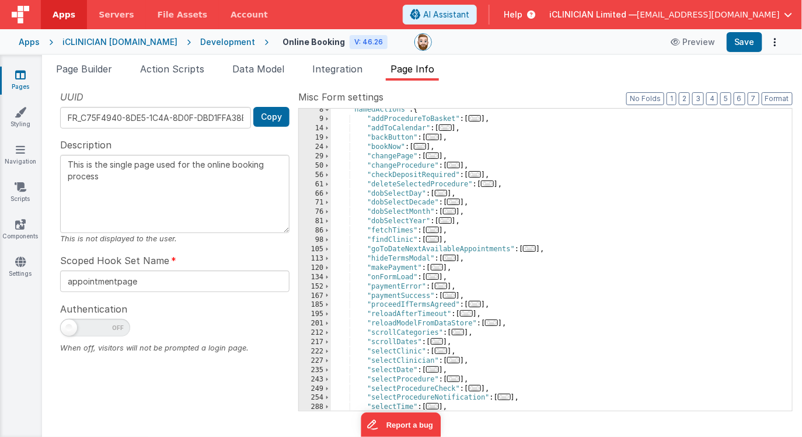
scroll to position [76, 0]
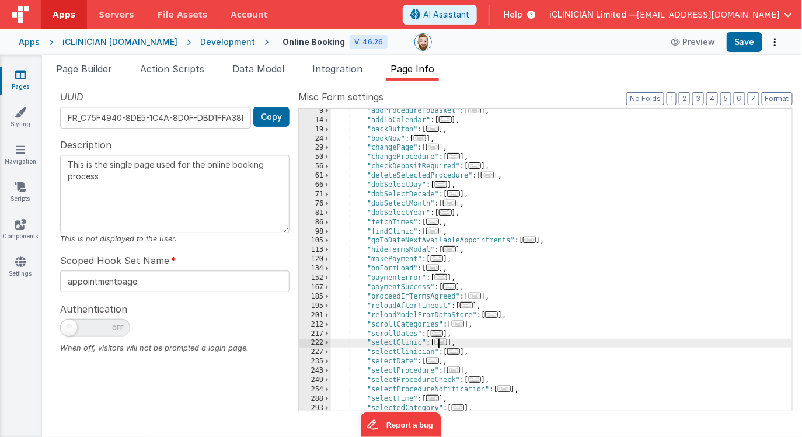
click at [445, 342] on span "..." at bounding box center [441, 342] width 13 height 6
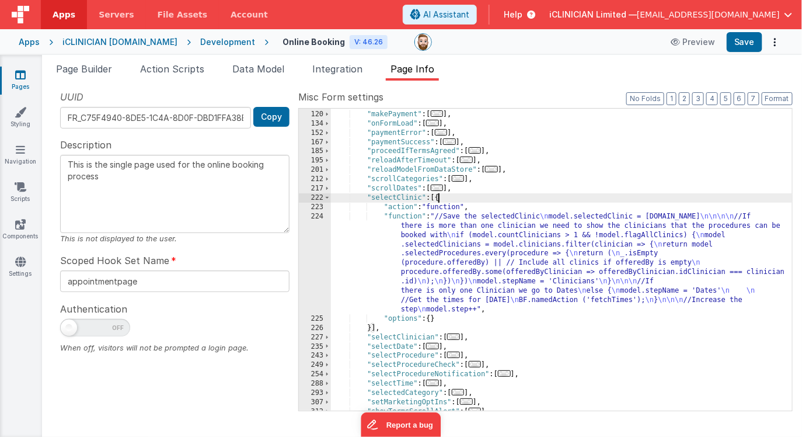
scroll to position [222, 0]
click at [462, 262] on div ""hideTermsModal" : [ ... ] , "makePayment" : [ ... ] , "onFormLoad" : [ ... ] ,…" at bounding box center [561, 260] width 461 height 321
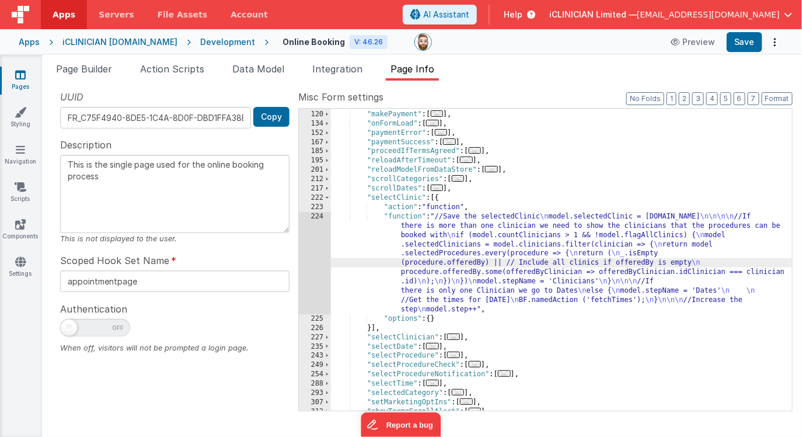
click at [316, 270] on div "224" at bounding box center [315, 263] width 32 height 102
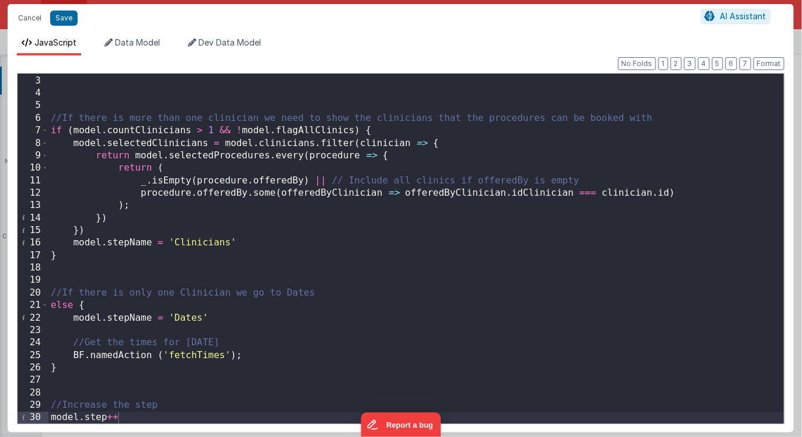
scroll to position [24, 0]
click at [134, 417] on div "model . selectedClinic = action . options . clinic //If there is more than one …" at bounding box center [416, 249] width 736 height 375
click at [48, 290] on div "model . selectedClinic = action . options . clinic //If there is more than one …" at bounding box center [416, 248] width 736 height 375
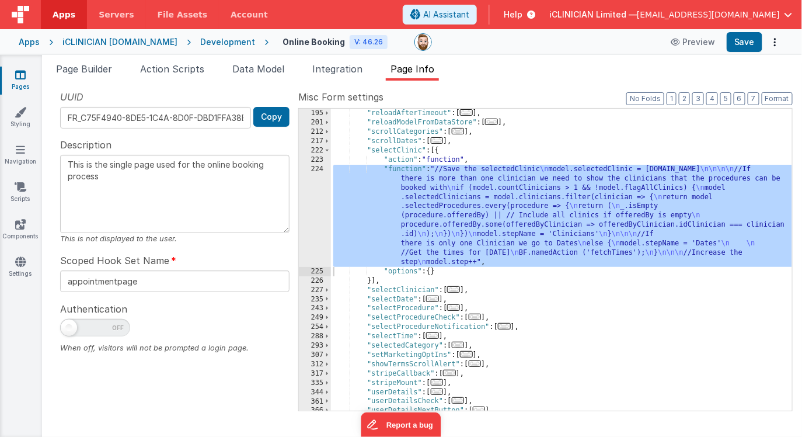
scroll to position [269, 0]
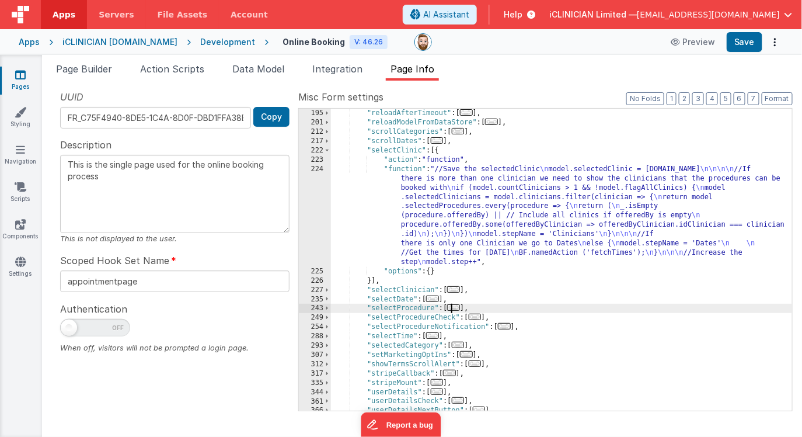
click at [456, 307] on span "..." at bounding box center [453, 307] width 13 height 6
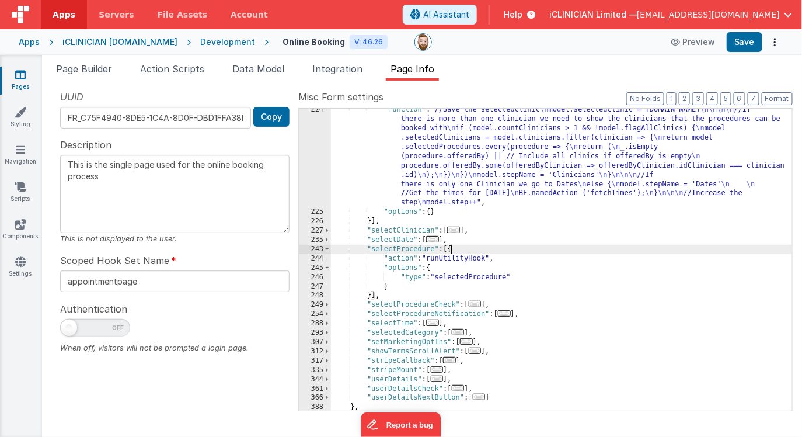
scroll to position [354, 0]
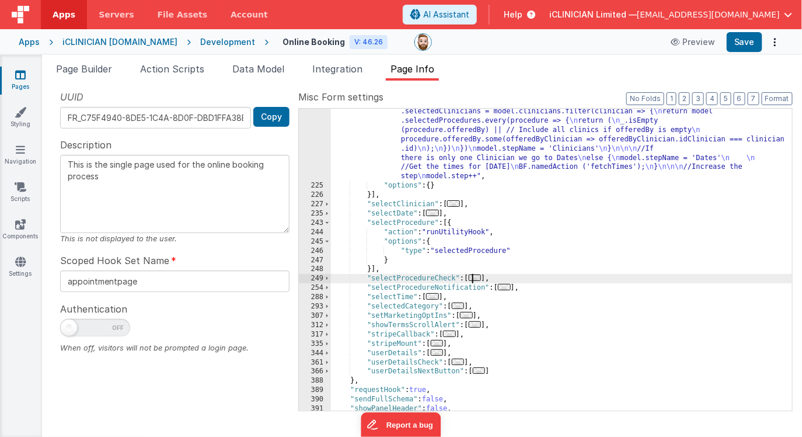
click at [481, 279] on span "..." at bounding box center [475, 277] width 13 height 6
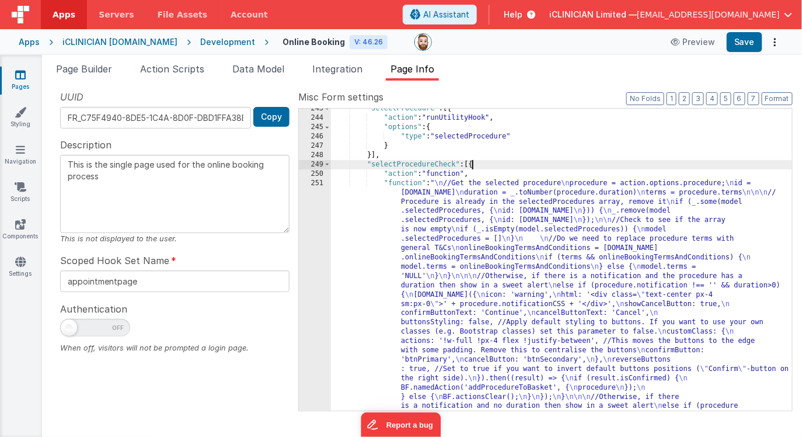
scroll to position [470, 0]
click at [481, 279] on div ""selectProcedure" : [{ "action" : "runUtilityHook" , "options" : { "type" : "se…" at bounding box center [561, 430] width 461 height 655
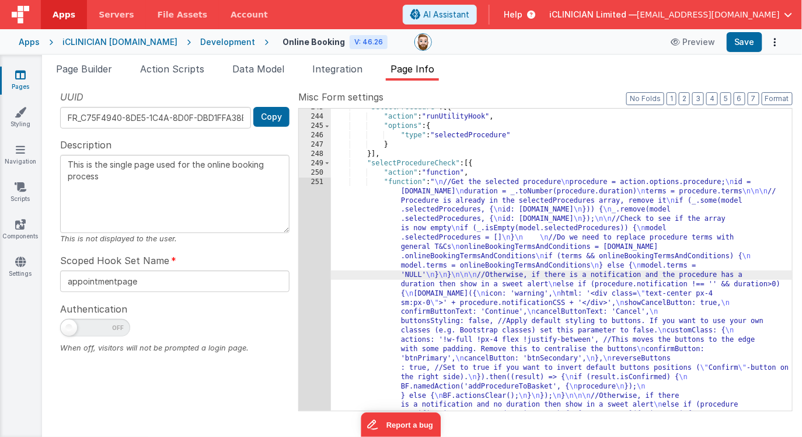
scroll to position [590, 0]
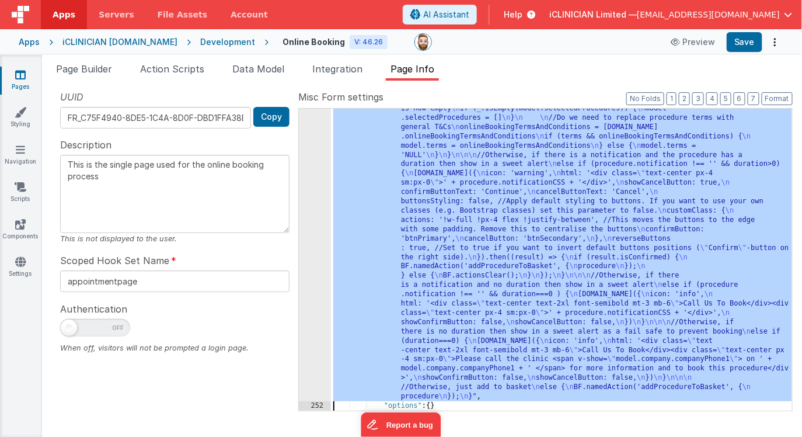
click at [312, 268] on div "251" at bounding box center [315, 229] width 32 height 344
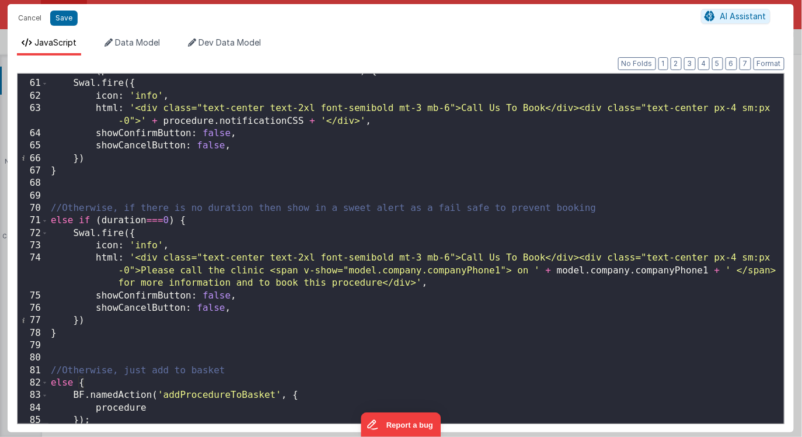
scroll to position [785, 0]
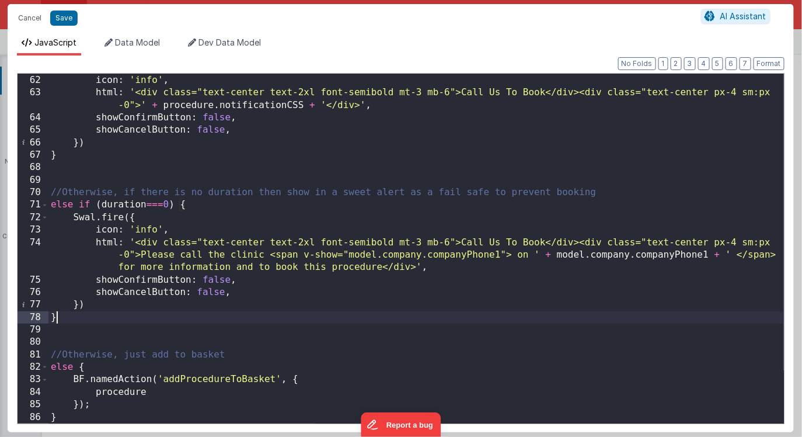
click at [79, 318] on div "Swal . fire ({ icon : 'info' , html : '<div class="text-center text-2xl font-se…" at bounding box center [416, 248] width 736 height 375
click at [50, 192] on div "Swal . fire ({ icon : 'info' , html : '<div class="text-center text-2xl font-se…" at bounding box center [416, 248] width 736 height 375
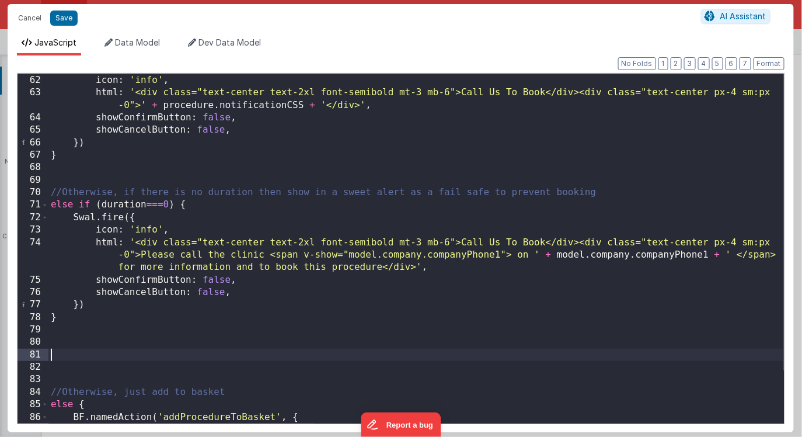
scroll to position [847, 0]
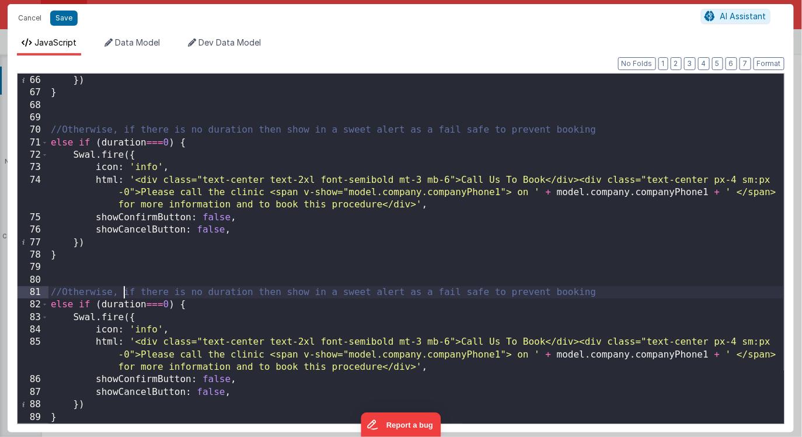
click at [124, 292] on div "showCancelButton : false , }) } //Otherwise, if there is no duration then show …" at bounding box center [416, 248] width 736 height 375
click at [193, 294] on div "showCancelButton : false , }) } //Otherwise, if there is no duration then show …" at bounding box center [416, 248] width 736 height 375
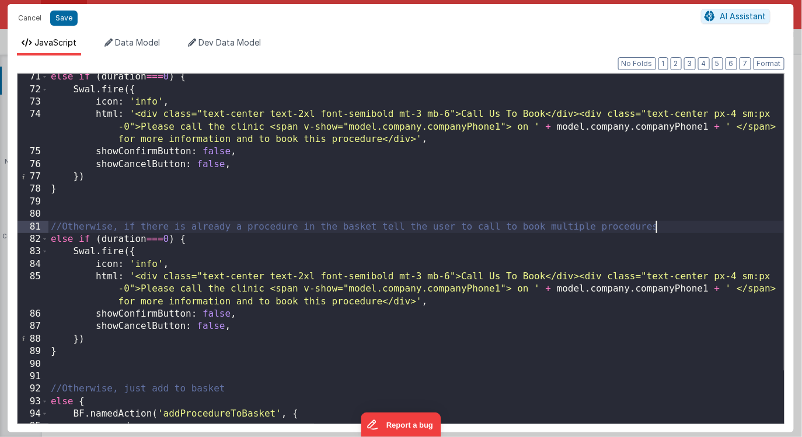
scroll to position [913, 0]
click at [129, 238] on div "else if ( duration === 0 ) { Swal . fire ({ icon : 'info' , html : '<div class=…" at bounding box center [416, 258] width 736 height 375
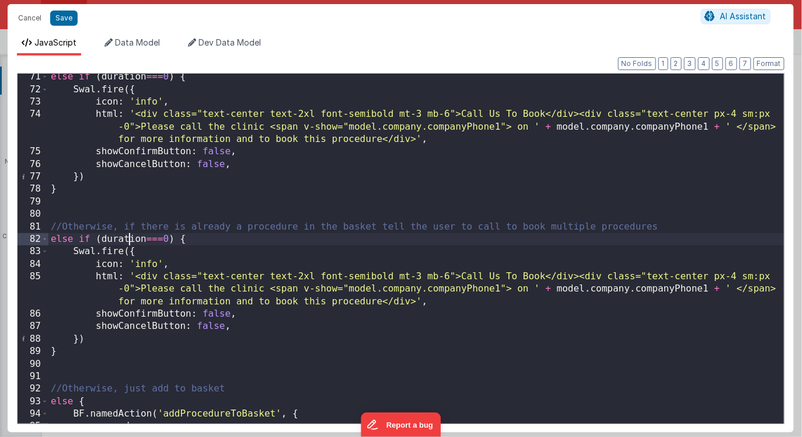
click at [129, 238] on div "else if ( duration === 0 ) { Swal . fire ({ icon : 'info' , html : '<div class=…" at bounding box center [416, 258] width 736 height 375
click at [140, 288] on div "else if ( duration === 0 ) { Swal . fire ({ icon : 'info' , html : '<div class=…" at bounding box center [416, 258] width 736 height 375
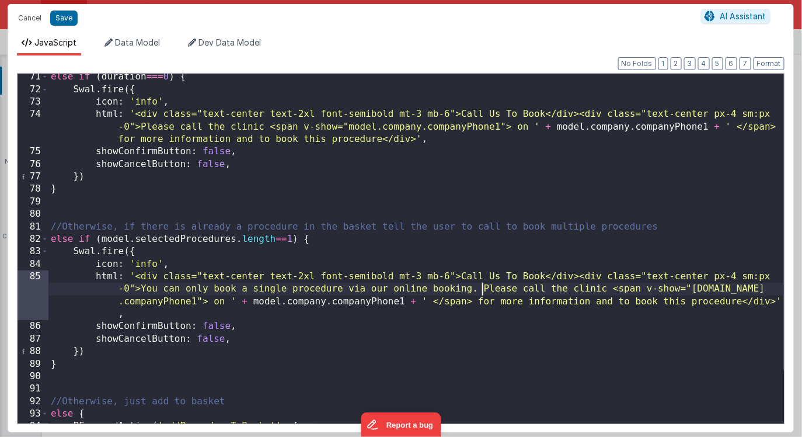
click at [481, 301] on div "else if ( duration === 0 ) { Swal . fire ({ icon : 'info' , html : '<div class=…" at bounding box center [416, 258] width 736 height 375
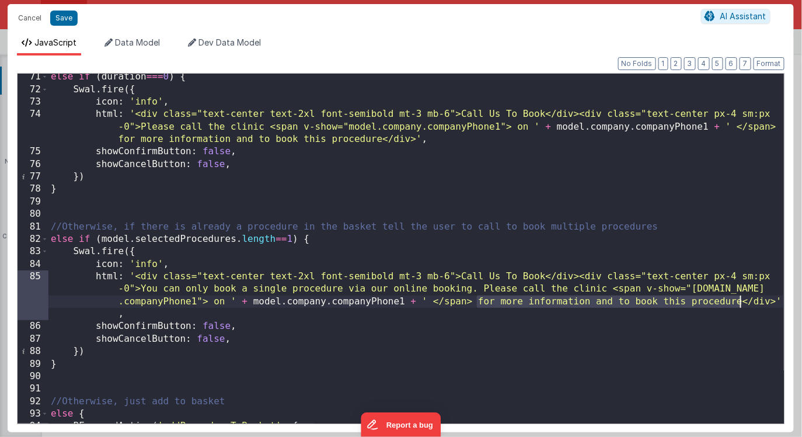
click at [741, 301] on div "else if ( duration === 0 ) { Swal . fire ({ icon : 'info' , html : '<div class=…" at bounding box center [416, 258] width 736 height 375
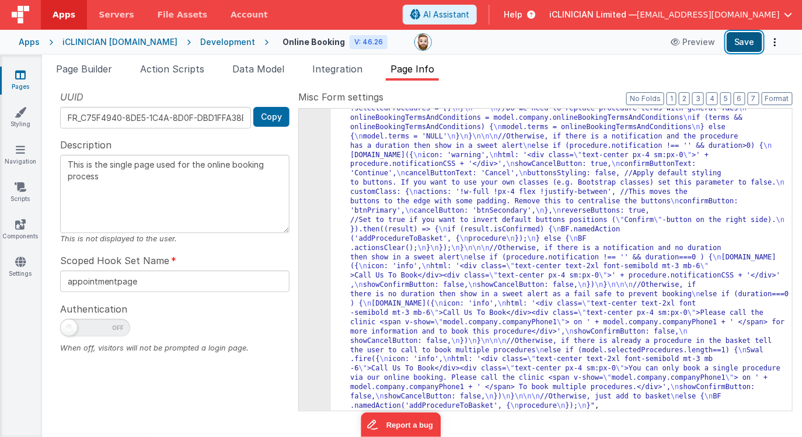
click at [736, 38] on button "Save" at bounding box center [745, 42] width 36 height 20
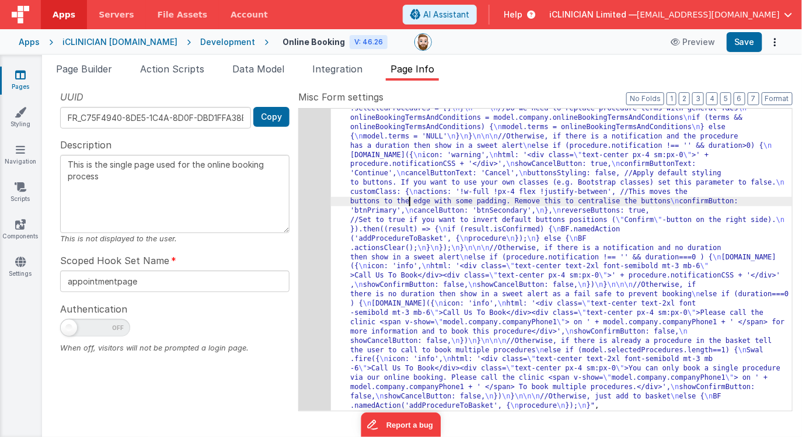
click at [408, 197] on div ""function" : " \n //Get the selected procedure \n procedure = action.options.pr…" at bounding box center [561, 389] width 461 height 664
click at [315, 206] on div "251" at bounding box center [315, 233] width 32 height 353
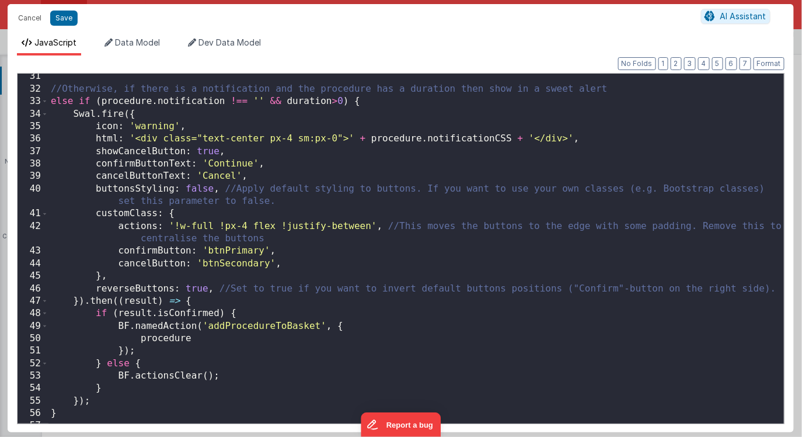
scroll to position [0, 0]
click at [152, 125] on div "//Otherwise, if there is a notification and the procedure has a duration then s…" at bounding box center [416, 257] width 736 height 375
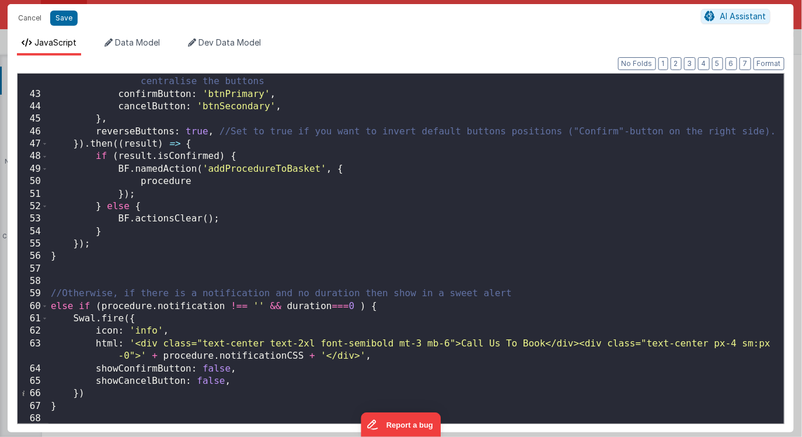
scroll to position [568, 0]
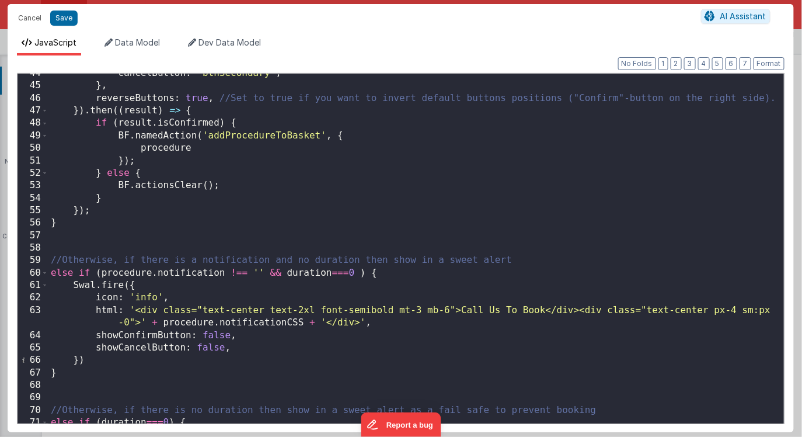
click at [146, 301] on div "cancelButton : 'btnSecondary' , } , reverseButtons : true , //Set to true if yo…" at bounding box center [416, 254] width 736 height 375
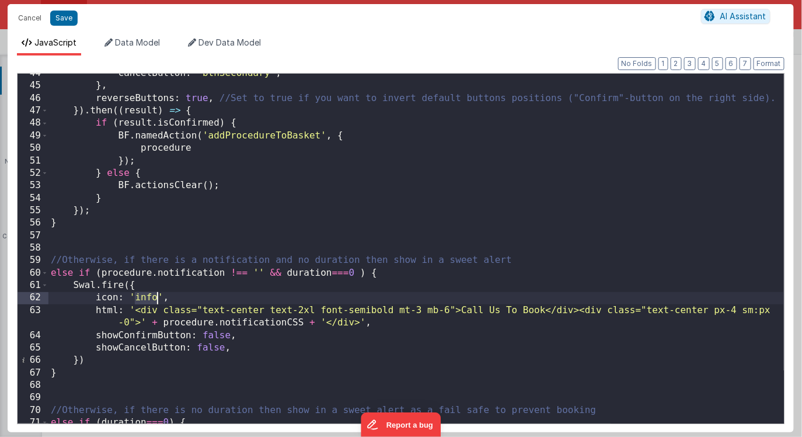
click at [146, 301] on div "cancelButton : 'btnSecondary' , } , reverseButtons : true , //Set to true if yo…" at bounding box center [416, 254] width 736 height 375
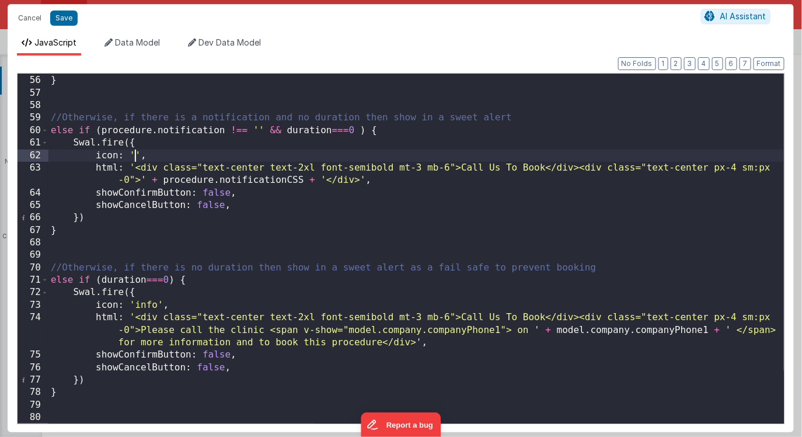
scroll to position [710, 0]
click at [144, 303] on div "}) ; } //Otherwise, if there is a notification and no duration then show in a s…" at bounding box center [416, 249] width 736 height 375
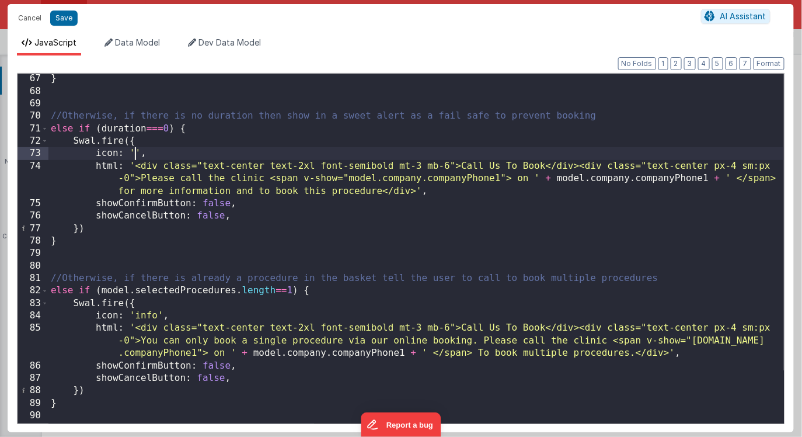
scroll to position [840, 0]
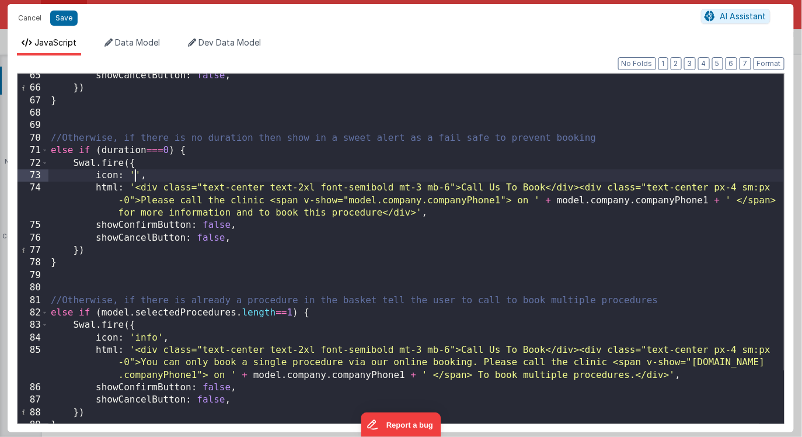
click at [149, 338] on div "showCancelButton : false , }) } //Otherwise, if there is no duration then show …" at bounding box center [416, 256] width 736 height 375
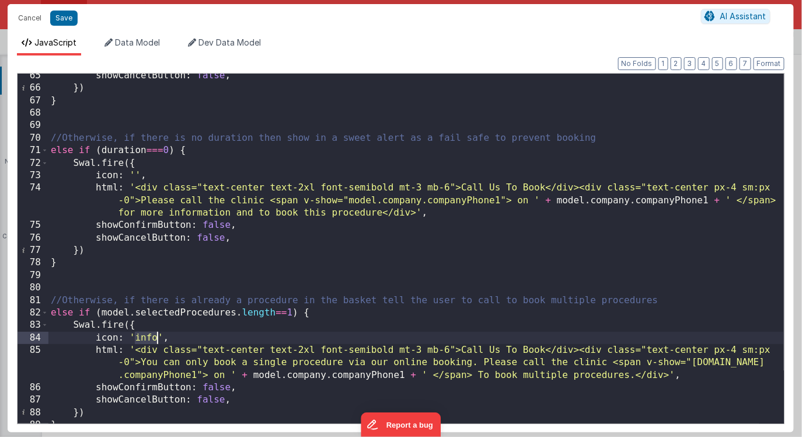
click at [149, 338] on div "showCancelButton : false , }) } //Otherwise, if there is no duration then show …" at bounding box center [416, 256] width 736 height 375
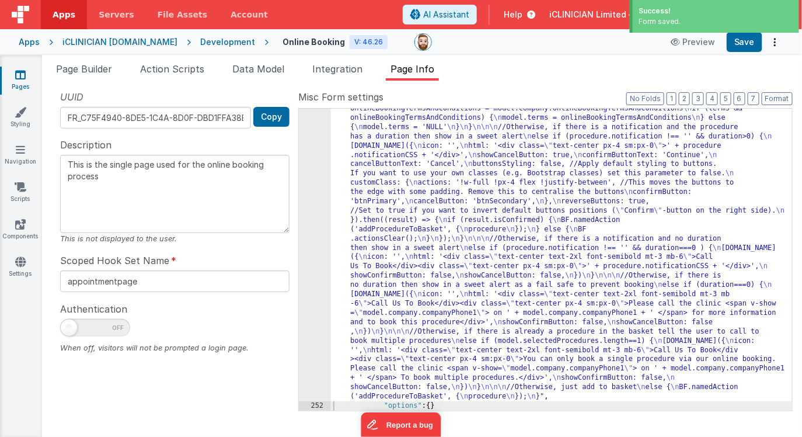
click at [497, 234] on div ""function" : " \n //Get the selected procedure \n procedure = action.options.pr…" at bounding box center [561, 380] width 461 height 664
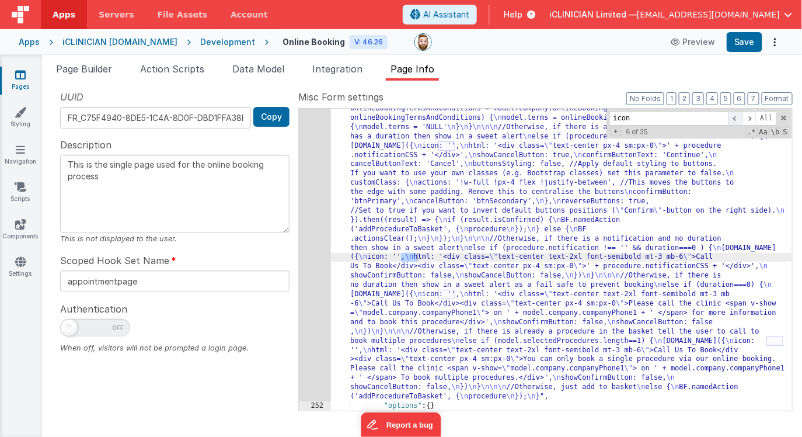
type input "icon"
click at [733, 117] on span at bounding box center [736, 118] width 14 height 15
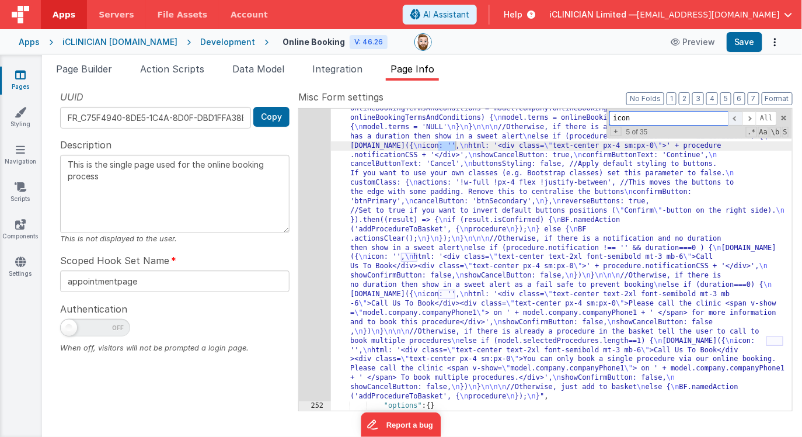
click at [733, 117] on span at bounding box center [736, 118] width 14 height 15
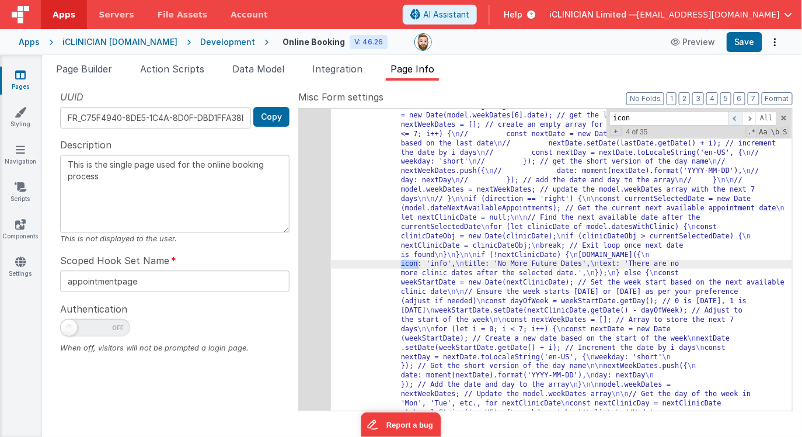
click at [733, 117] on span at bounding box center [736, 118] width 14 height 15
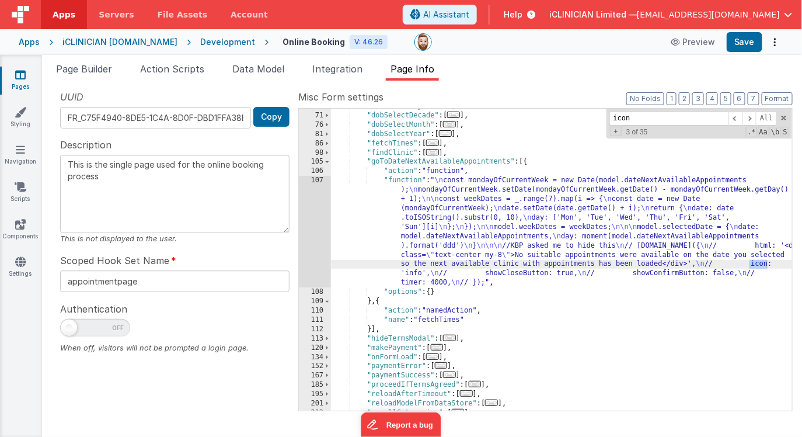
click at [522, 242] on div ""dobSelectDay" : [ ... ] , "dobSelectDecade" : [ ... ] , "dobSelectMonth" : [ .…" at bounding box center [561, 262] width 461 height 321
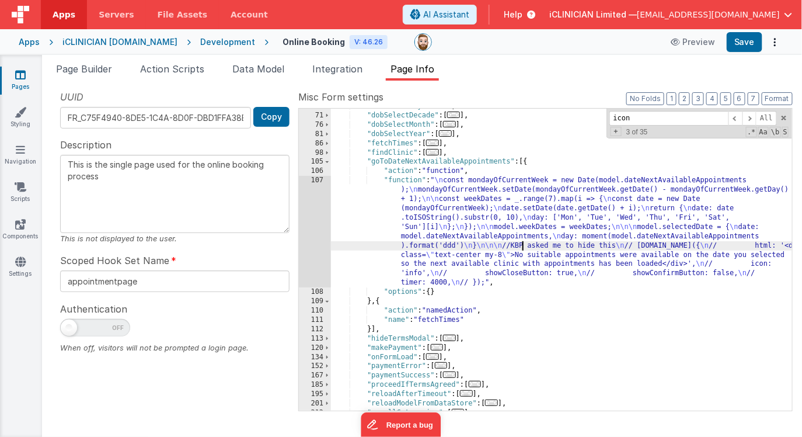
click at [314, 247] on div "107" at bounding box center [315, 232] width 32 height 112
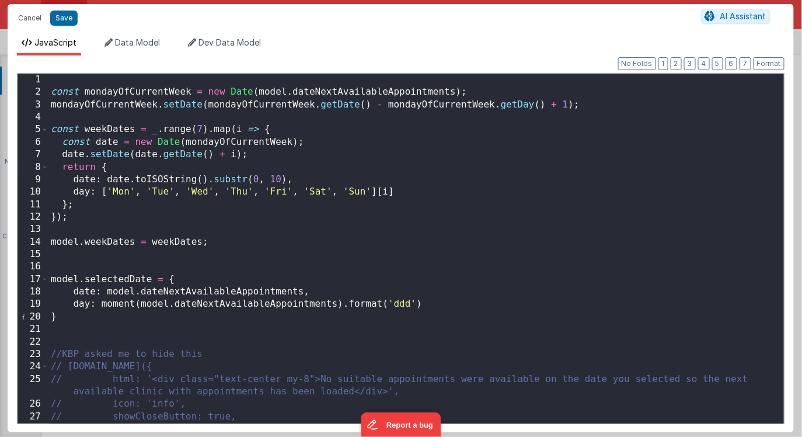
scroll to position [0, 0]
click at [284, 253] on div "const mondayOfCurrentWeek = new Date ( model . dateNextAvailableAppointments ) …" at bounding box center [416, 261] width 736 height 375
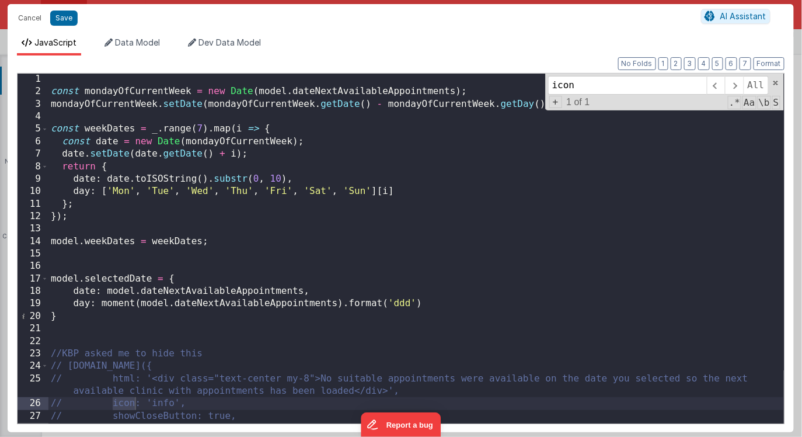
scroll to position [37, 0]
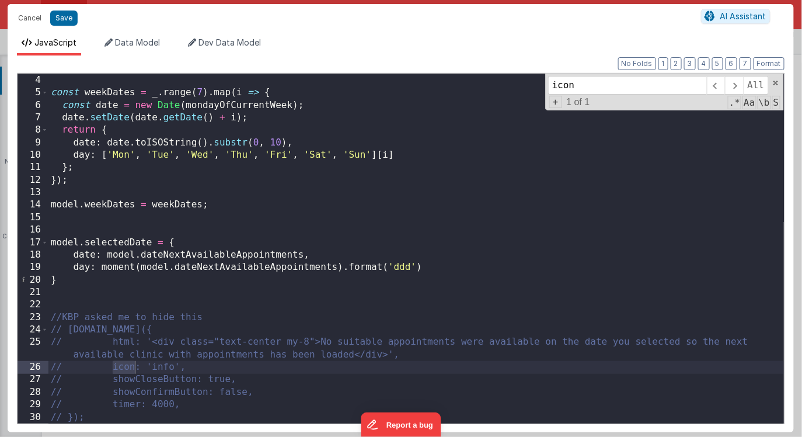
type input "icon"
click at [112, 367] on div "mondayOfCurrentWeek . setDate ( mondayOfCurrentWeek . getDate ( ) - mondayOfCur…" at bounding box center [416, 248] width 736 height 375
click at [179, 369] on div "mondayOfCurrentWeek . setDate ( mondayOfCurrentWeek . getDate ( ) - mondayOfCur…" at bounding box center [416, 248] width 736 height 375
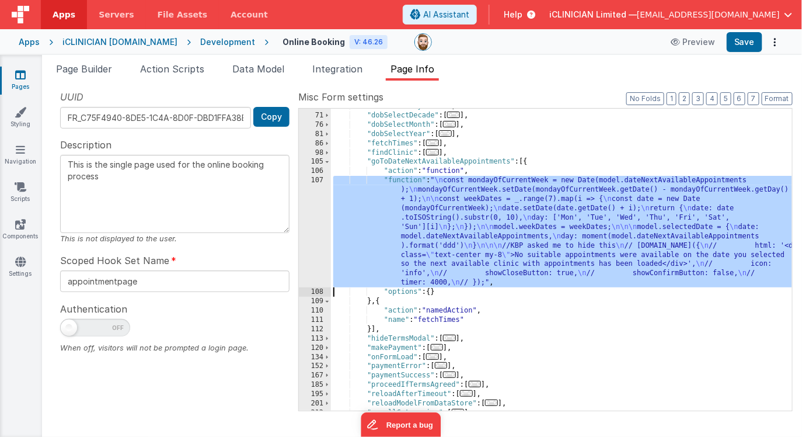
click at [515, 244] on div ""dobSelectDay" : [ ... ] , "dobSelectDecade" : [ ... ] , "dobSelectMonth" : [ .…" at bounding box center [561, 262] width 461 height 321
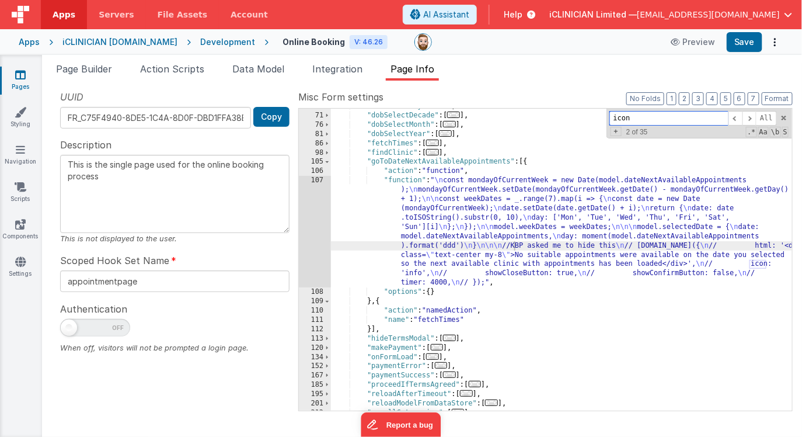
paste input ": 'info'"
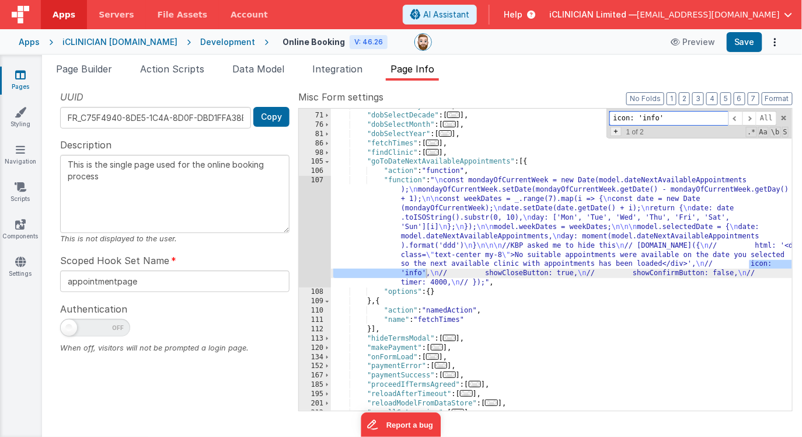
type input "icon: 'info'"
click at [613, 134] on span "+" at bounding box center [616, 131] width 11 height 9
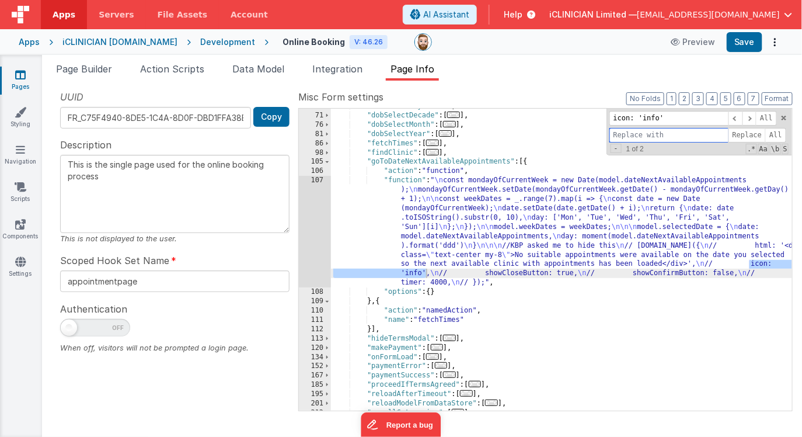
click at [618, 137] on input at bounding box center [669, 135] width 119 height 15
paste input "icon: 'info'"
type input "icon: ''"
click at [778, 131] on span "All" at bounding box center [775, 135] width 21 height 15
click at [652, 117] on input "icon: 'info'" at bounding box center [669, 118] width 119 height 15
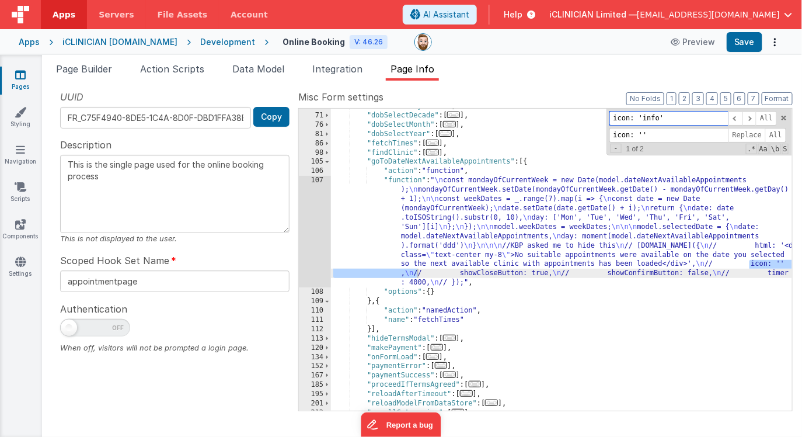
click at [652, 117] on input "icon: 'info'" at bounding box center [669, 118] width 119 height 15
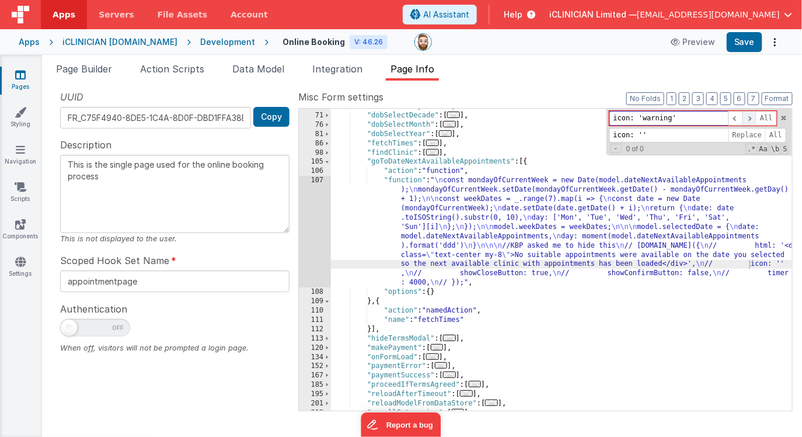
drag, startPoint x: 638, startPoint y: 118, endPoint x: 748, endPoint y: 119, distance: 110.4
click at [748, 119] on div "icon: 'warning' All" at bounding box center [694, 118] width 168 height 15
click at [751, 119] on span at bounding box center [750, 118] width 14 height 15
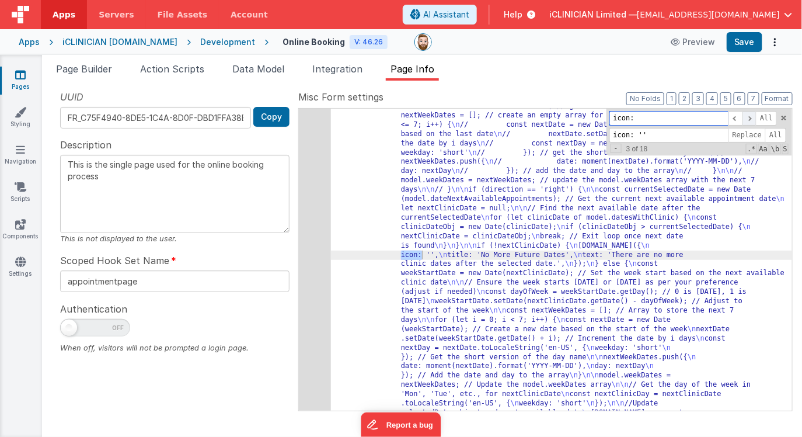
click at [751, 119] on span at bounding box center [750, 118] width 14 height 15
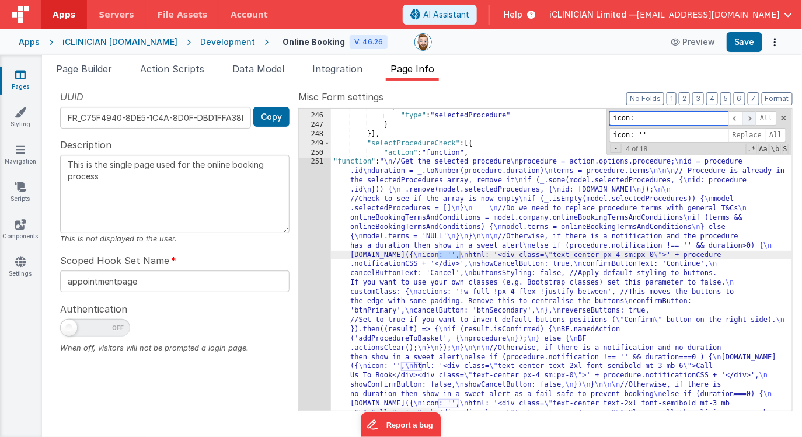
click at [751, 119] on span at bounding box center [750, 118] width 14 height 15
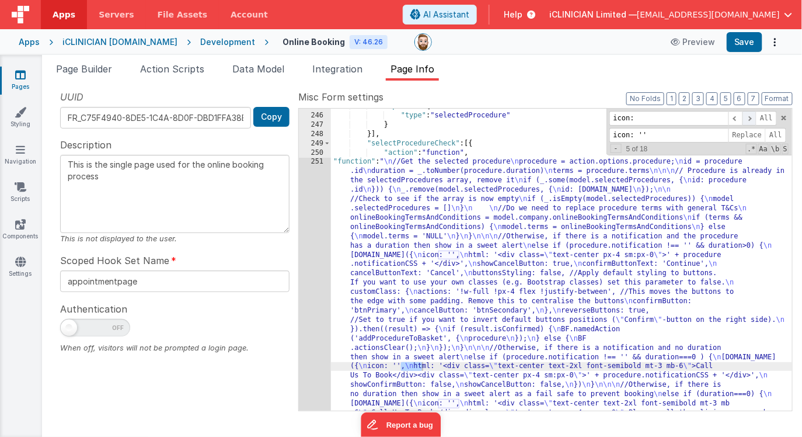
click at [751, 119] on span at bounding box center [750, 118] width 14 height 15
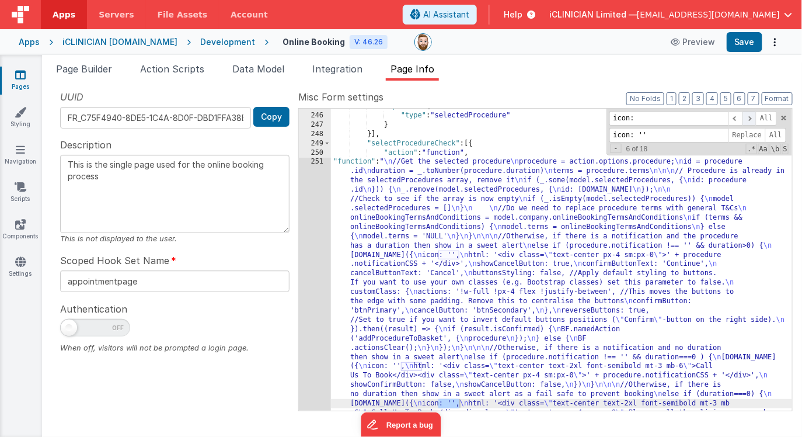
click at [751, 119] on span at bounding box center [750, 118] width 14 height 15
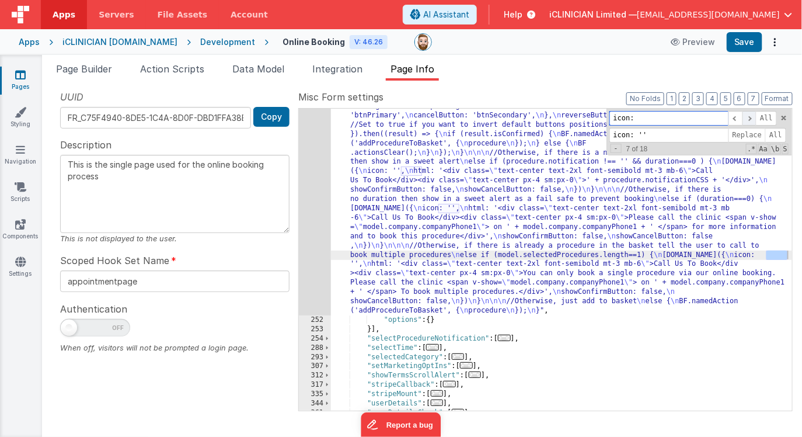
scroll to position [1567, 0]
click at [751, 119] on span at bounding box center [750, 118] width 14 height 15
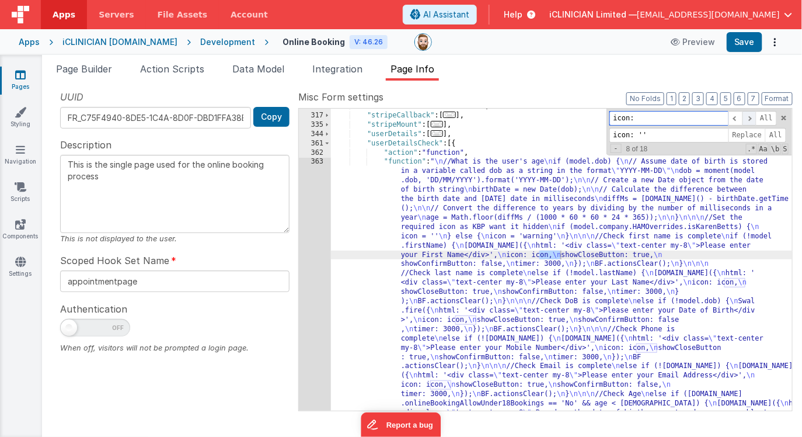
click at [751, 119] on span at bounding box center [750, 118] width 14 height 15
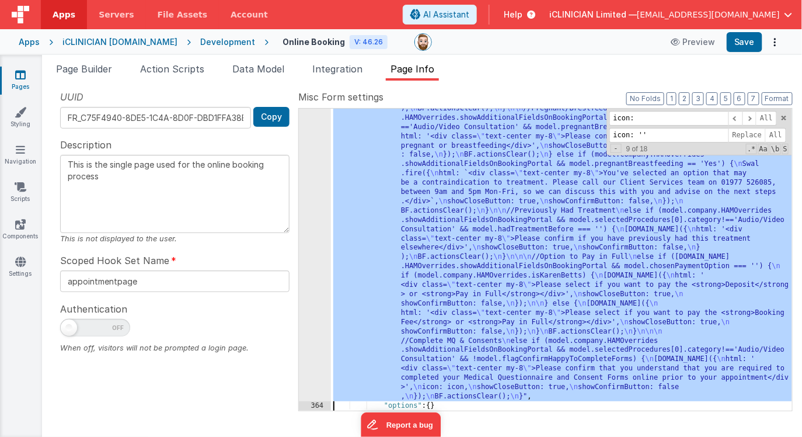
click at [312, 250] on div "363 364 365 366 388 389 390 391 392 393 394 395 396 397" at bounding box center [315, 195] width 32 height 1036
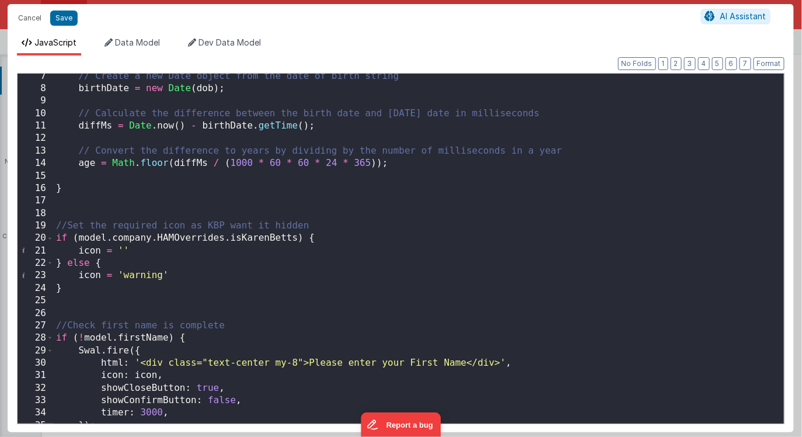
scroll to position [77, 0]
click at [387, 255] on div "// Create a new Date object from the date of birth string birthDate = new Date …" at bounding box center [419, 258] width 730 height 375
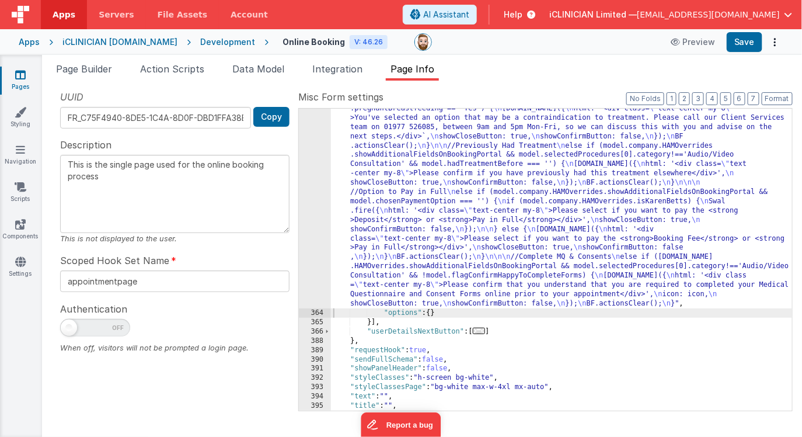
click at [508, 208] on div ""function" : " \n //What is the user's age \n if (model.dob) { \n // Assume dat…" at bounding box center [561, 148] width 461 height 943
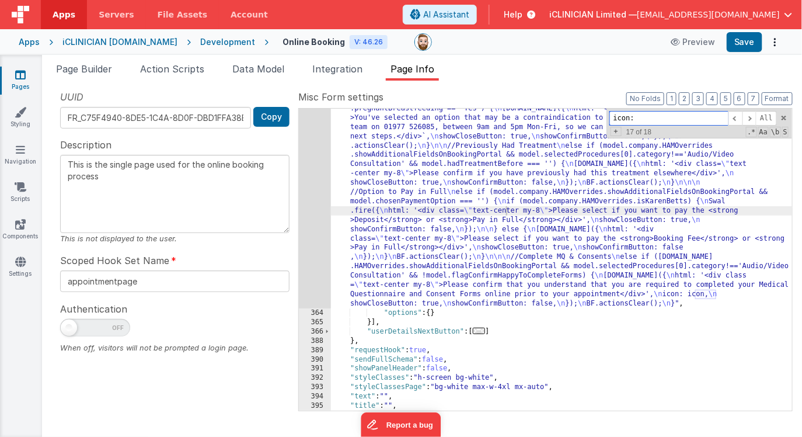
paste input "bg-white w-full"
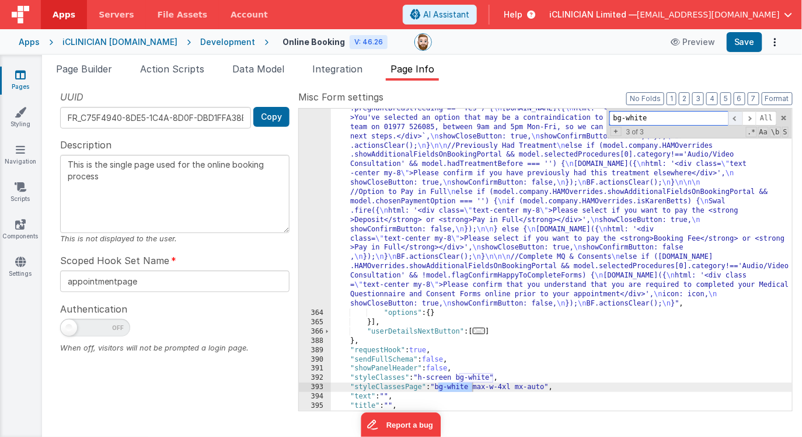
type input "bg-white"
click at [736, 119] on span at bounding box center [736, 118] width 14 height 15
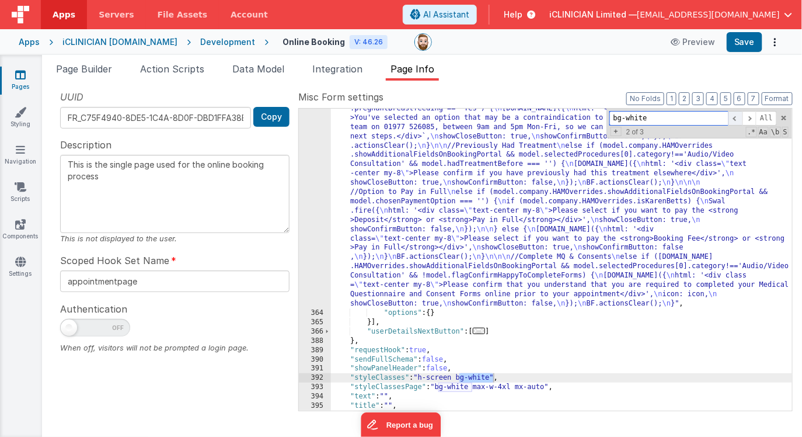
click at [736, 119] on span at bounding box center [736, 118] width 14 height 15
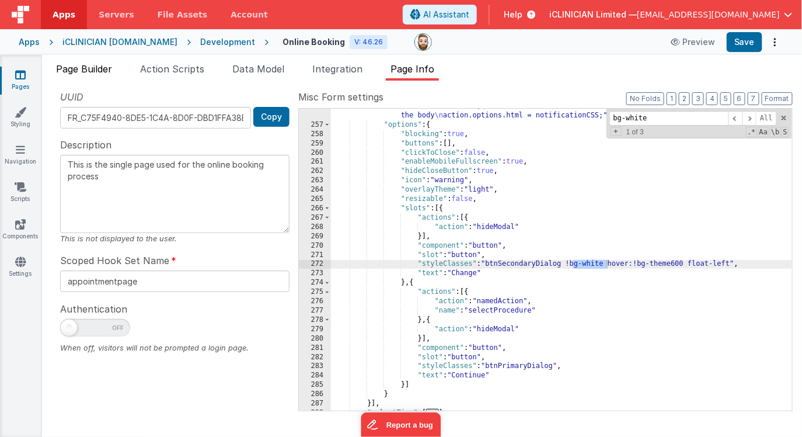
click at [81, 69] on span "Page Builder" at bounding box center [84, 69] width 56 height 12
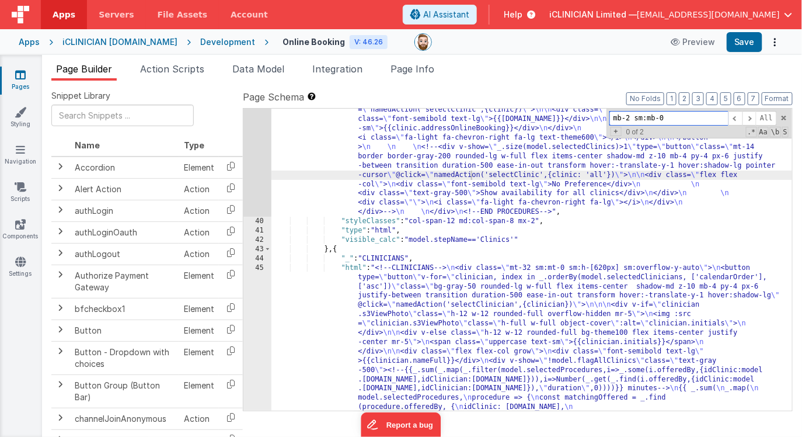
paste input "bg-white w-full"
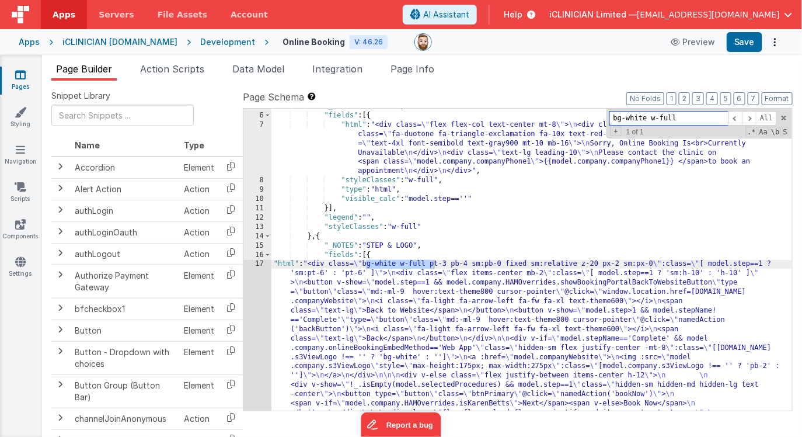
type input "bg-white w-full"
click at [470, 263] on div ""_NOTES" : "OFFLINE" , "fields" : [{ "html" : "<div class= \" flex flex-col tex…" at bounding box center [531, 401] width 521 height 599
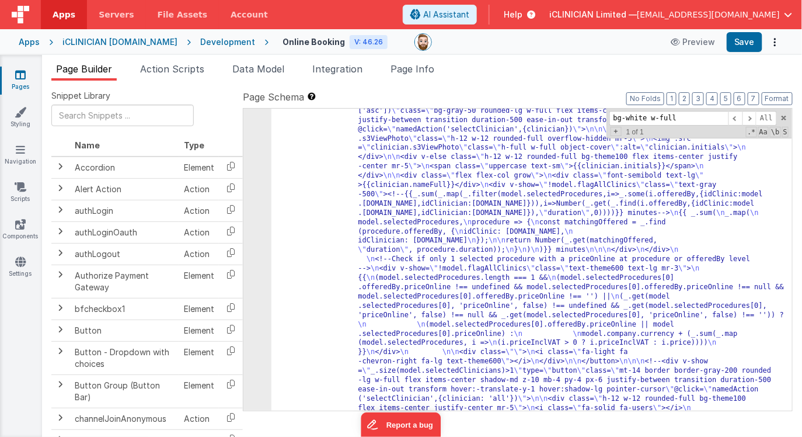
scroll to position [1979, 0]
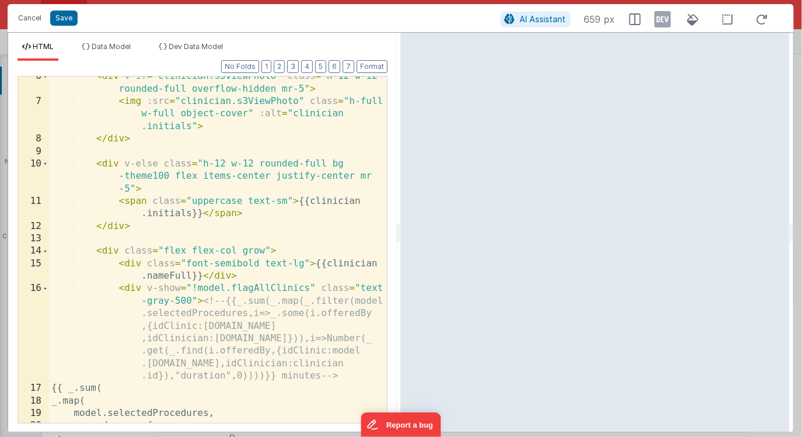
scroll to position [0, 0]
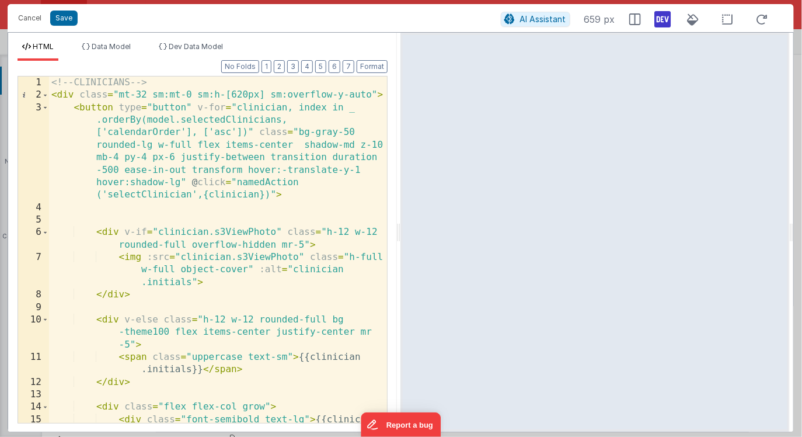
click at [663, 26] on icon at bounding box center [663, 19] width 16 height 19
click at [183, 48] on span "Dev Data Model" at bounding box center [196, 46] width 54 height 9
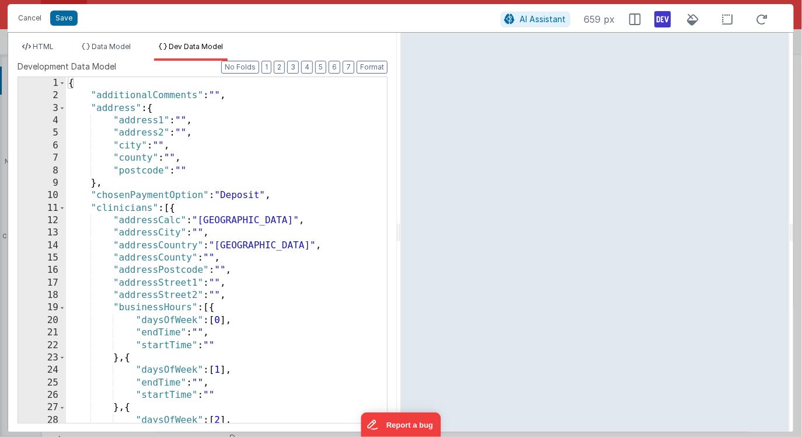
click at [242, 179] on div "{ "additionalComments" : "" , "address" : { "address1" : "" , "address2" : "" ,…" at bounding box center [227, 262] width 322 height 371
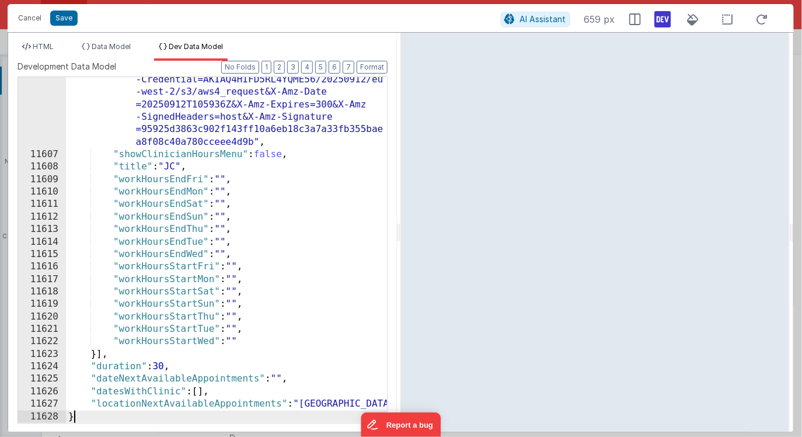
scroll to position [18786, 0]
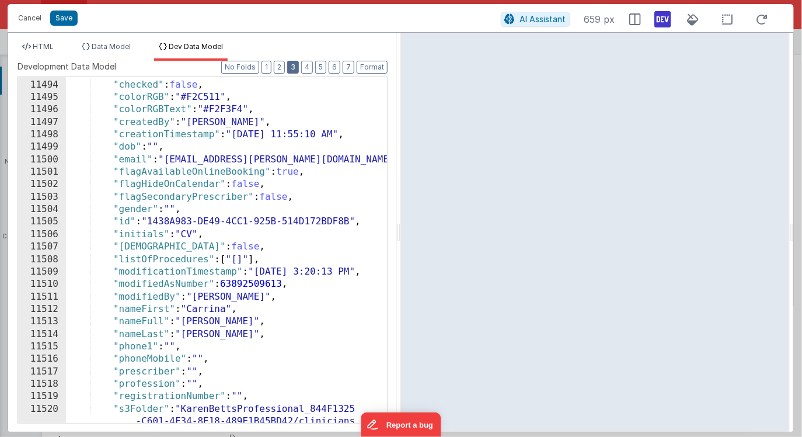
click at [294, 67] on button "3" at bounding box center [293, 67] width 12 height 13
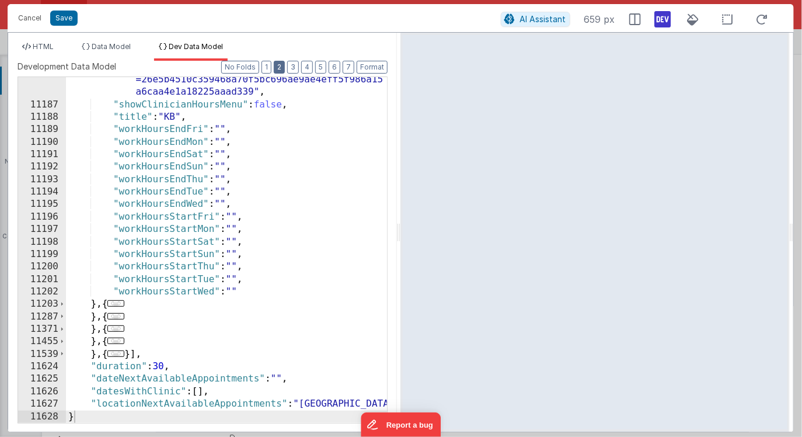
click at [283, 65] on button "2" at bounding box center [279, 67] width 11 height 13
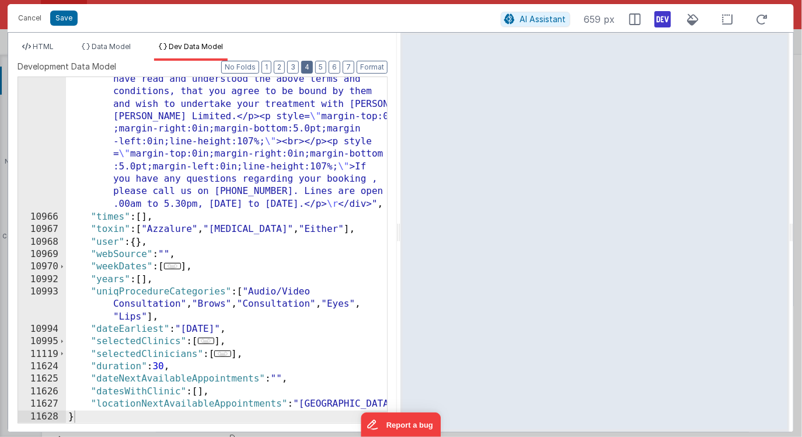
click at [307, 67] on button "4" at bounding box center [307, 67] width 12 height 13
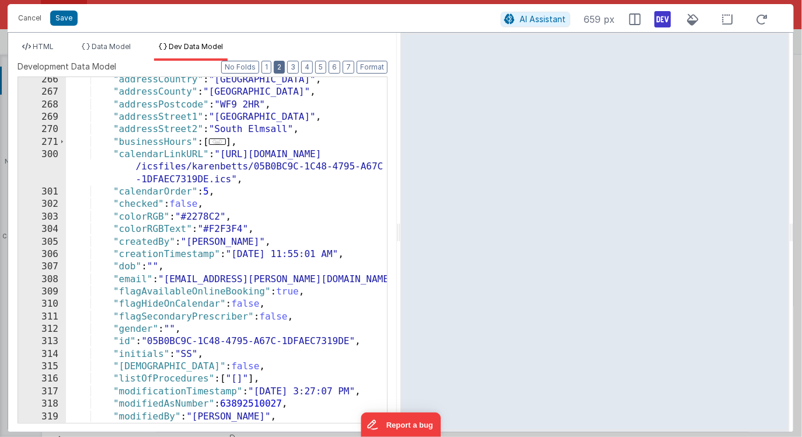
click at [283, 69] on button "2" at bounding box center [279, 67] width 11 height 13
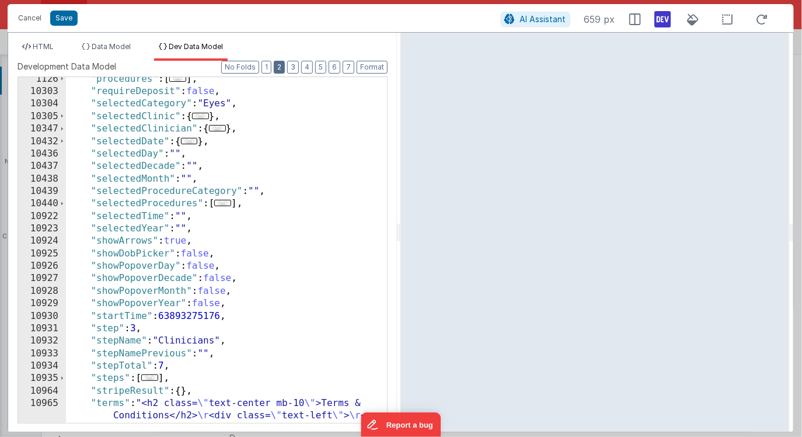
scroll to position [600, 0]
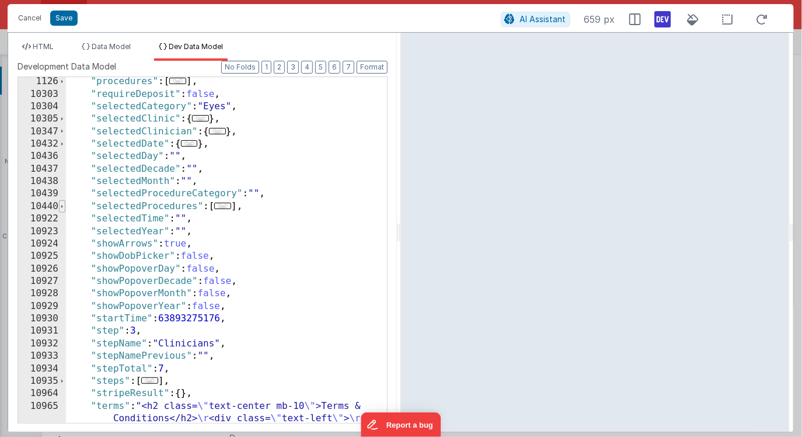
click at [63, 206] on span at bounding box center [62, 206] width 6 height 12
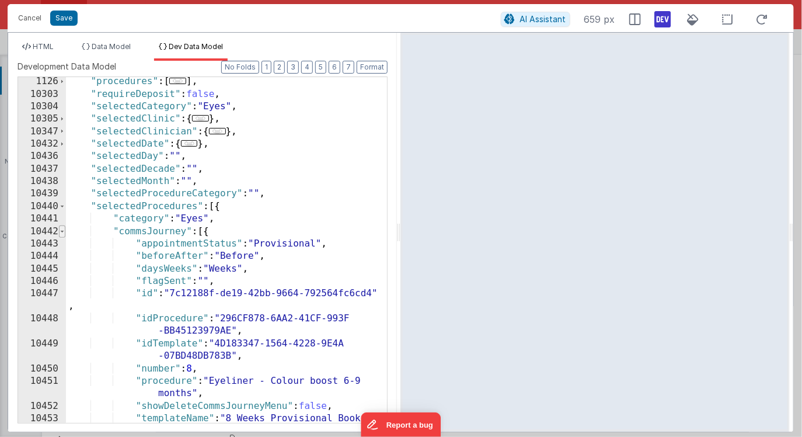
click at [63, 231] on span at bounding box center [62, 231] width 6 height 12
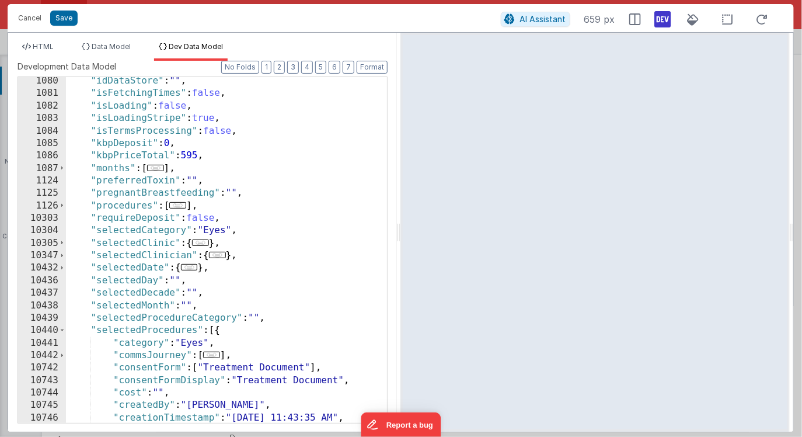
scroll to position [472, 0]
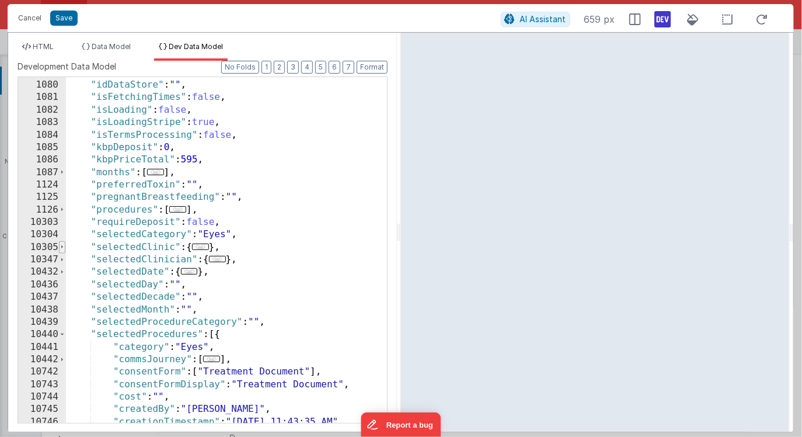
click at [64, 246] on span at bounding box center [62, 247] width 6 height 12
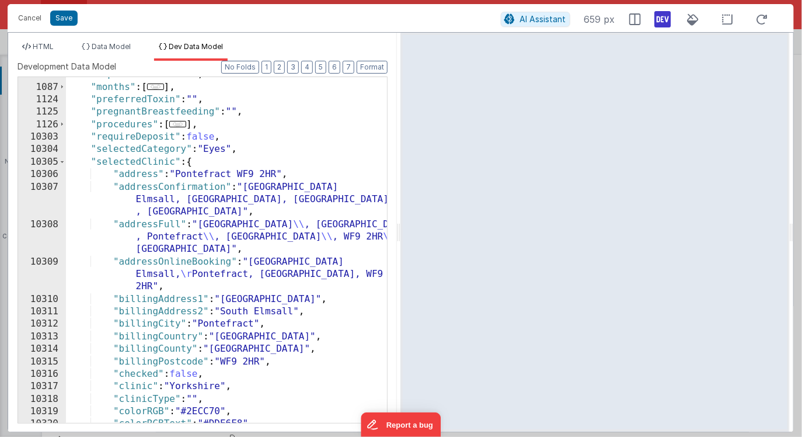
scroll to position [557, 0]
click at [45, 45] on span "HTML" at bounding box center [43, 46] width 21 height 9
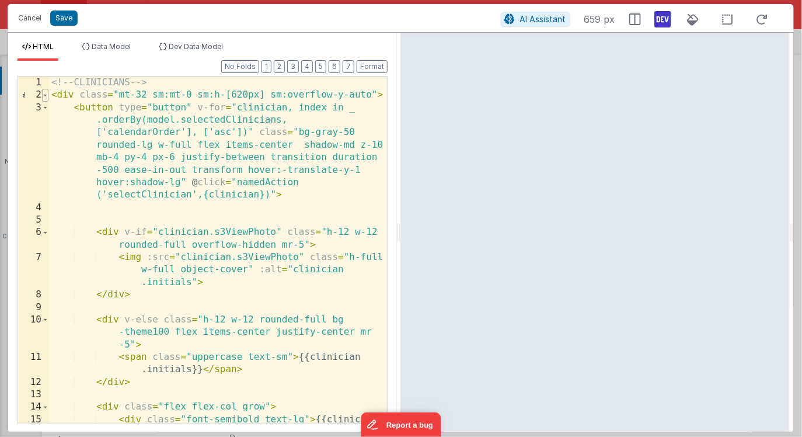
scroll to position [0, 0]
click at [44, 93] on span at bounding box center [45, 95] width 6 height 12
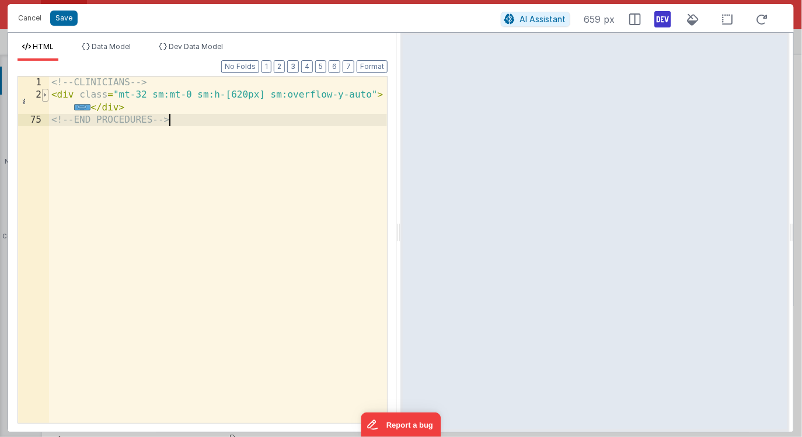
click at [44, 93] on span at bounding box center [45, 95] width 6 height 12
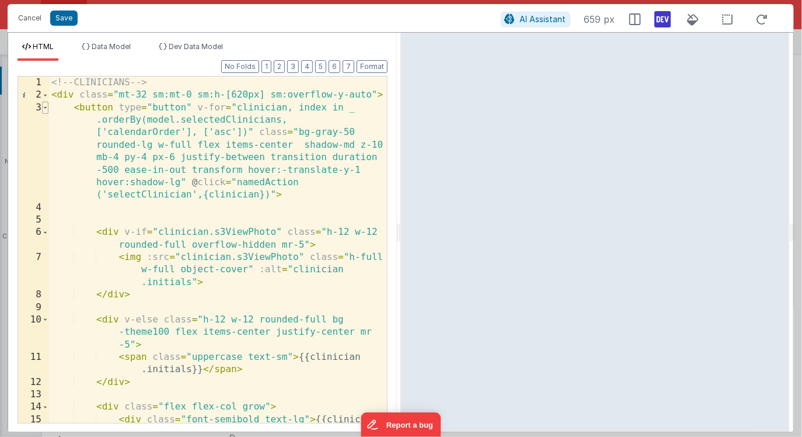
click at [44, 107] on span at bounding box center [45, 108] width 6 height 12
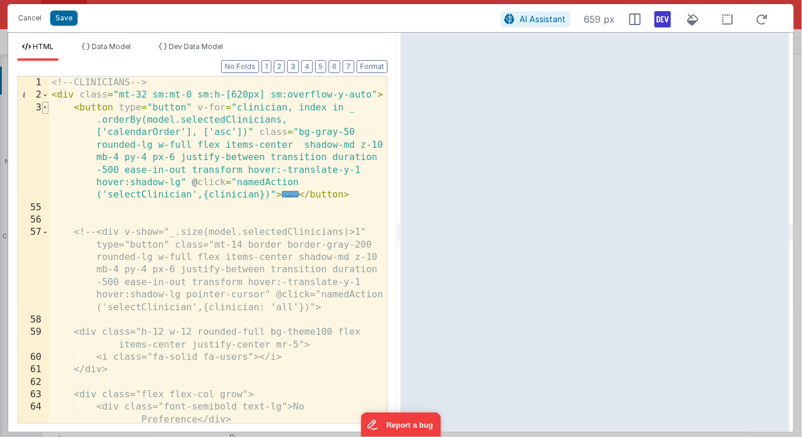
click at [44, 107] on span at bounding box center [45, 108] width 6 height 12
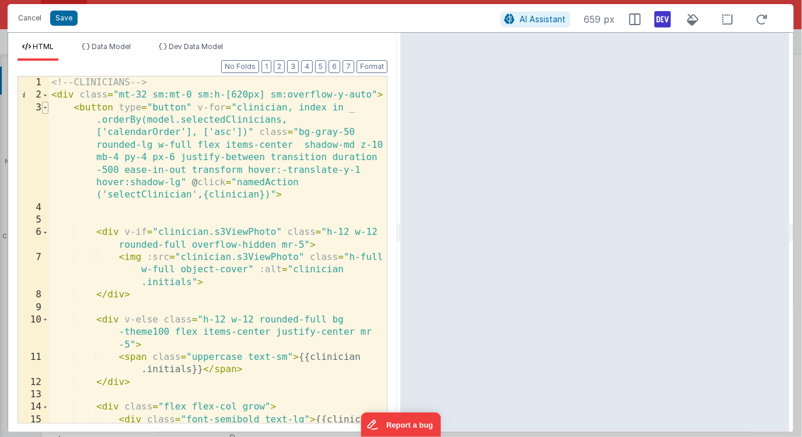
click at [44, 107] on span at bounding box center [45, 108] width 6 height 12
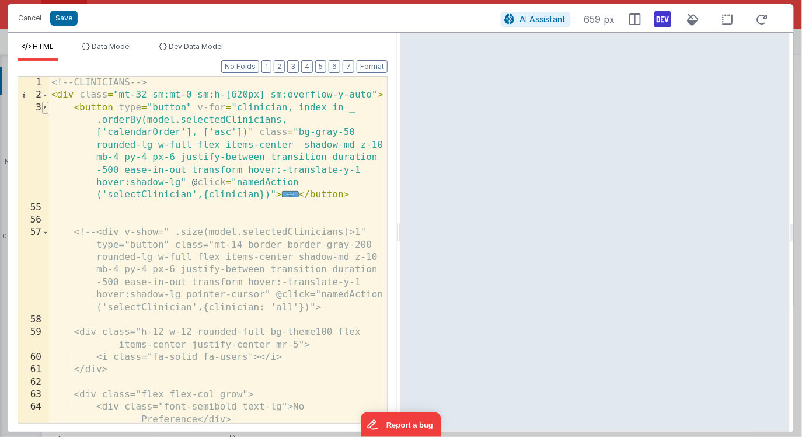
click at [46, 106] on span at bounding box center [45, 108] width 6 height 12
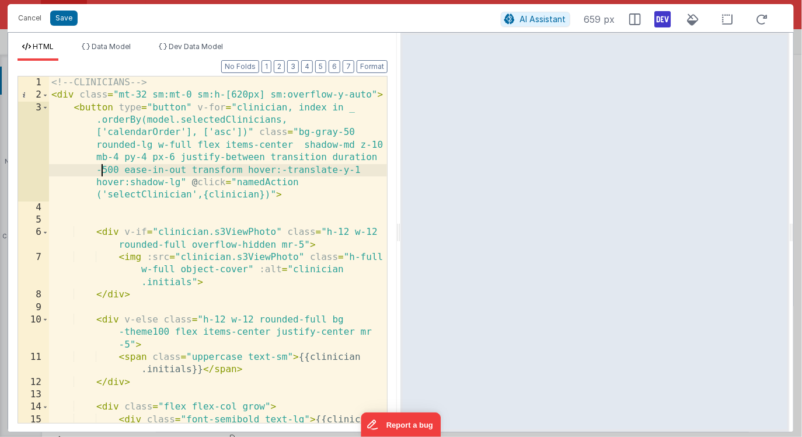
click at [99, 173] on div "<!-- CLINICIANS --> < div class = "mt-32 sm:mt-0 sm:h-[620px] sm:overflow-y-aut…" at bounding box center [218, 268] width 339 height 384
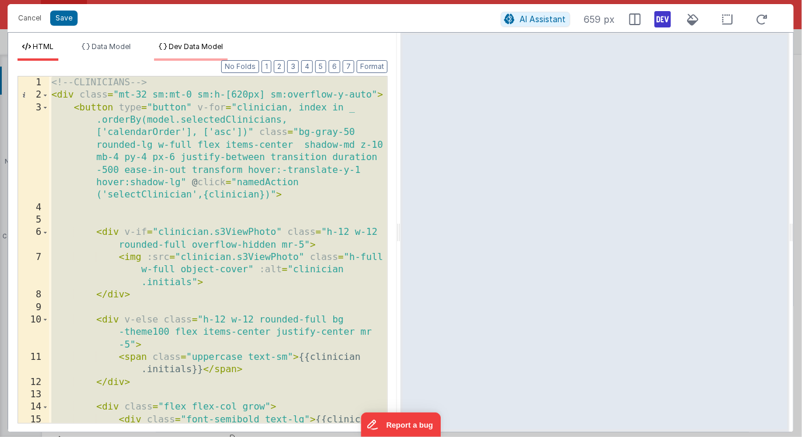
click at [184, 44] on span "Dev Data Model" at bounding box center [196, 46] width 54 height 9
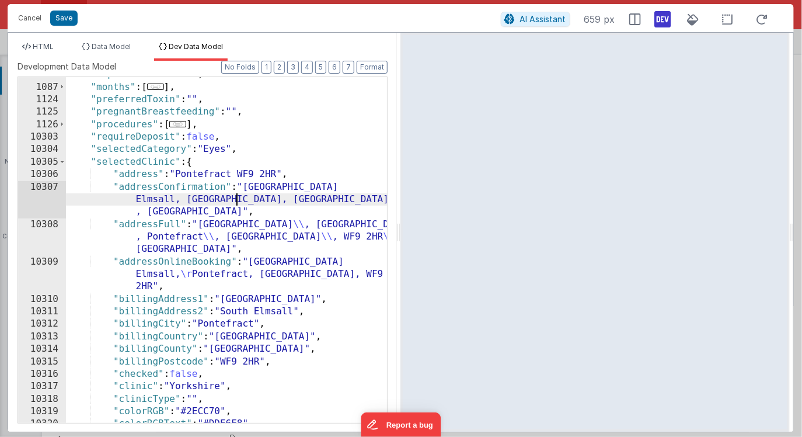
click at [236, 200] on div ""kbpPriceTotal" : 595 , "months" : [ ... ] , "preferredToxin" : "" , "pregnantB…" at bounding box center [227, 253] width 322 height 371
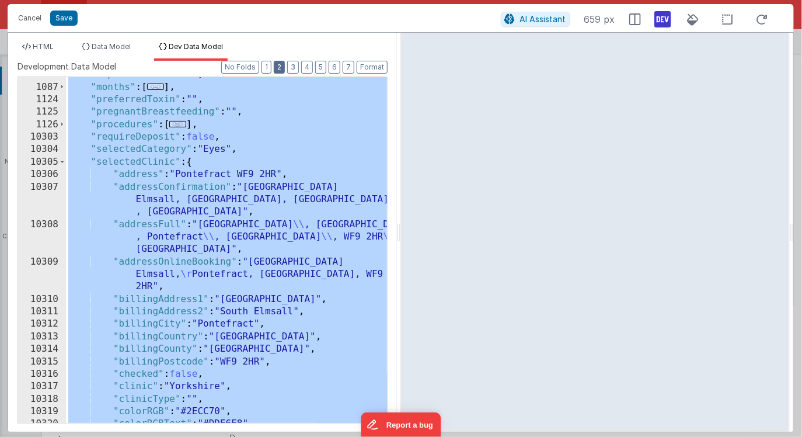
click at [279, 67] on button "2" at bounding box center [279, 67] width 11 height 13
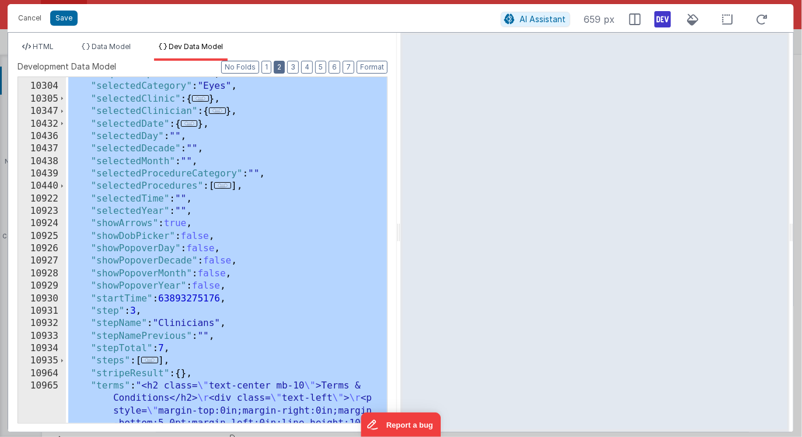
scroll to position [621, 0]
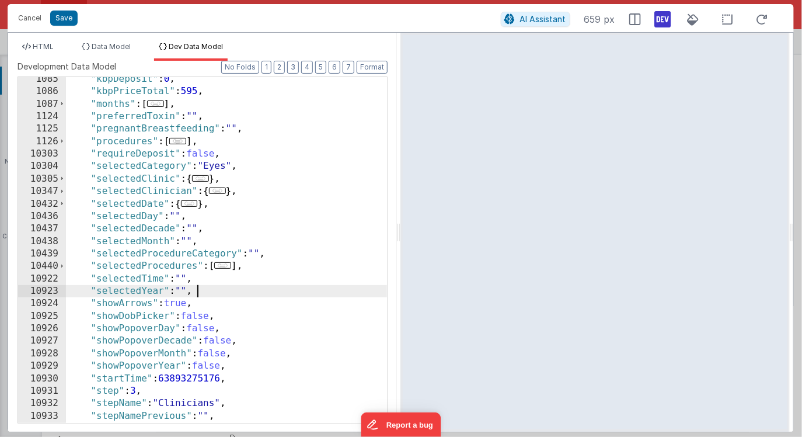
scroll to position [503, 0]
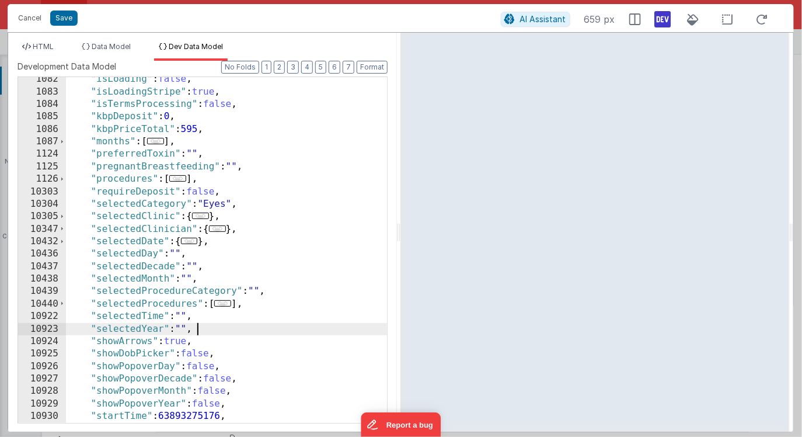
click at [248, 193] on div ""isLoading" : false , "isLoadingStripe" : true , "isTermsProcessing" : false , …" at bounding box center [227, 258] width 322 height 371
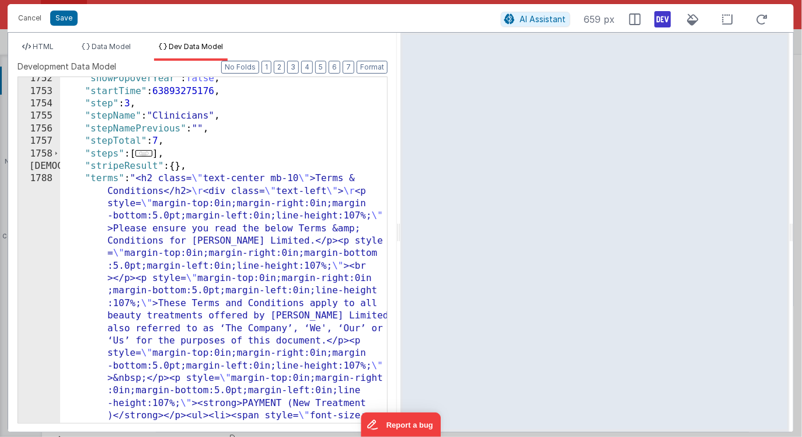
scroll to position [0, 0]
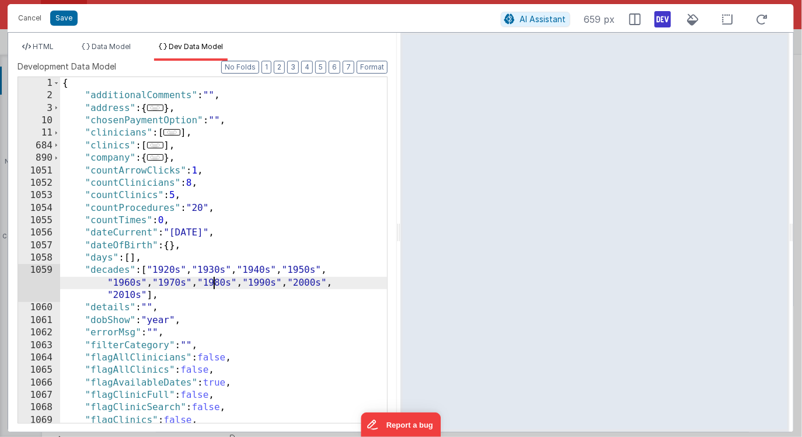
click at [213, 283] on div "{ "additionalComments" : "" , "address" : { ... } , "chosenPaymentOption" : "" …" at bounding box center [224, 262] width 328 height 371
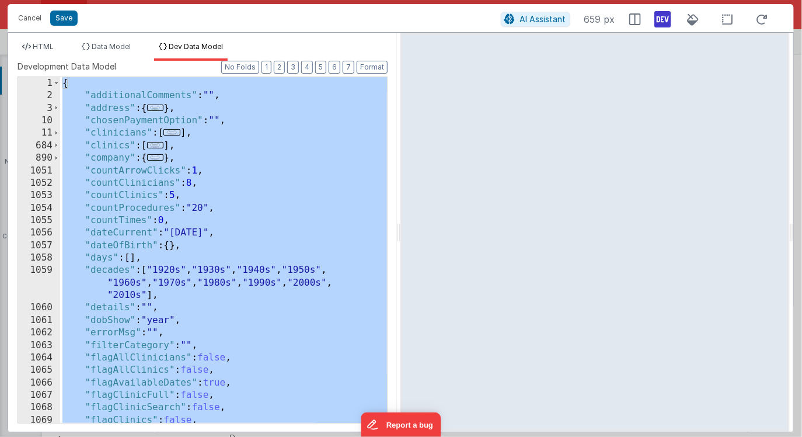
click at [224, 147] on div "{ "additionalComments" : "" , "address" : { ... } , "chosenPaymentOption" : "" …" at bounding box center [224, 262] width 328 height 371
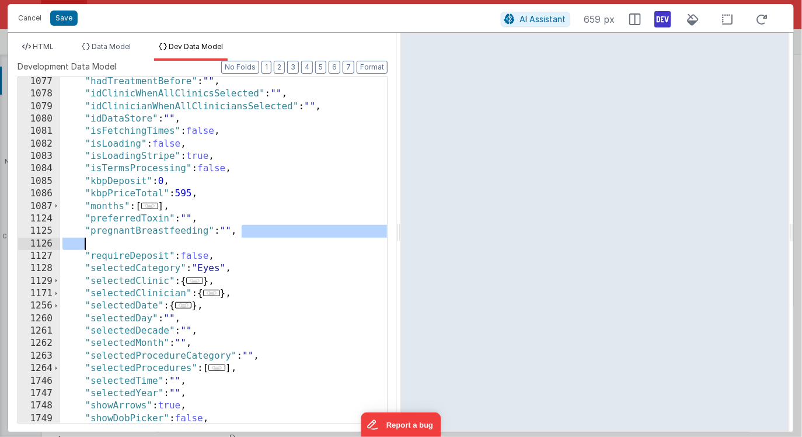
scroll to position [438, 0]
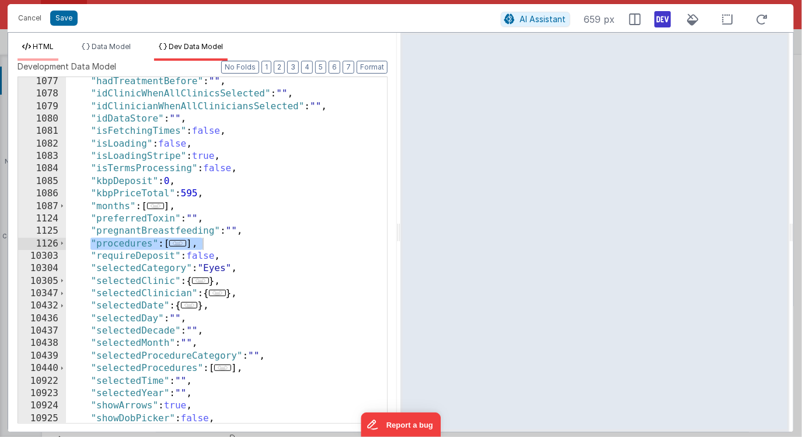
click at [44, 44] on span "HTML" at bounding box center [43, 46] width 21 height 9
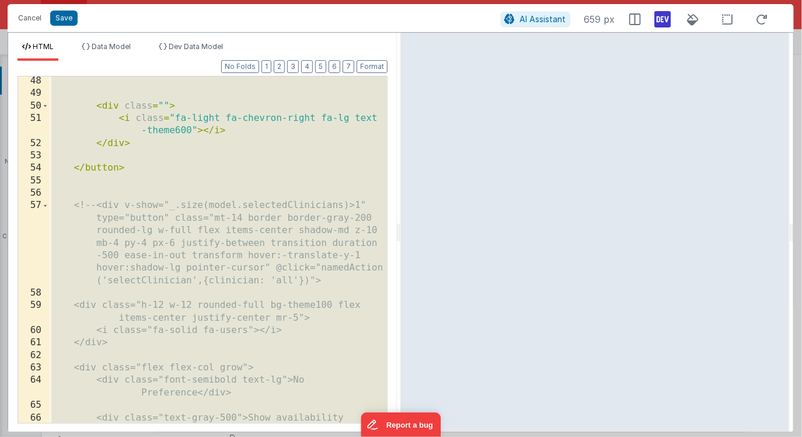
scroll to position [1068, 0]
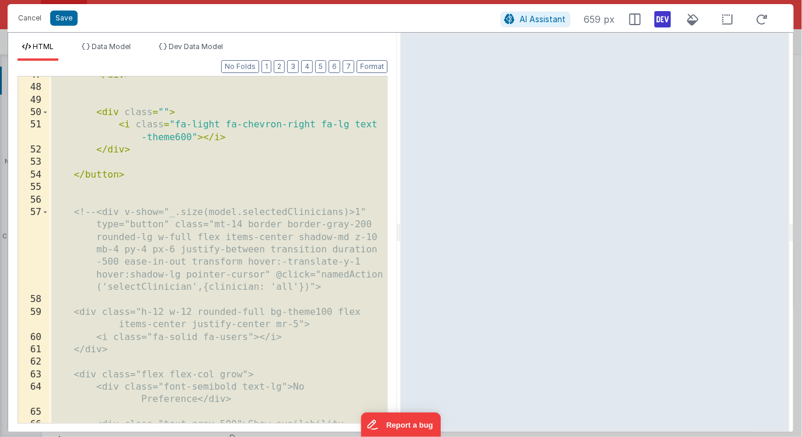
click at [200, 231] on div "</ div > < div class = "" > < i class = "fa-light fa-chevron-right fa-lg text -…" at bounding box center [218, 267] width 339 height 396
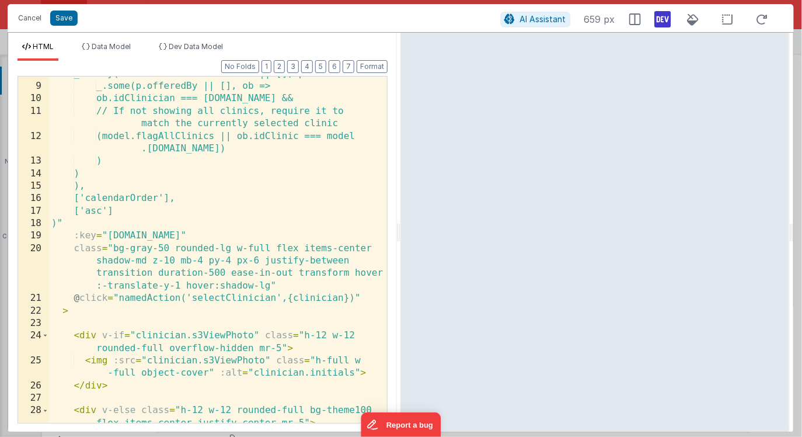
scroll to position [0, 0]
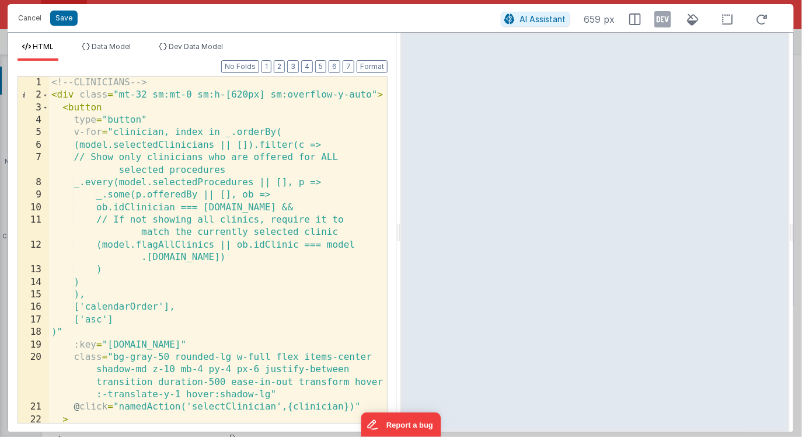
click at [662, 16] on icon at bounding box center [663, 19] width 16 height 19
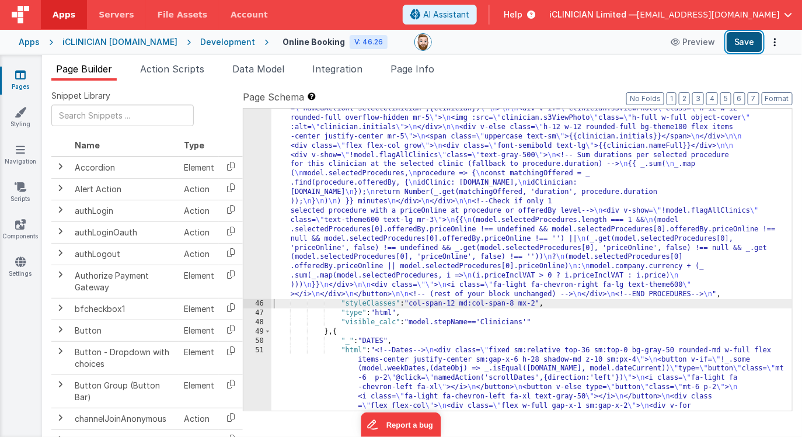
click at [739, 44] on button "Save" at bounding box center [745, 42] width 36 height 20
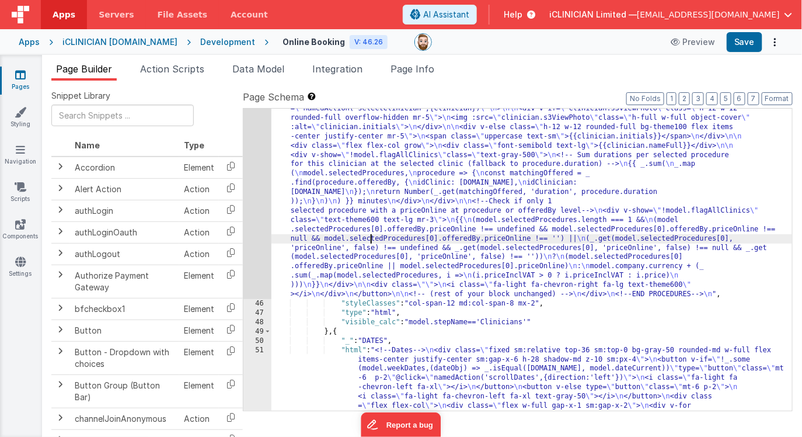
click at [255, 242] on div "45" at bounding box center [257, 164] width 28 height 269
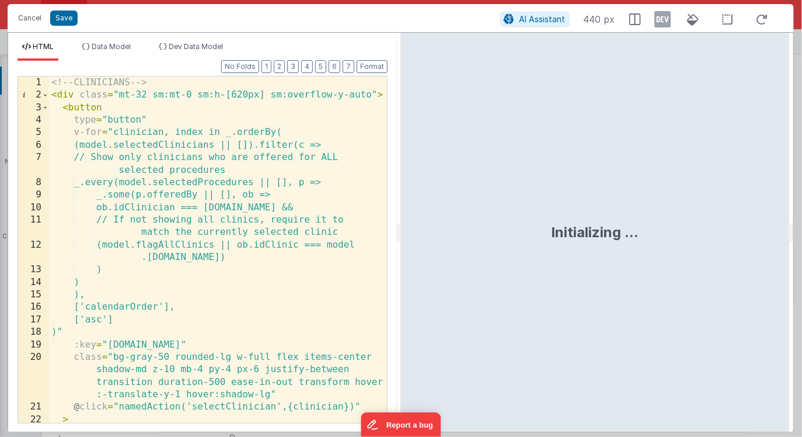
click at [308, 288] on div "<!-- CLINICIANS --> < div class = "mt-32 sm:mt-0 sm:h-[620px] sm:overflow-y-aut…" at bounding box center [218, 261] width 339 height 371
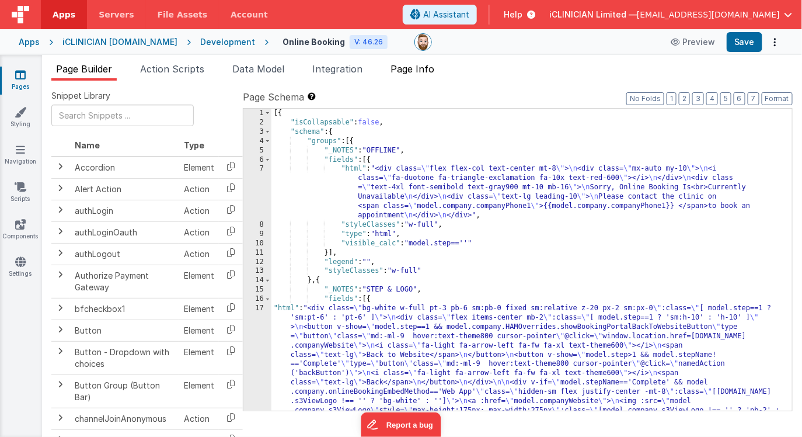
click at [403, 69] on span "Page Info" at bounding box center [413, 69] width 44 height 12
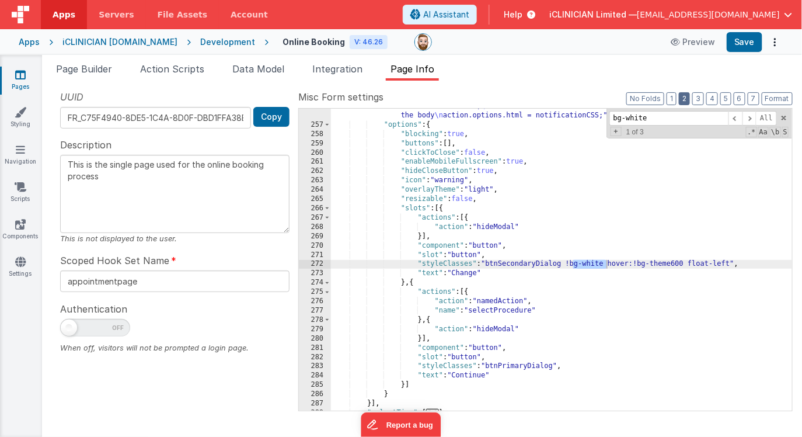
click at [690, 98] on button "2" at bounding box center [684, 98] width 11 height 13
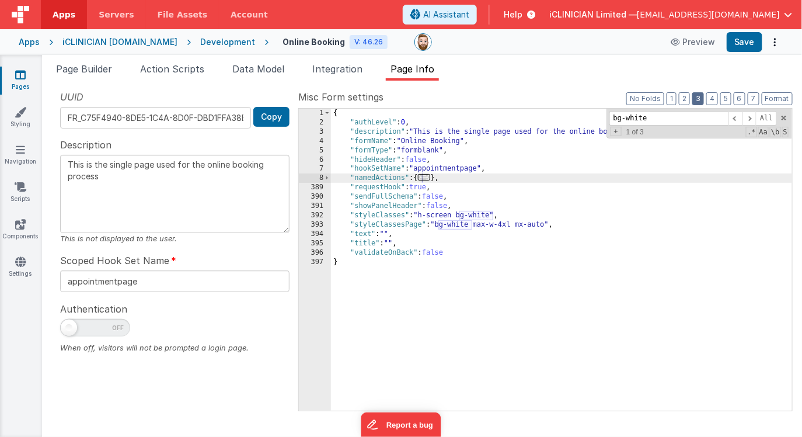
click at [699, 98] on button "3" at bounding box center [698, 98] width 12 height 13
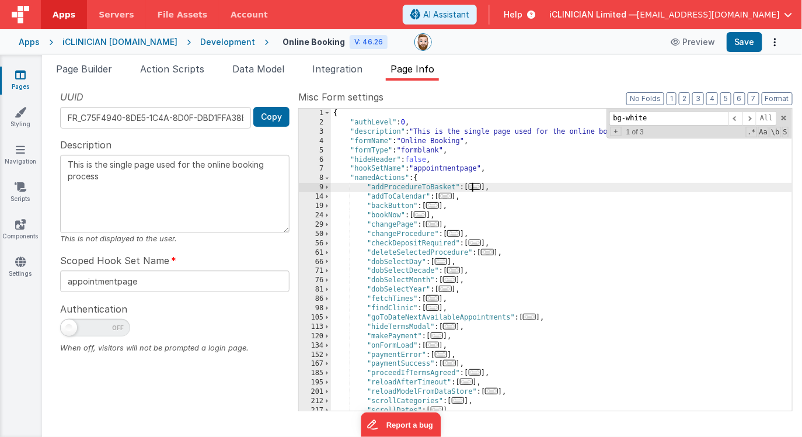
click at [480, 187] on span "..." at bounding box center [475, 186] width 13 height 6
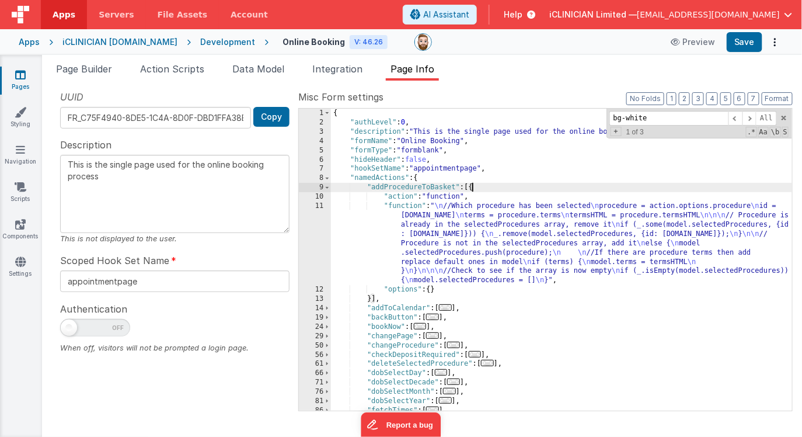
click at [469, 242] on div "{ "authLevel" : 0 , "description" : "This is the single page used for the onlin…" at bounding box center [561, 269] width 461 height 321
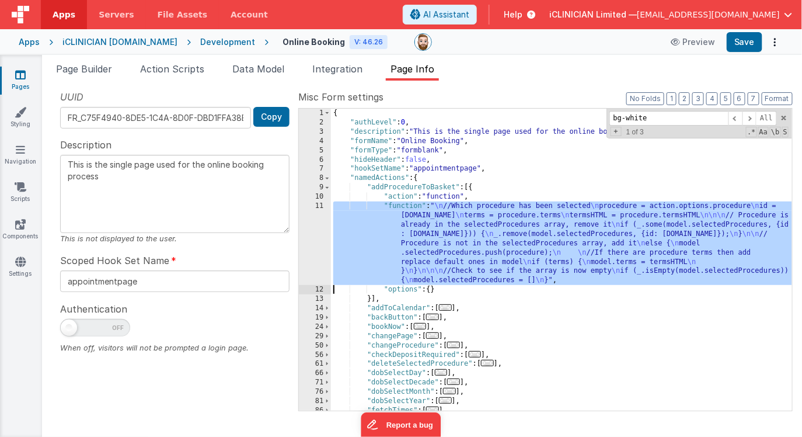
click at [310, 238] on div "11" at bounding box center [315, 242] width 32 height 83
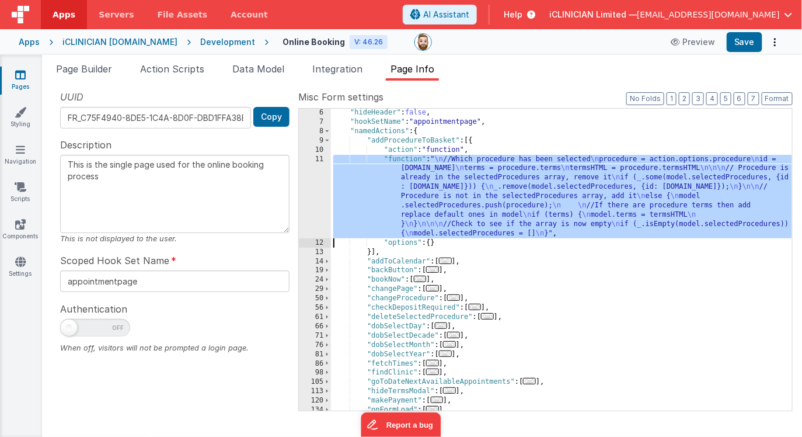
scroll to position [54, 0]
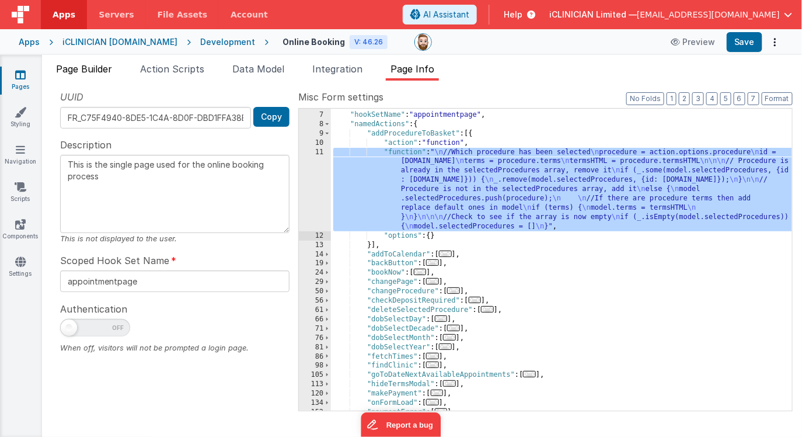
click at [103, 65] on span "Page Builder" at bounding box center [84, 69] width 56 height 12
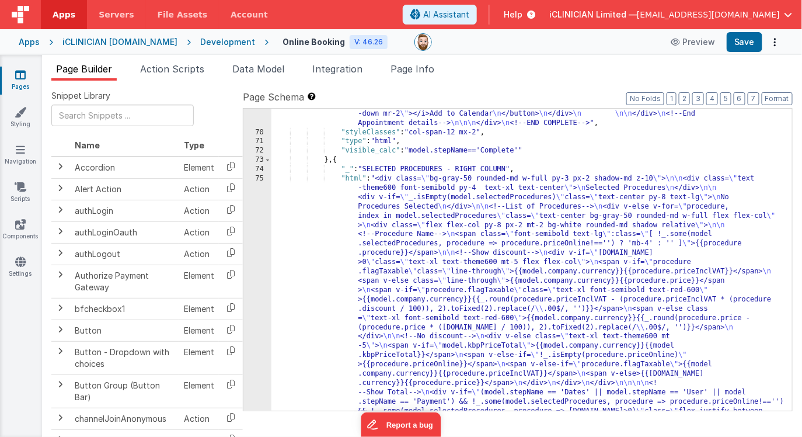
scroll to position [5408, 0]
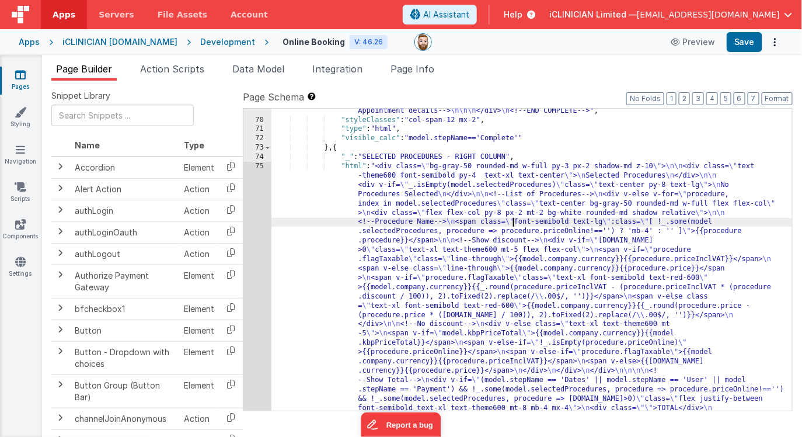
click at [512, 224] on div ""html" : "<div v-show= \" model.company.onlineBookingEmbedMethod=='Web App' \" …" at bounding box center [531, 322] width 521 height 878
click at [255, 220] on div "69 70 71 72 73 74 75 76 77 78 79 80 81 82 83 84 85" at bounding box center [257, 322] width 28 height 878
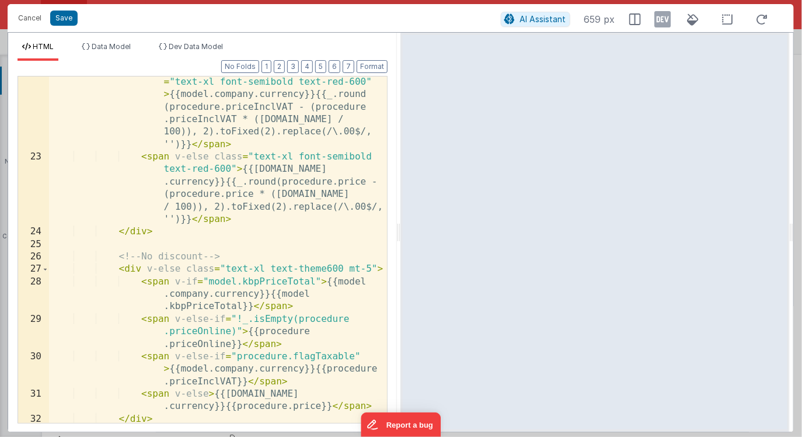
scroll to position [481, 0]
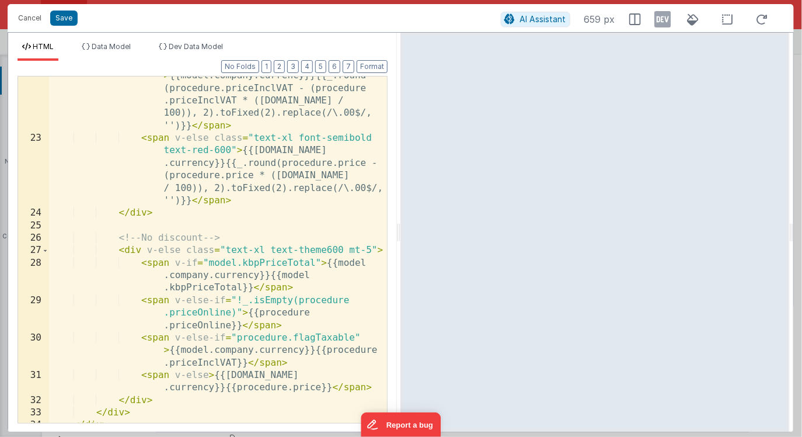
click at [208, 289] on div "< span v-if = "procedure.flagTaxable" class = "text-xl font-semibold text-red-6…" at bounding box center [218, 268] width 339 height 446
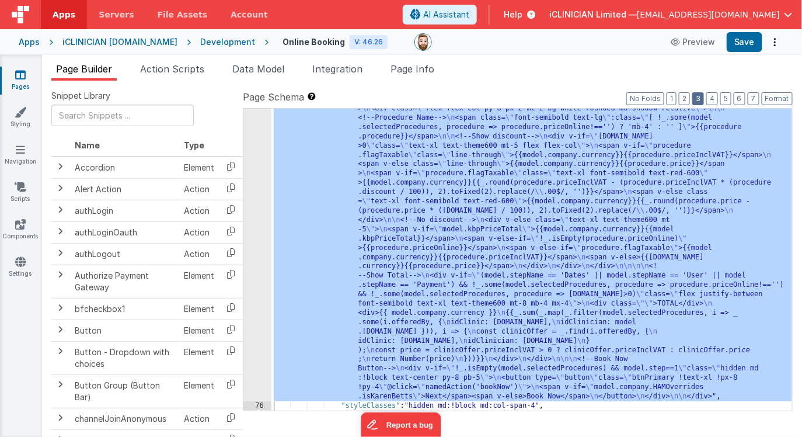
click at [701, 96] on button "3" at bounding box center [698, 98] width 12 height 13
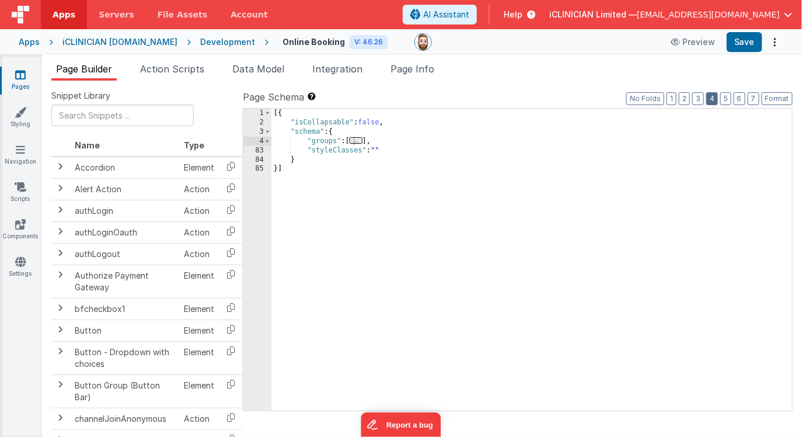
click at [715, 99] on button "4" at bounding box center [712, 98] width 12 height 13
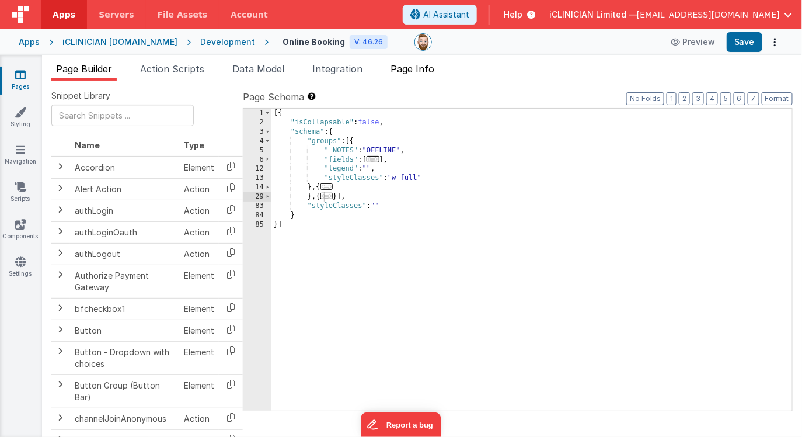
click at [431, 68] on span "Page Info" at bounding box center [413, 69] width 44 height 12
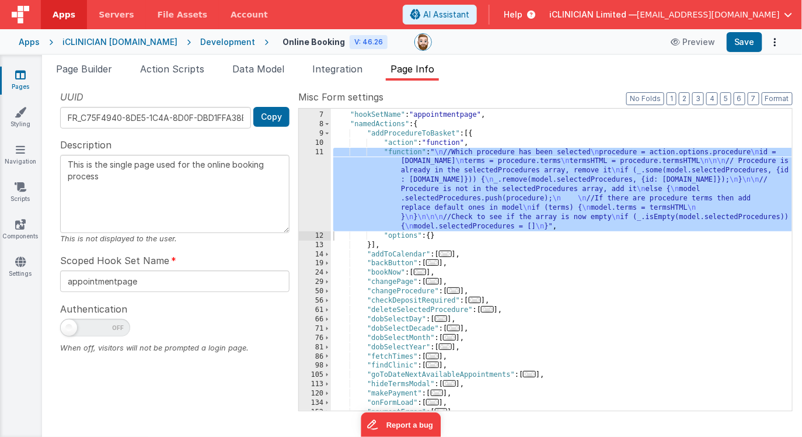
click at [435, 262] on span "..." at bounding box center [432, 262] width 13 height 6
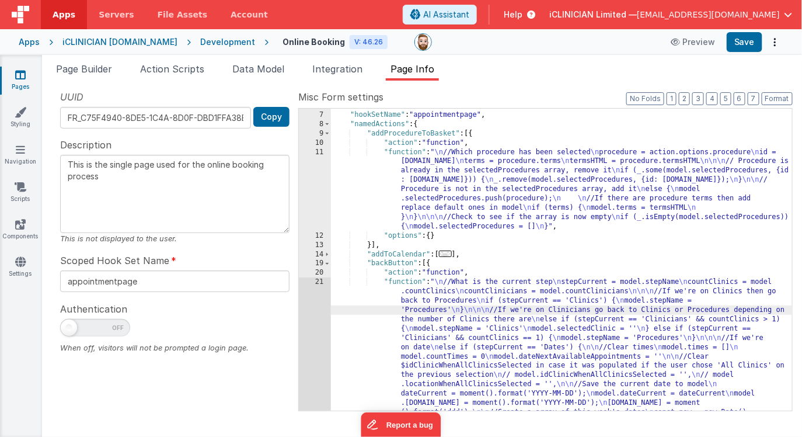
scroll to position [376, 0]
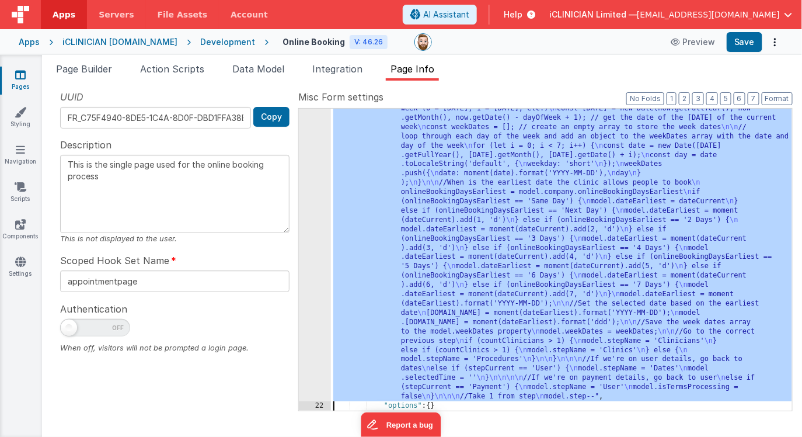
click at [319, 309] on div "21" at bounding box center [315, 178] width 32 height 446
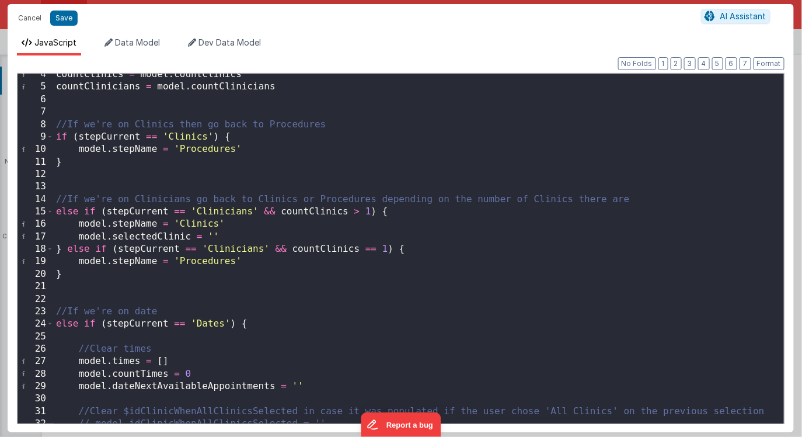
scroll to position [44, 0]
click at [248, 238] on div "countClinics = model . countClinics countClinicians = model . countClinicians /…" at bounding box center [419, 254] width 730 height 375
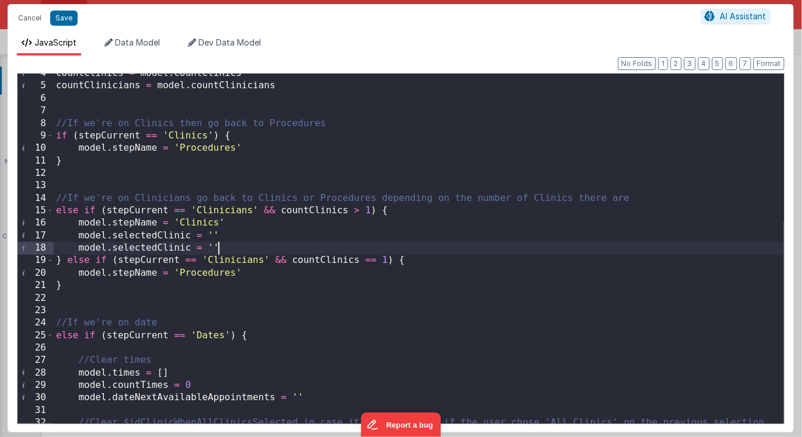
click at [175, 247] on div "countClinics = model . countClinics countClinicians = model . countClinicians /…" at bounding box center [419, 254] width 730 height 375
paste textarea
click at [249, 274] on div "countClinics = model . countClinics countClinicians = model . countClinicians /…" at bounding box center [419, 254] width 730 height 375
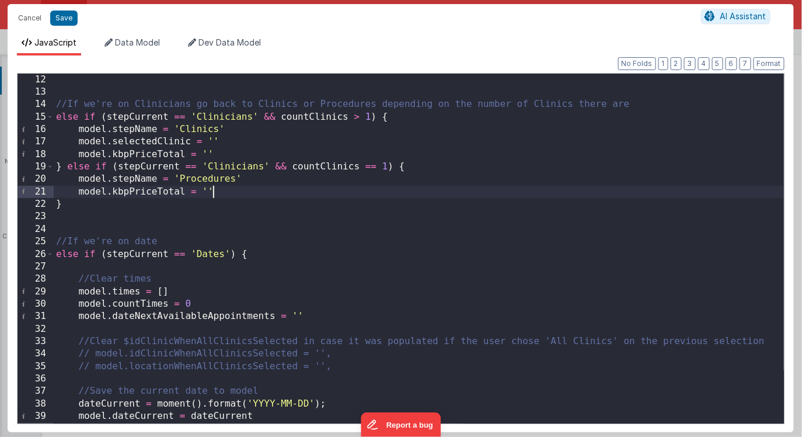
scroll to position [137, 0]
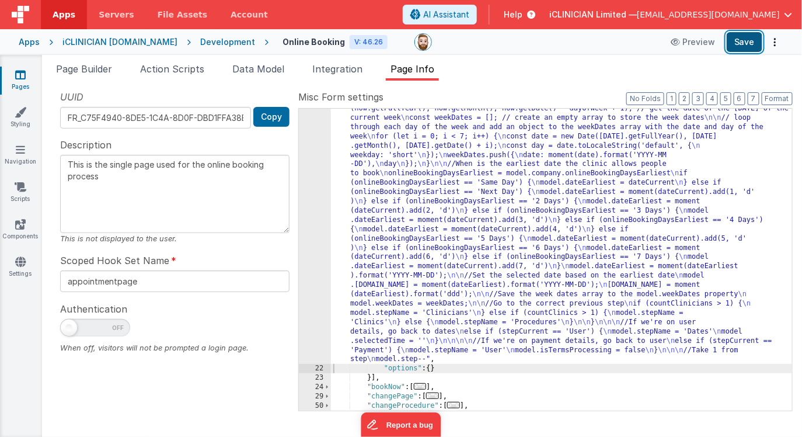
click at [744, 42] on button "Save" at bounding box center [745, 42] width 36 height 20
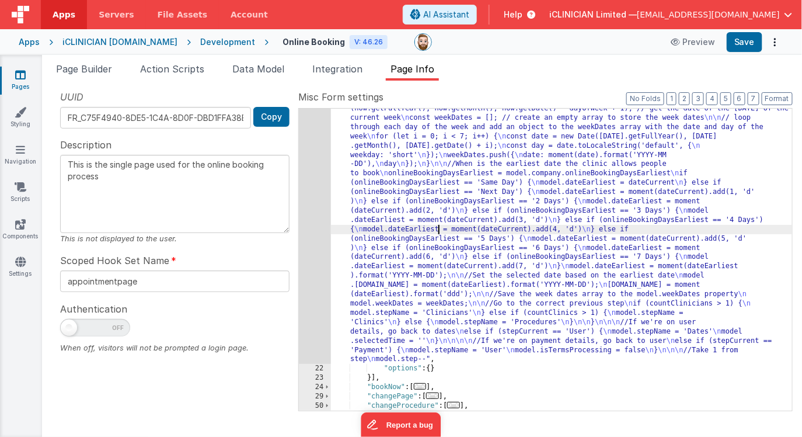
click at [441, 230] on div ""function" : " \n //What is the current step \n stepCurrent = model.stepName \n…" at bounding box center [561, 315] width 461 height 720
click at [316, 240] on div "21" at bounding box center [315, 159] width 32 height 409
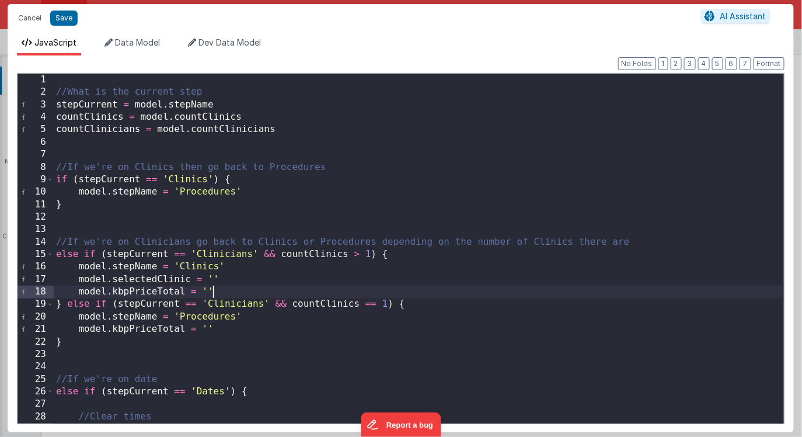
click at [253, 289] on div "//What is the current step stepCurrent = model . stepName countClinics = model …" at bounding box center [419, 261] width 730 height 375
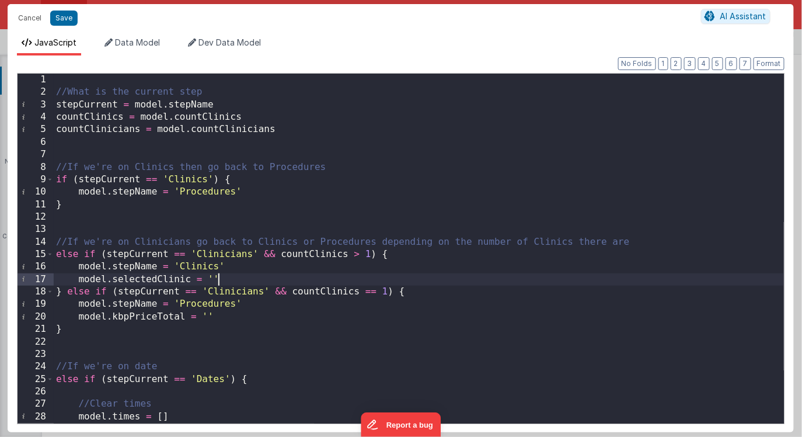
click at [223, 317] on div "//What is the current step stepCurrent = model . stepName countClinics = model …" at bounding box center [419, 261] width 730 height 375
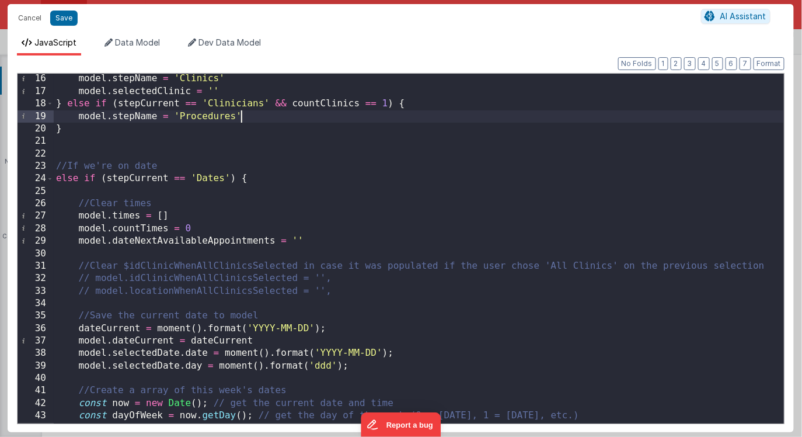
scroll to position [187, 0]
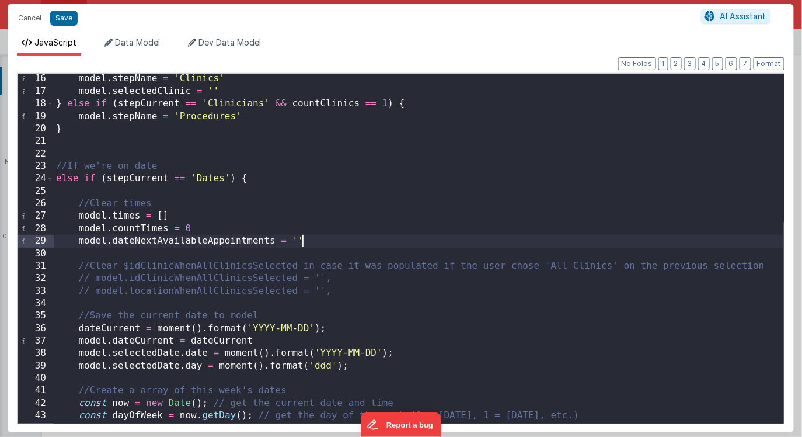
click at [321, 240] on div "model . stepName = 'Clinics' model . selectedClinic = '' } else if ( stepCurren…" at bounding box center [419, 265] width 730 height 387
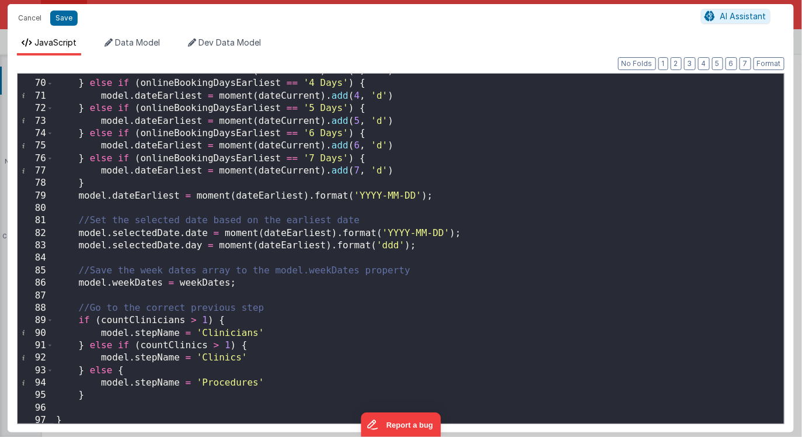
scroll to position [0, 0]
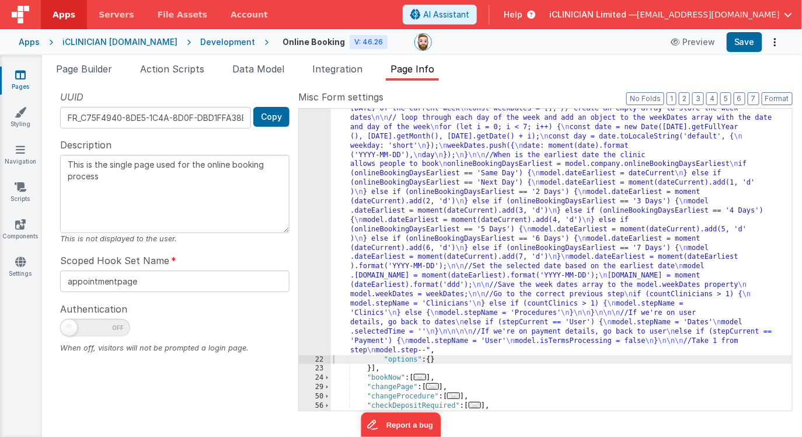
click at [160, 43] on div "iCLINICIAN [DOMAIN_NAME]" at bounding box center [119, 42] width 115 height 12
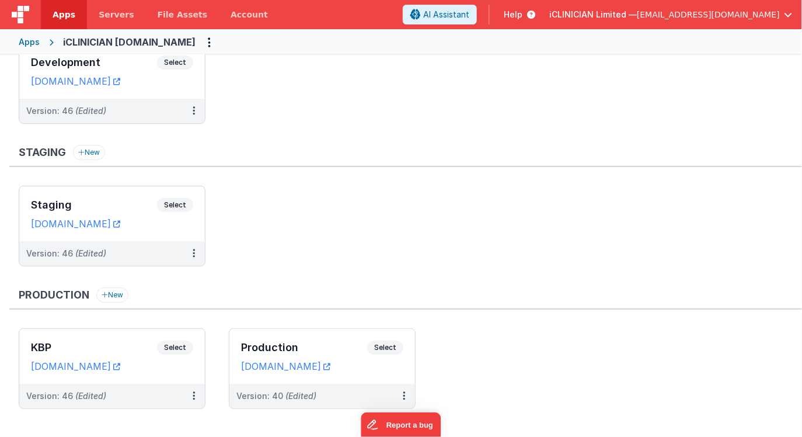
scroll to position [51, 0]
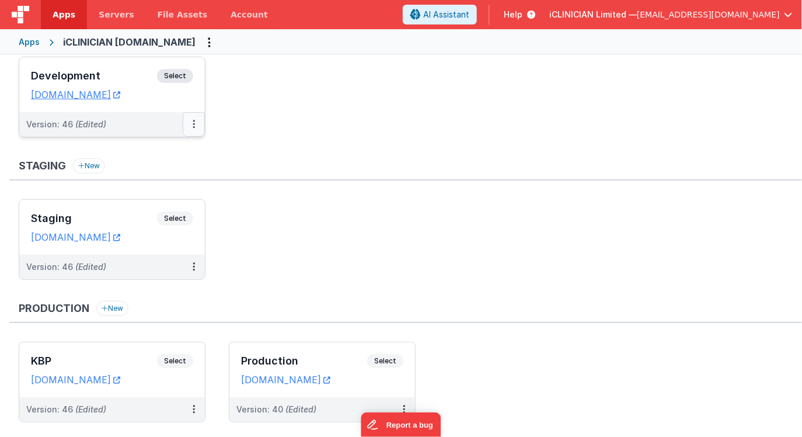
click at [190, 122] on button at bounding box center [194, 124] width 22 height 25
click at [165, 192] on link "Deploy..." at bounding box center [153, 192] width 103 height 21
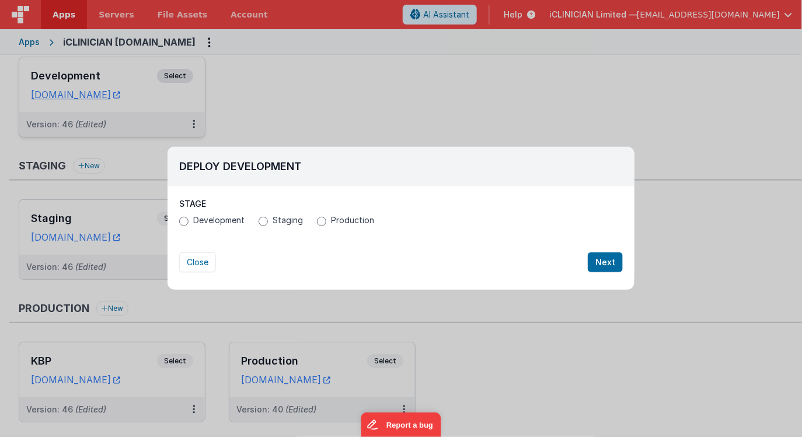
click at [341, 221] on span "Production" at bounding box center [352, 220] width 43 height 12
click at [326, 221] on input "Production" at bounding box center [321, 221] width 9 height 9
radio input "true"
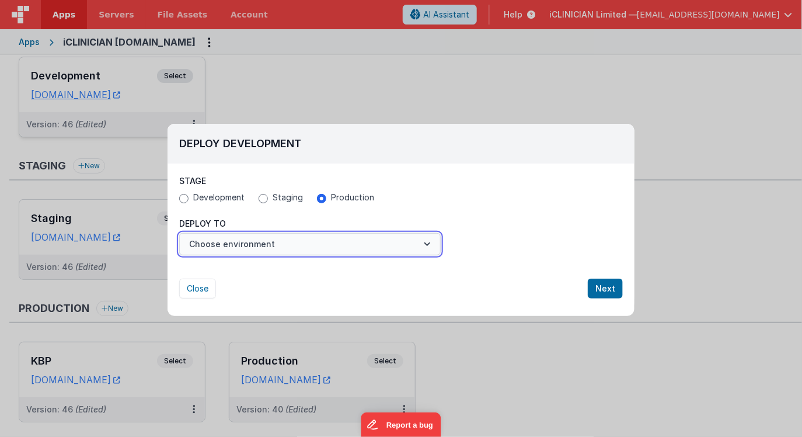
click at [282, 245] on button "Choose environment" at bounding box center [310, 244] width 262 height 22
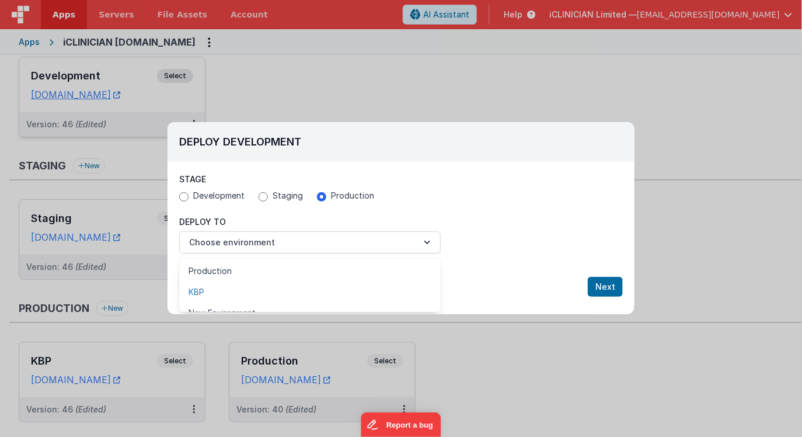
click at [209, 287] on link "KBP" at bounding box center [310, 291] width 262 height 21
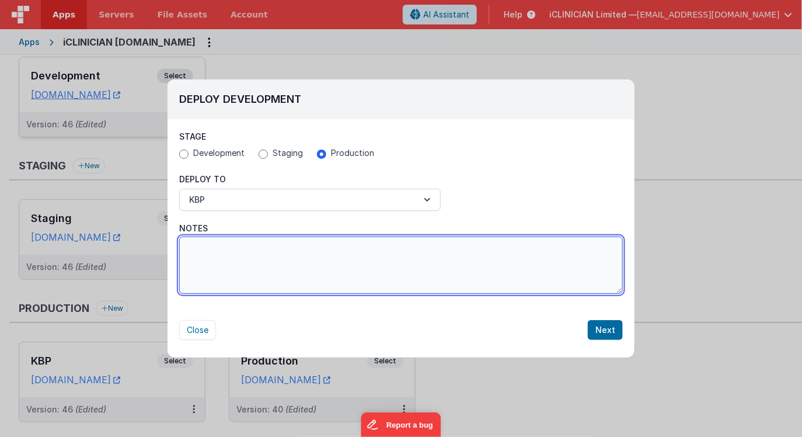
click at [467, 272] on textarea "Notes" at bounding box center [401, 264] width 444 height 57
type textarea "Mobile fixes"
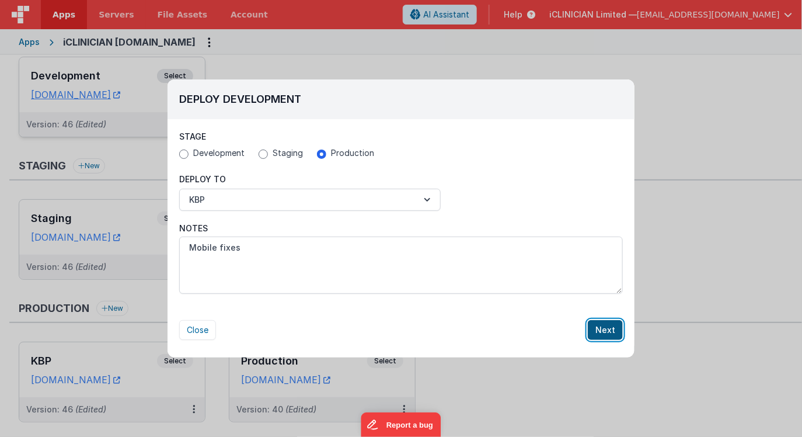
click at [610, 326] on button "Next" at bounding box center [605, 330] width 35 height 20
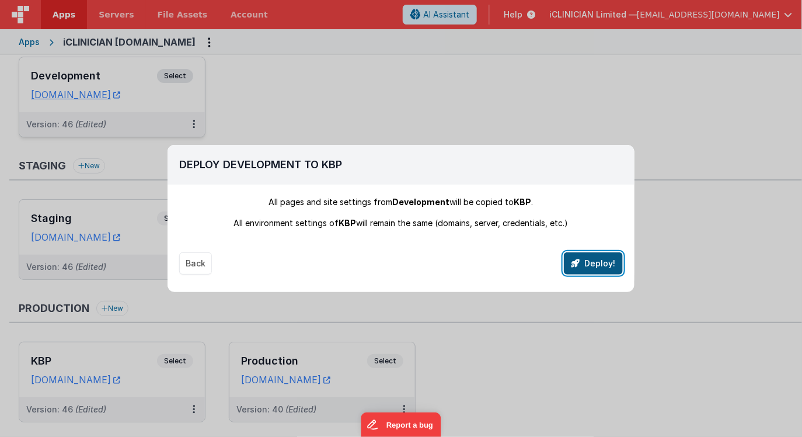
click at [587, 263] on button "Deploy!" at bounding box center [593, 263] width 59 height 22
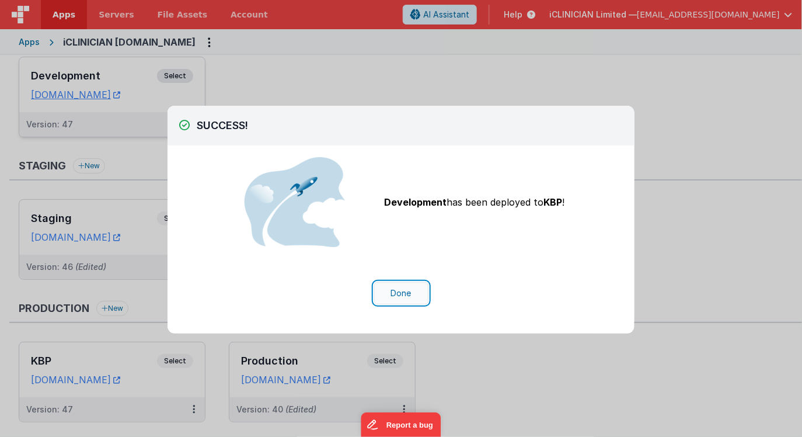
click at [402, 291] on button "Done" at bounding box center [401, 293] width 54 height 22
